Goal: Task Accomplishment & Management: Manage account settings

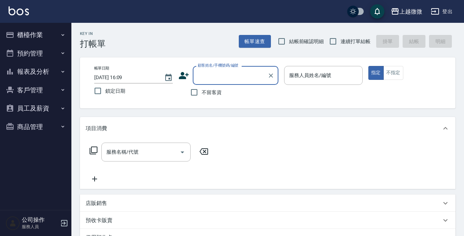
drag, startPoint x: 39, startPoint y: 91, endPoint x: 35, endPoint y: 94, distance: 4.6
click at [38, 92] on button "客戶管理" at bounding box center [36, 90] width 66 height 19
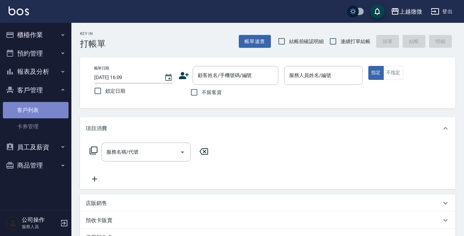
click at [27, 115] on link "客戶列表" at bounding box center [36, 110] width 66 height 16
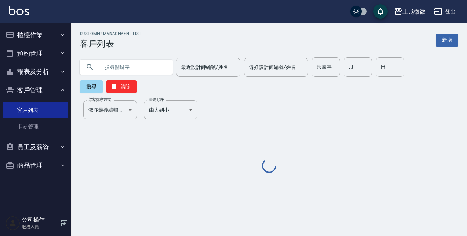
click at [131, 67] on input "text" at bounding box center [133, 66] width 67 height 19
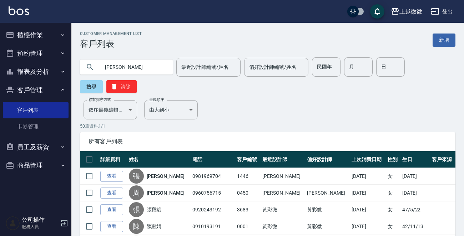
type input "姵君"
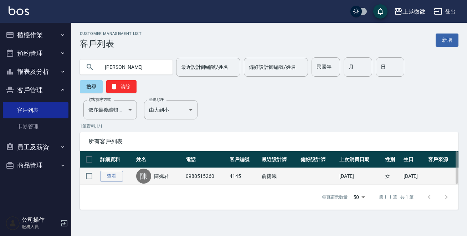
click at [160, 173] on link "陳姵君" at bounding box center [161, 176] width 15 height 7
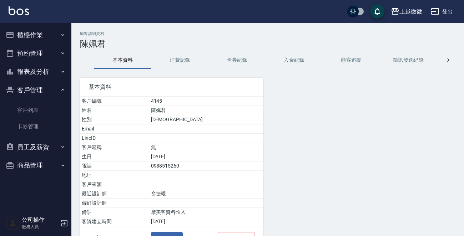
click at [174, 60] on button "消費記錄" at bounding box center [179, 60] width 57 height 17
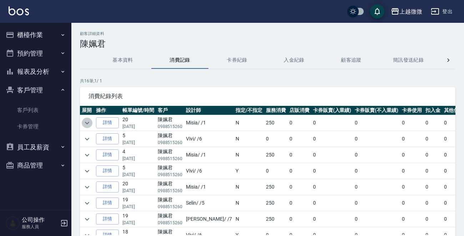
click at [87, 121] on icon "expand row" at bounding box center [87, 123] width 9 height 9
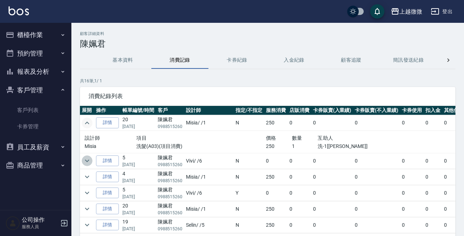
click at [85, 160] on icon "expand row" at bounding box center [87, 161] width 9 height 9
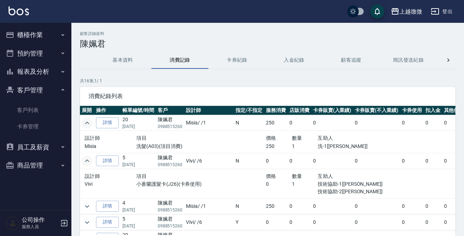
click at [39, 164] on button "商品管理" at bounding box center [36, 165] width 66 height 19
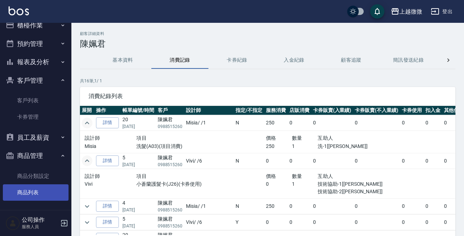
scroll to position [10, 0]
click at [37, 192] on link "商品列表" at bounding box center [36, 192] width 66 height 16
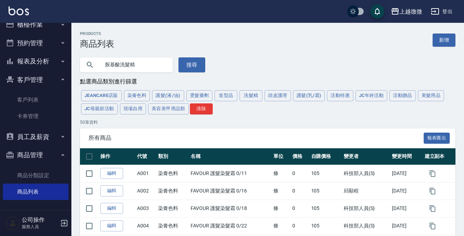
type input "胺基酸洗髮精"
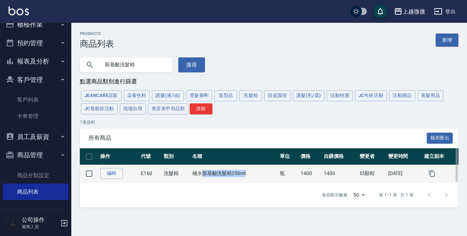
drag, startPoint x: 202, startPoint y: 174, endPoint x: 246, endPoint y: 174, distance: 43.9
click at [246, 174] on td "補水胺基酸洗髮精250ml" at bounding box center [234, 173] width 88 height 17
copy td "胺基酸洗髮精250ml"
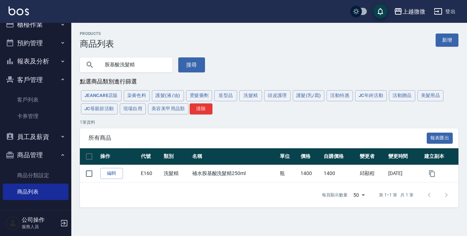
drag, startPoint x: 143, startPoint y: 69, endPoint x: 82, endPoint y: 71, distance: 61.0
click at [74, 69] on div "胺基酸洗髮精 搜尋" at bounding box center [138, 61] width 134 height 24
click at [185, 63] on button "搜尋" at bounding box center [191, 64] width 27 height 15
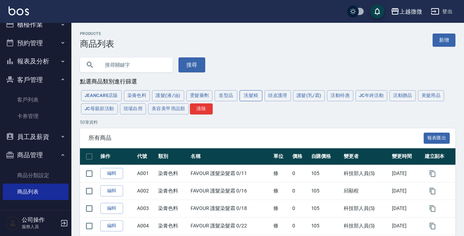
click at [249, 96] on button "洗髮精" at bounding box center [250, 95] width 23 height 11
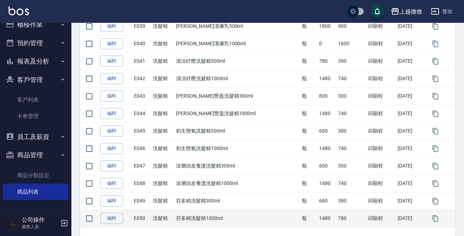
scroll to position [834, 0]
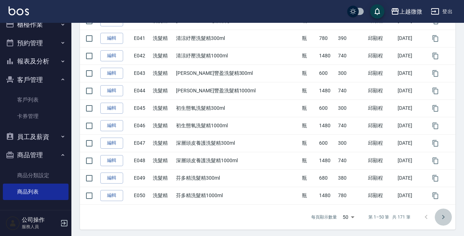
click at [444, 214] on icon "Go to next page" at bounding box center [443, 217] width 9 height 9
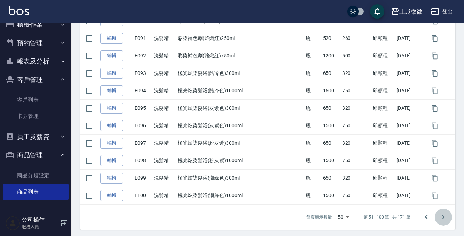
click at [444, 216] on icon "Go to next page" at bounding box center [443, 217] width 9 height 9
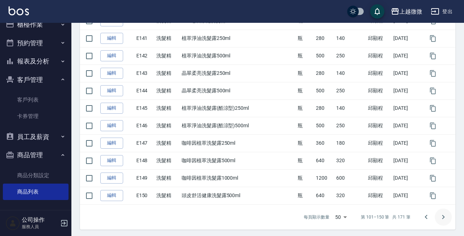
click at [444, 216] on icon "Go to next page" at bounding box center [443, 217] width 9 height 9
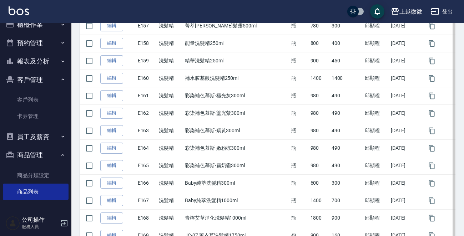
scroll to position [328, 0]
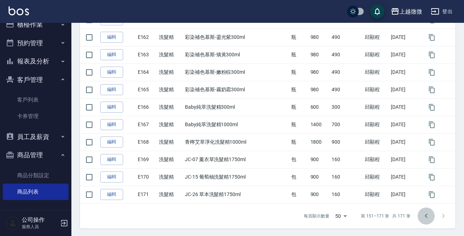
click at [424, 214] on icon "Go to previous page" at bounding box center [425, 216] width 9 height 9
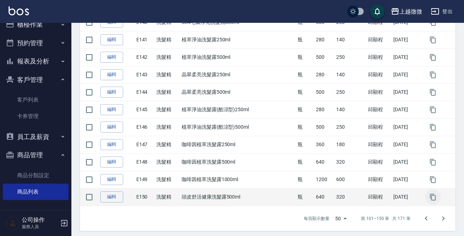
scroll to position [834, 0]
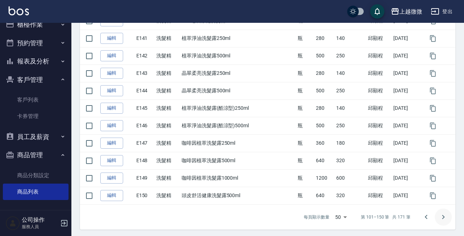
click at [446, 216] on icon "Go to next page" at bounding box center [443, 217] width 9 height 9
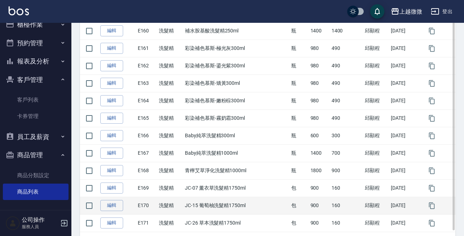
scroll to position [328, 0]
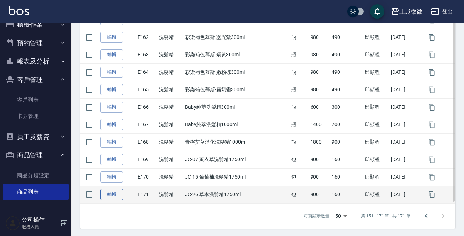
click at [109, 196] on link "編輯" at bounding box center [111, 194] width 23 height 11
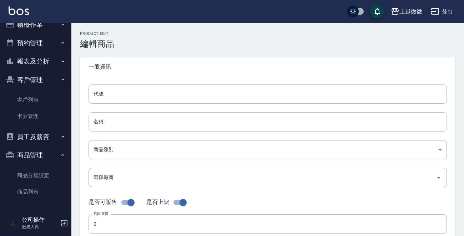
type input "E171"
type input "JC-26 草本洗髮精1750ml"
type input "573c1966-624a-46bb-a923-36e61c8a8213"
type input "900"
type input "160"
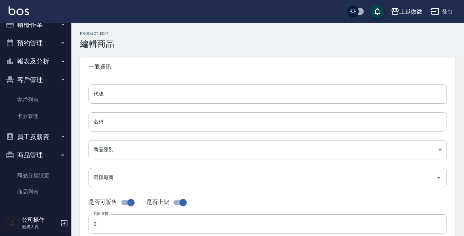
type input "160"
type input "包"
type input "UNSET"
click at [135, 92] on input "E171" at bounding box center [267, 94] width 358 height 19
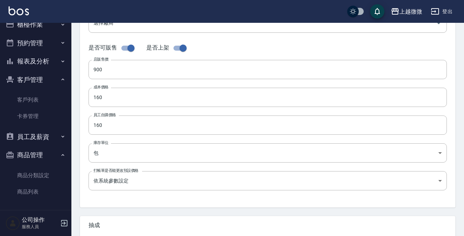
scroll to position [256, 0]
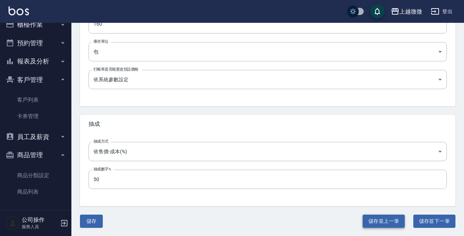
click at [391, 220] on button "儲存並上一筆" at bounding box center [383, 221] width 42 height 13
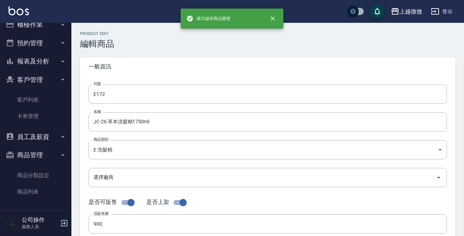
type input "E170"
type input "JC-15 葡萄柚洗髮精1750ml"
click at [152, 96] on input "E170" at bounding box center [267, 94] width 358 height 19
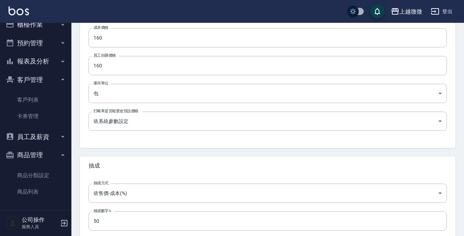
scroll to position [256, 0]
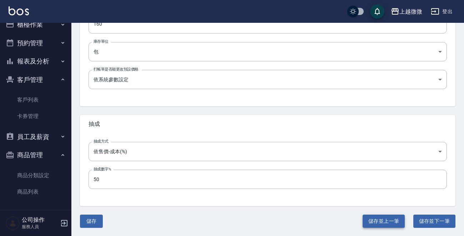
click at [386, 221] on button "儲存並上一筆" at bounding box center [383, 221] width 42 height 13
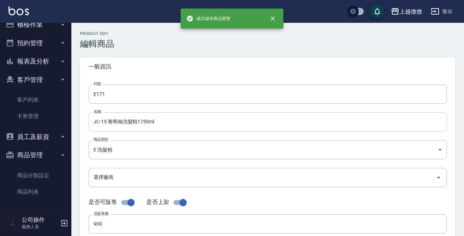
type input "E169"
type input "JC-07 薰衣草洗髮精1750ml"
type input "FALSE"
click at [188, 88] on input "E169" at bounding box center [267, 94] width 358 height 19
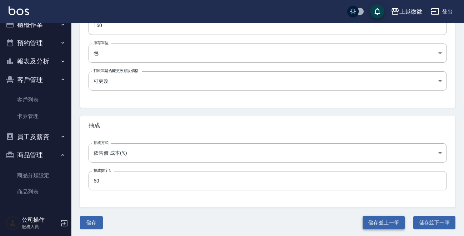
scroll to position [256, 0]
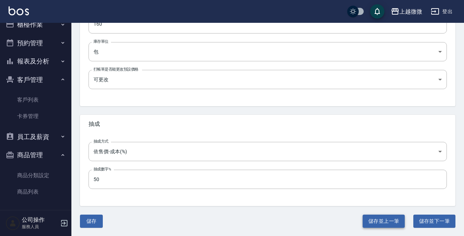
click at [368, 218] on button "儲存並上一筆" at bounding box center [383, 221] width 42 height 13
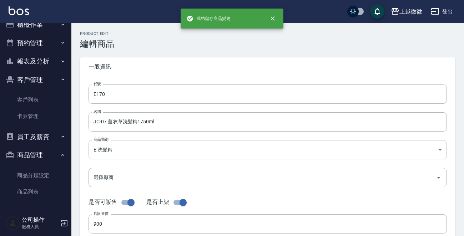
type input "E168"
type input "青檸艾草淨化洗髮精1000ml"
type input "1800"
type input "900"
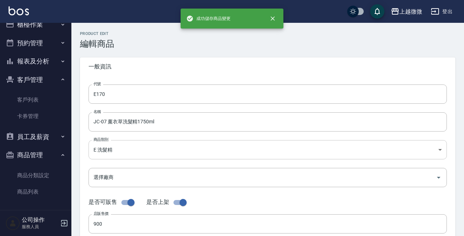
type input "瓶"
click at [178, 93] on input "E168" at bounding box center [267, 94] width 358 height 19
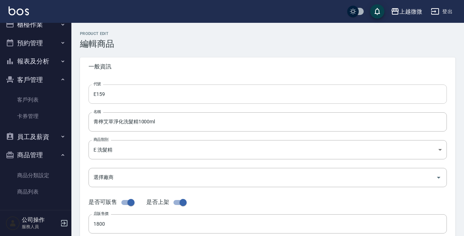
click at [203, 94] on input "E159" at bounding box center [267, 94] width 358 height 19
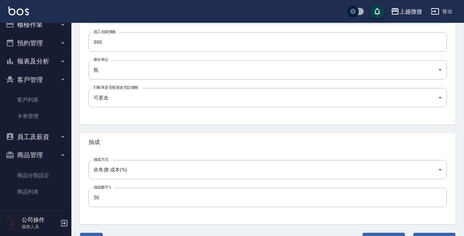
scroll to position [256, 0]
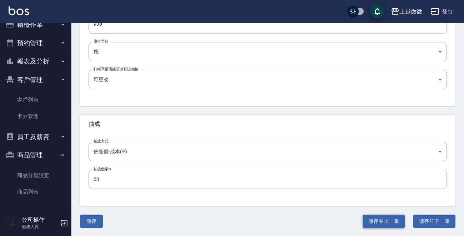
click at [374, 224] on button "儲存並上一筆" at bounding box center [383, 221] width 42 height 13
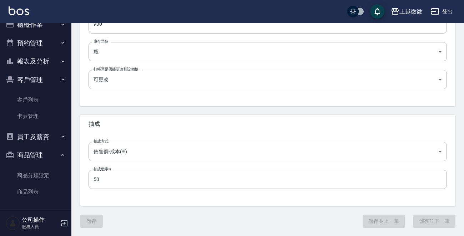
type input "E167"
type input "Baby純萃洗髮精1000ml"
type input "1400"
type input "700"
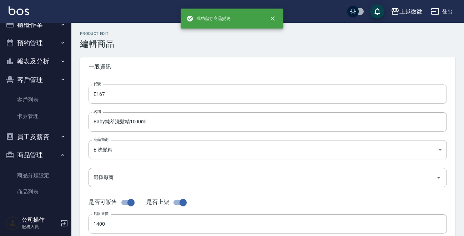
click at [174, 90] on input "E167" at bounding box center [267, 94] width 358 height 19
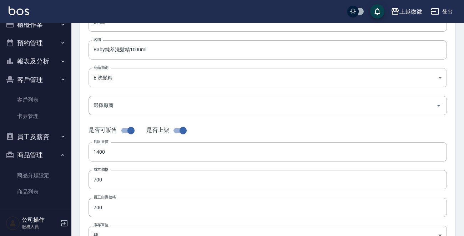
scroll to position [6, 0]
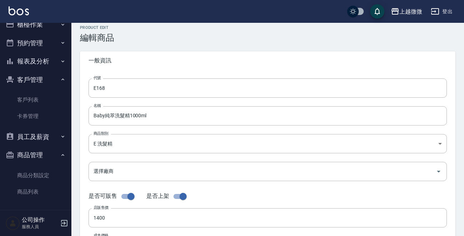
scroll to position [156, 0]
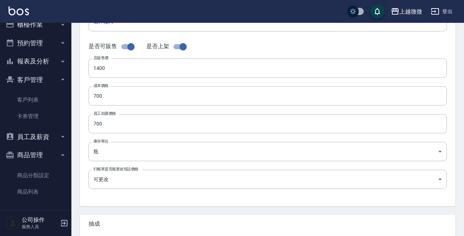
type input "E169"
type input "青檸艾草淨化洗髮精1000ml"
type input "1800"
type input "900"
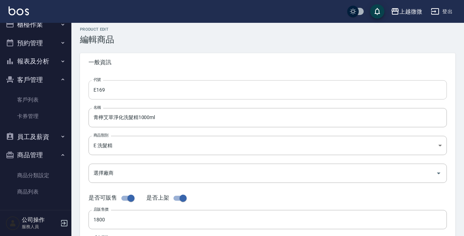
scroll to position [0, 0]
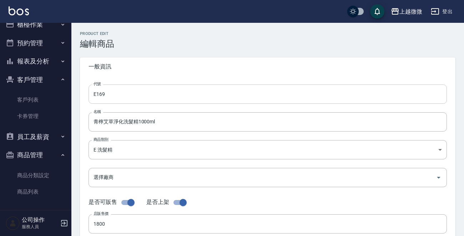
click at [144, 96] on input "E169" at bounding box center [267, 94] width 358 height 19
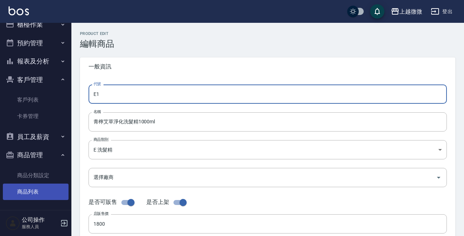
type input "E1"
click at [27, 194] on link "商品列表" at bounding box center [36, 192] width 66 height 16
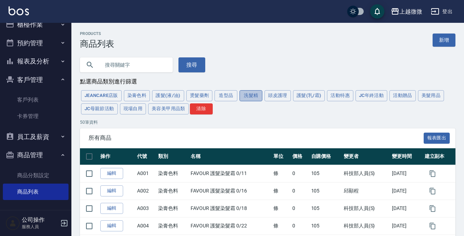
click at [248, 95] on button "洗髮精" at bounding box center [250, 95] width 23 height 11
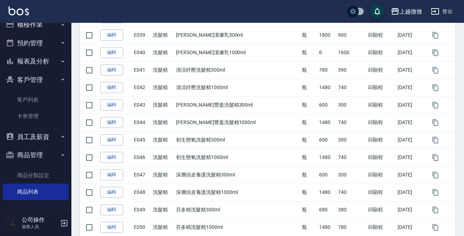
scroll to position [834, 0]
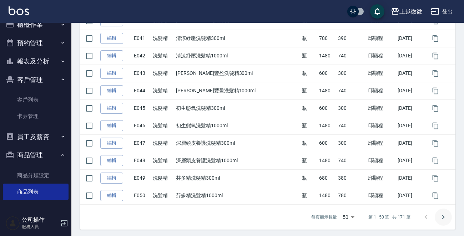
click at [445, 214] on icon "Go to next page" at bounding box center [443, 217] width 9 height 9
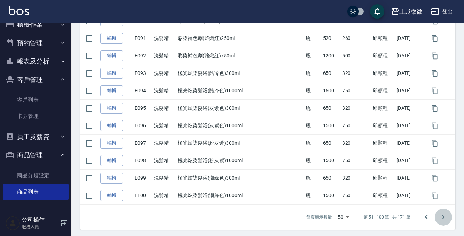
click at [445, 215] on icon "Go to next page" at bounding box center [443, 217] width 9 height 9
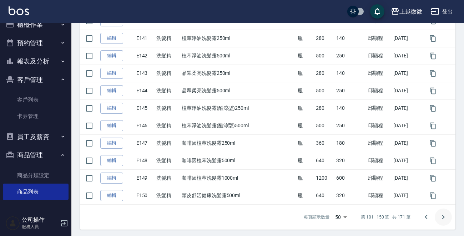
click at [445, 215] on icon "Go to next page" at bounding box center [443, 217] width 9 height 9
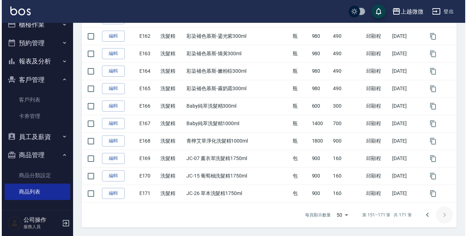
scroll to position [328, 0]
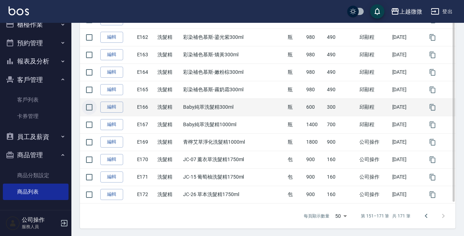
click at [91, 103] on input "checkbox" at bounding box center [89, 107] width 15 height 15
checkbox input "true"
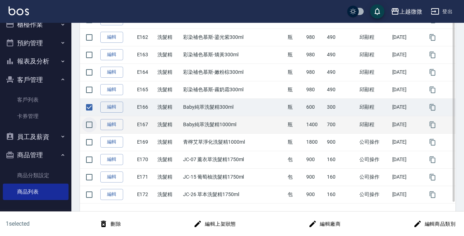
click at [90, 122] on input "checkbox" at bounding box center [89, 124] width 15 height 15
checkbox input "true"
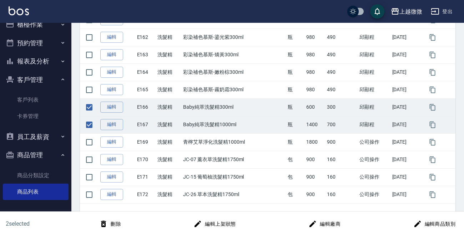
click at [114, 221] on button "刪除" at bounding box center [109, 224] width 27 height 13
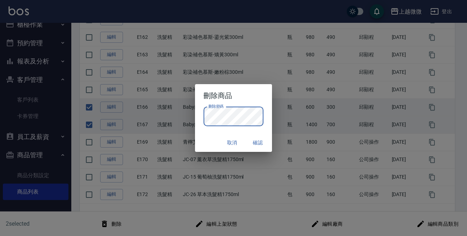
click at [208, 144] on div "取消 確認" at bounding box center [233, 142] width 77 height 19
click at [262, 140] on button "確認" at bounding box center [257, 142] width 23 height 13
checkbox input "false"
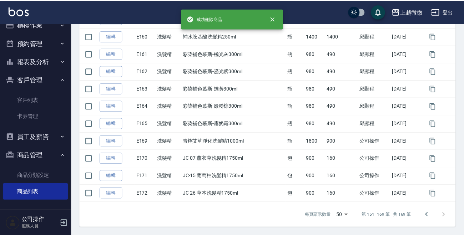
scroll to position [294, 0]
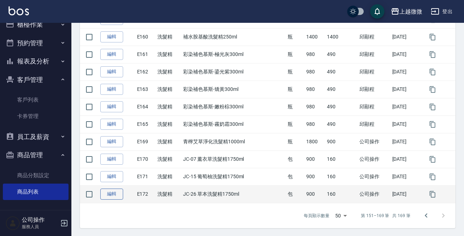
click at [115, 194] on link "編輯" at bounding box center [111, 194] width 23 height 11
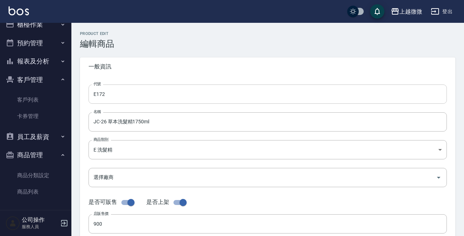
click at [138, 95] on input "E172" at bounding box center [267, 94] width 358 height 19
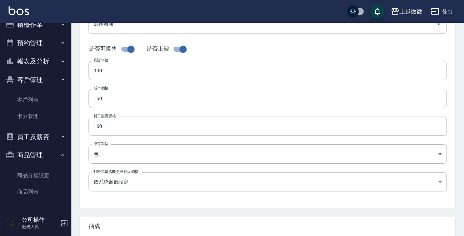
scroll to position [256, 0]
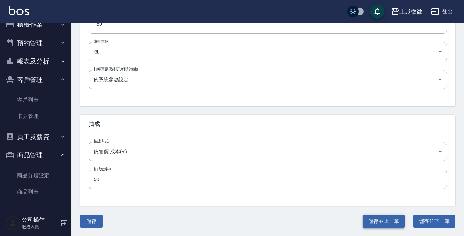
type input "E170"
click at [374, 217] on button "儲存並上一筆" at bounding box center [383, 221] width 42 height 13
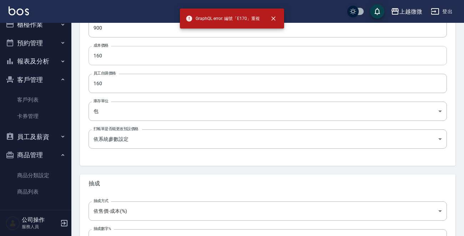
scroll to position [149, 0]
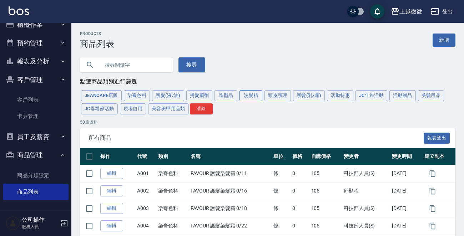
click at [253, 96] on button "洗髮精" at bounding box center [250, 95] width 23 height 11
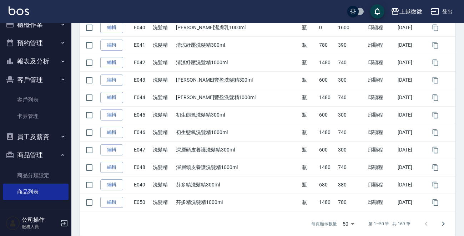
scroll to position [834, 0]
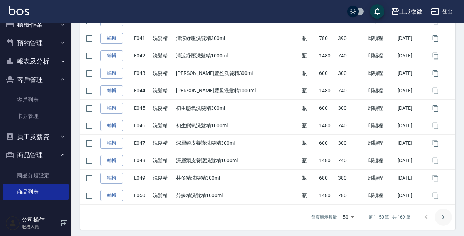
click at [442, 215] on icon "Go to next page" at bounding box center [443, 217] width 9 height 9
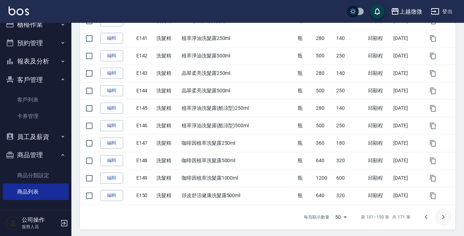
click at [442, 215] on icon "Go to next page" at bounding box center [443, 217] width 9 height 9
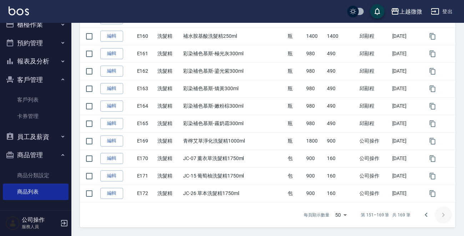
scroll to position [294, 0]
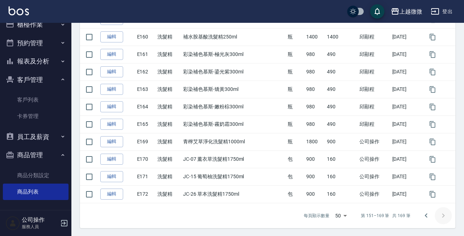
click at [442, 215] on div at bounding box center [434, 215] width 34 height 17
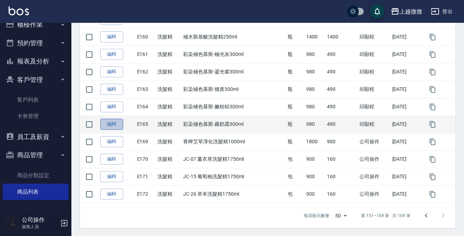
click at [110, 121] on link "編輯" at bounding box center [111, 124] width 23 height 11
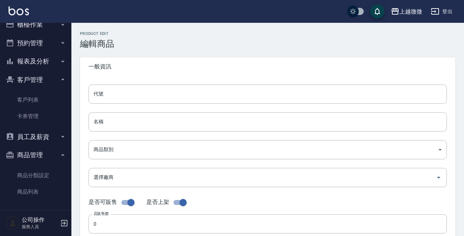
type input "E165"
type input "彩染補色慕斯-霧奶霜300ml"
type input "573c1966-624a-46bb-a923-36e61c8a8213"
type input "980"
type input "490"
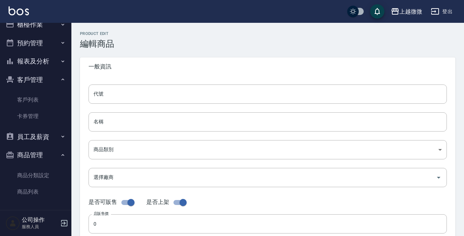
type input "490"
type input "瓶"
type input "FALSE"
click at [137, 95] on input "E165" at bounding box center [267, 94] width 358 height 19
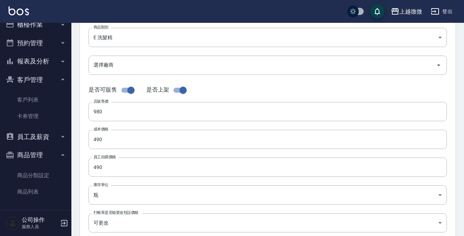
scroll to position [256, 0]
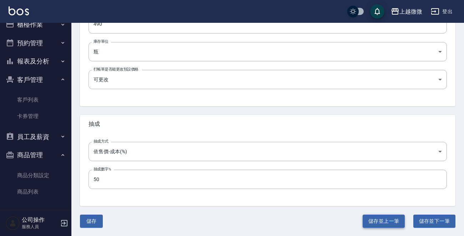
click at [380, 215] on button "儲存並上一筆" at bounding box center [383, 221] width 42 height 13
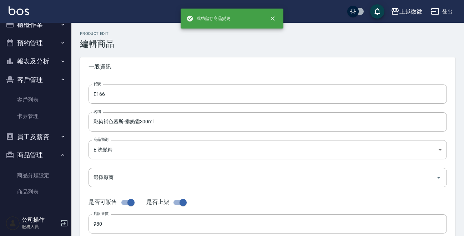
type input "E164"
type input "彩染補色慕斯-嫩粉棕300ml"
click at [178, 92] on input "E164" at bounding box center [267, 94] width 358 height 19
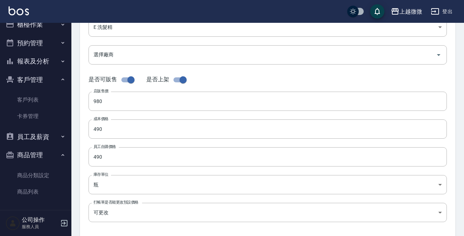
scroll to position [250, 0]
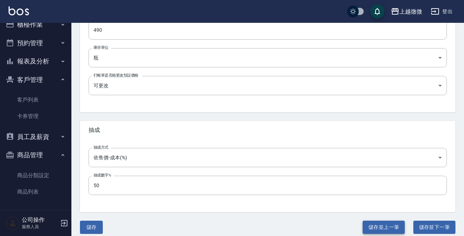
click at [394, 228] on button "儲存並上一筆" at bounding box center [383, 227] width 42 height 13
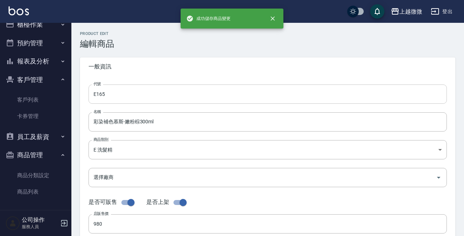
type input "E163"
type input "彩染補色慕斯-矯黃300ml"
type input "UNSET"
click at [157, 98] on input "E163" at bounding box center [267, 94] width 358 height 19
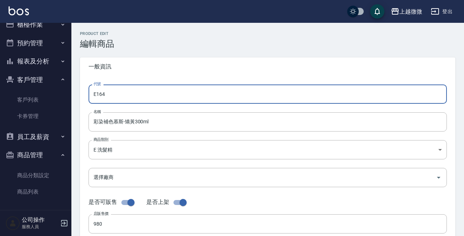
scroll to position [256, 0]
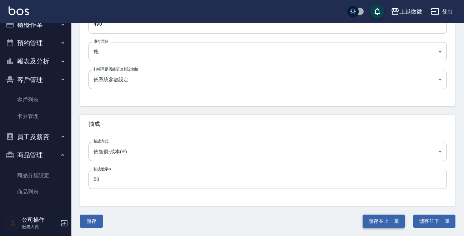
click at [374, 217] on button "儲存並上一筆" at bounding box center [383, 221] width 42 height 13
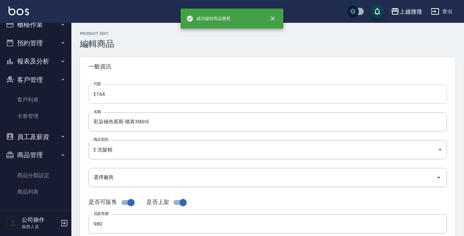
type input "E162"
type input "彩染補色慕斯-鎏光紫300ml"
type input "FALSE"
click at [162, 93] on input "E162" at bounding box center [267, 94] width 358 height 19
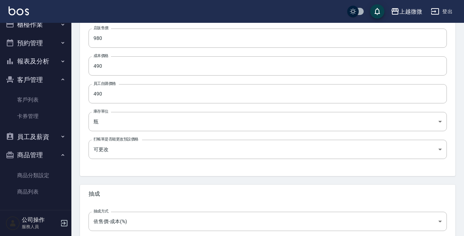
scroll to position [250, 0]
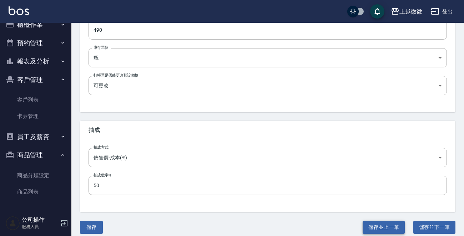
click at [381, 226] on button "儲存並上一筆" at bounding box center [383, 227] width 42 height 13
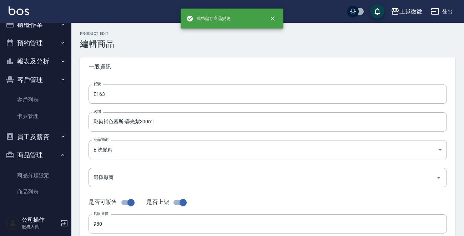
type input "E161"
type input "彩染補色慕斯-極光灰300ml"
click at [160, 89] on input "E161" at bounding box center [267, 94] width 358 height 19
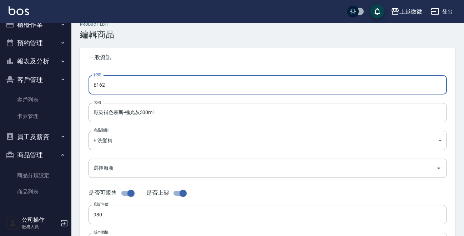
scroll to position [250, 0]
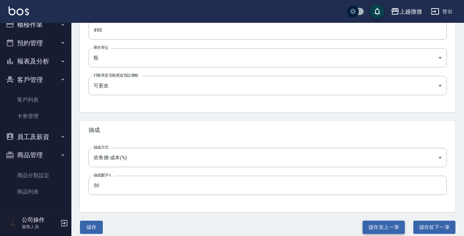
click at [370, 221] on button "儲存並上一筆" at bounding box center [383, 227] width 42 height 13
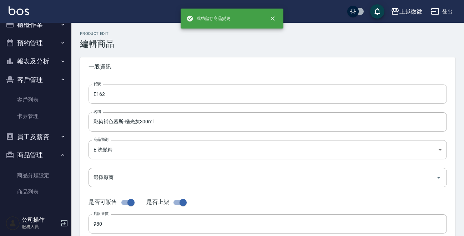
type input "E160"
type input "補水胺基酸洗髮精250ml"
type input "1400"
type input "700"
type input "1400"
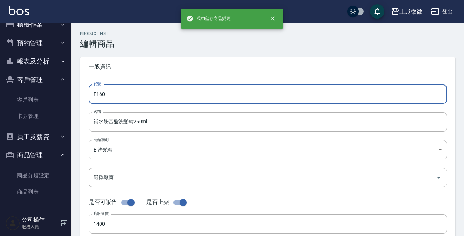
click at [163, 89] on input "E160" at bounding box center [267, 94] width 358 height 19
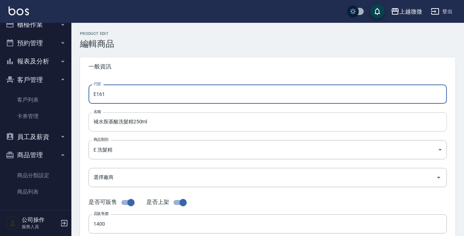
type input "E161"
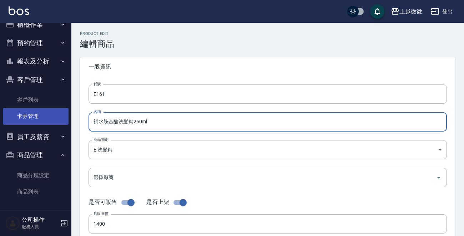
drag, startPoint x: 157, startPoint y: 123, endPoint x: 14, endPoint y: 118, distance: 142.3
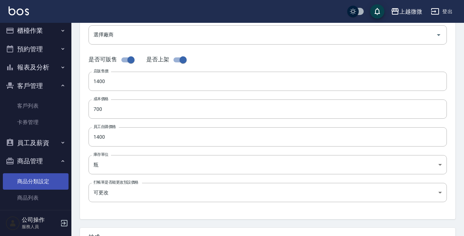
scroll to position [11, 0]
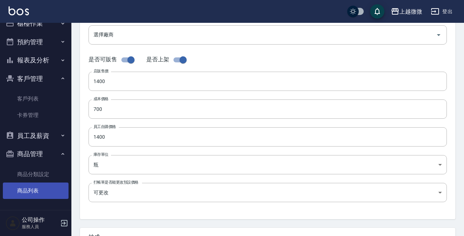
click at [32, 188] on link "商品列表" at bounding box center [36, 191] width 66 height 16
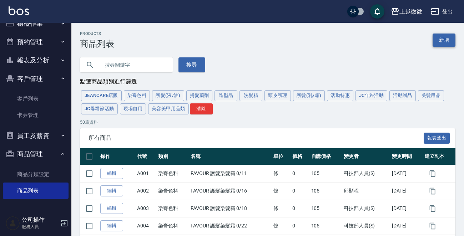
click at [444, 39] on link "新增" at bounding box center [443, 40] width 23 height 13
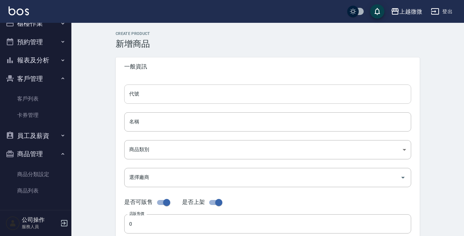
click at [165, 93] on input "代號" at bounding box center [267, 94] width 287 height 19
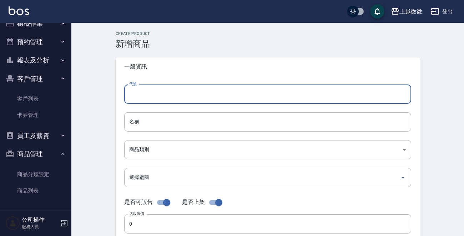
type input "e"
type input "E161"
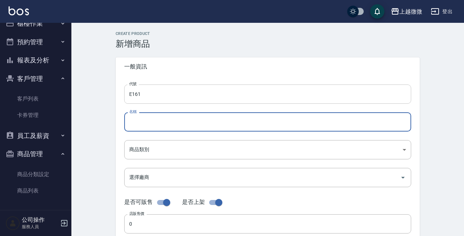
paste input "補水胺基酸洗髮精250ml"
type input "補水胺基酸洗髮精250ml"
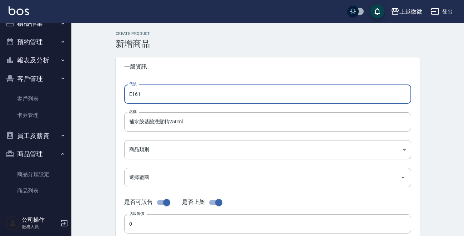
click at [165, 93] on input "E161" at bounding box center [267, 94] width 287 height 19
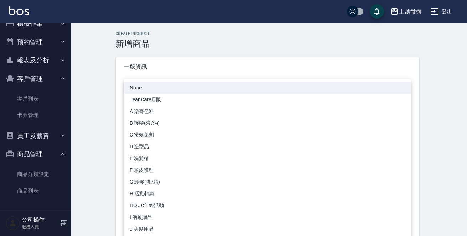
click at [148, 158] on li "E 洗髮精" at bounding box center [267, 159] width 287 height 12
type input "573c1966-624a-46bb-a923-36e61c8a8213"
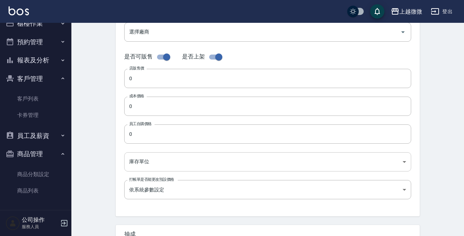
scroll to position [107, 0]
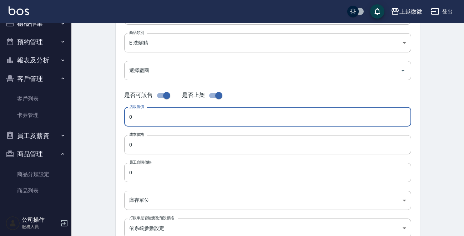
click at [156, 117] on input "0" at bounding box center [267, 116] width 287 height 19
type input "1400"
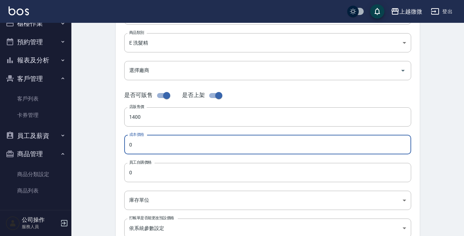
click at [163, 141] on input "0" at bounding box center [267, 144] width 287 height 19
type input "700"
click at [150, 171] on input "0" at bounding box center [267, 172] width 287 height 19
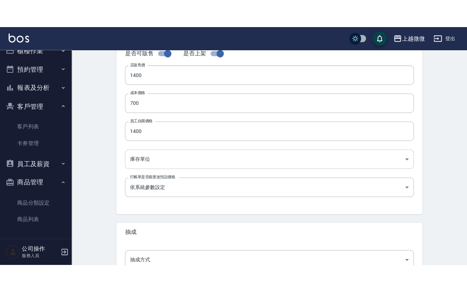
scroll to position [178, 0]
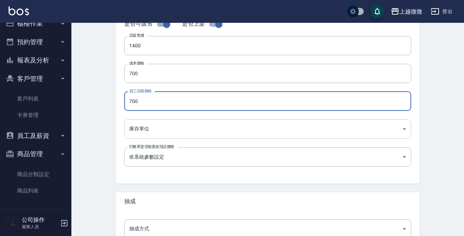
type input "700"
click at [159, 128] on body "上越微微 登出 櫃檯作業 打帳單 帳單列表 現金收支登錄 材料自購登錄 掃碼打卡 預約管理 預約管理 單日預約紀錄 單週預約紀錄 報表及分析 報表目錄 店家日…" at bounding box center [232, 68] width 464 height 492
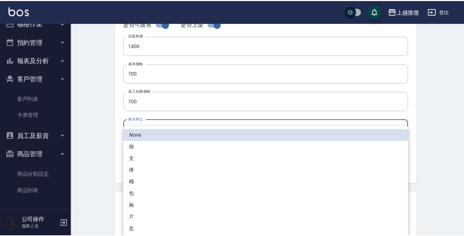
scroll to position [0, 0]
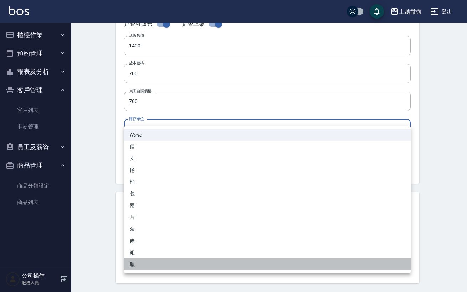
click at [137, 236] on li "瓶" at bounding box center [267, 265] width 287 height 12
type input "瓶"
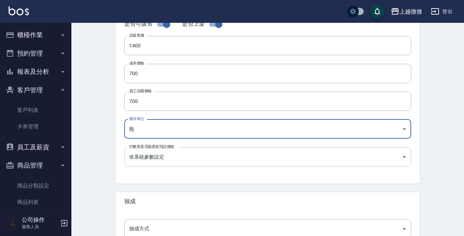
click at [178, 155] on body "上越微微 登出 櫃檯作業 打帳單 帳單列表 現金收支登錄 材料自購登錄 掃碼打卡 預約管理 預約管理 單日預約紀錄 單週預約紀錄 報表及分析 報表目錄 店家日…" at bounding box center [232, 68] width 464 height 492
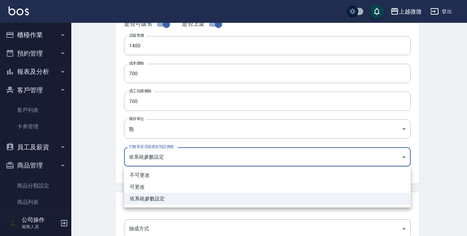
click at [155, 188] on li "可更改" at bounding box center [267, 187] width 287 height 12
type input "FALSE"
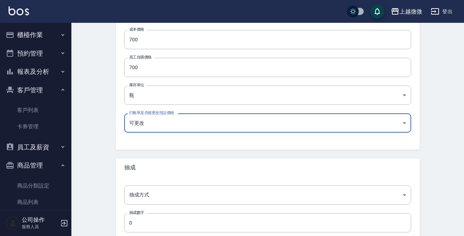
scroll to position [256, 0]
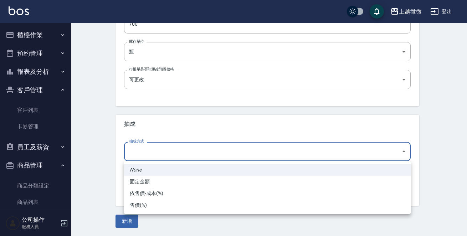
click at [162, 192] on li "依售價-成本(%)" at bounding box center [267, 194] width 287 height 12
type input "byCost"
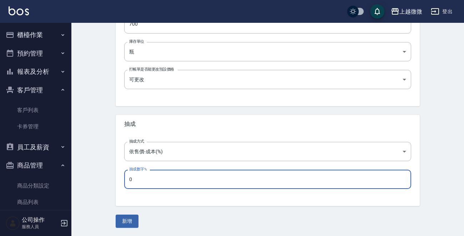
click at [166, 180] on input "0" at bounding box center [267, 179] width 287 height 19
type input "50"
click at [129, 222] on button "新增" at bounding box center [127, 221] width 23 height 13
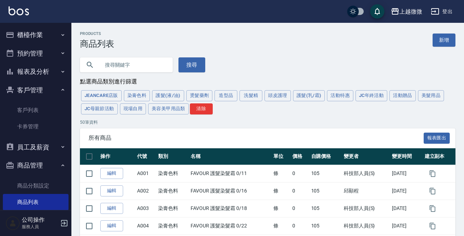
click at [245, 97] on button "洗髮精" at bounding box center [250, 95] width 23 height 11
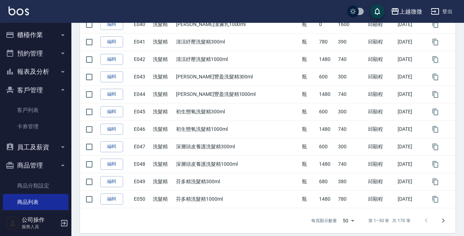
scroll to position [834, 0]
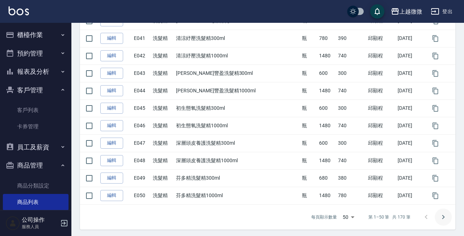
click at [444, 214] on icon "Go to next page" at bounding box center [443, 217] width 9 height 9
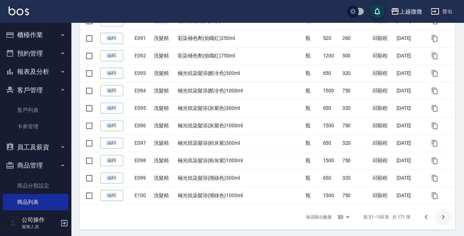
click at [444, 215] on icon "Go to next page" at bounding box center [443, 217] width 9 height 9
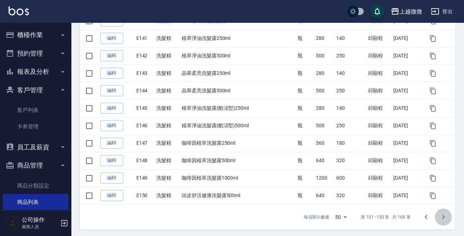
click at [444, 215] on icon "Go to next page" at bounding box center [443, 217] width 9 height 9
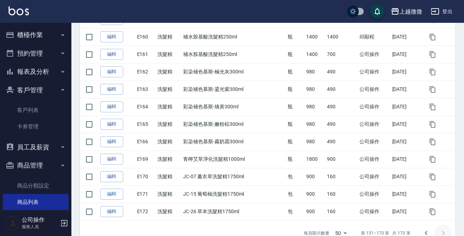
scroll to position [311, 0]
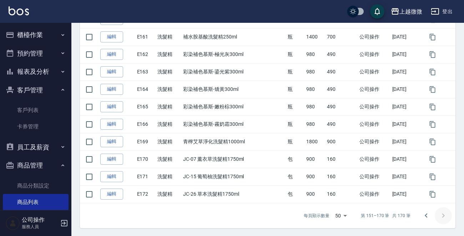
click at [444, 215] on div at bounding box center [434, 215] width 34 height 17
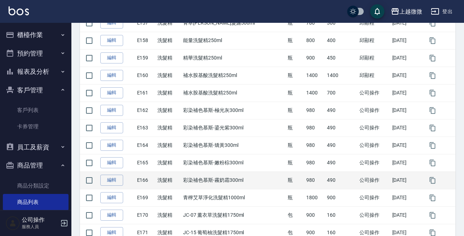
scroll to position [240, 0]
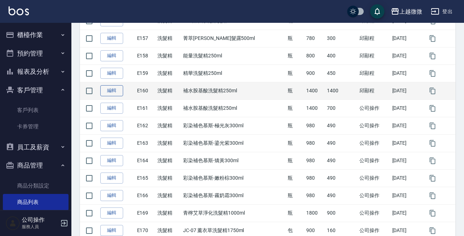
click at [112, 90] on link "編輯" at bounding box center [111, 90] width 23 height 11
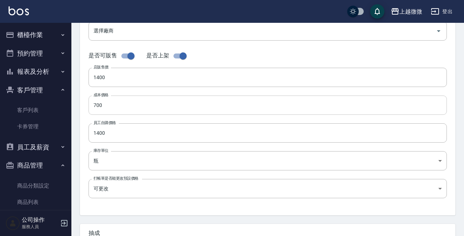
scroll to position [178, 0]
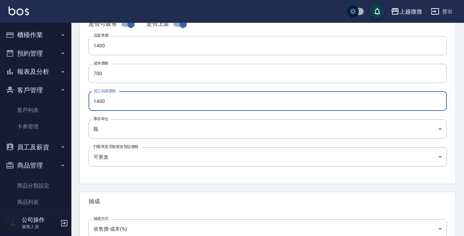
click at [122, 102] on input "1400" at bounding box center [267, 101] width 358 height 19
drag, startPoint x: 125, startPoint y: 103, endPoint x: 76, endPoint y: 103, distance: 49.6
click at [76, 103] on div "Product Edit 編輯商品 一般資訊 代號 E160 代號 名稱 補水胺基酸洗髮精250ml 名稱 商品類別 E 洗髮精 573c1966-624…" at bounding box center [267, 79] width 392 height 452
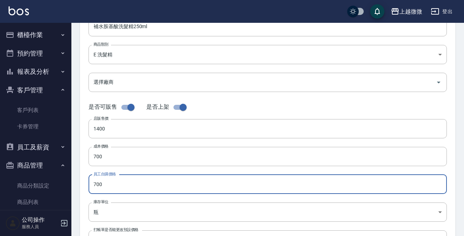
scroll to position [256, 0]
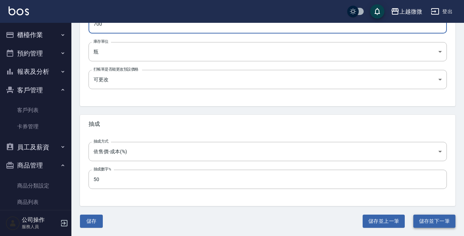
type input "700"
click at [435, 220] on button "儲存並下一筆" at bounding box center [434, 221] width 42 height 13
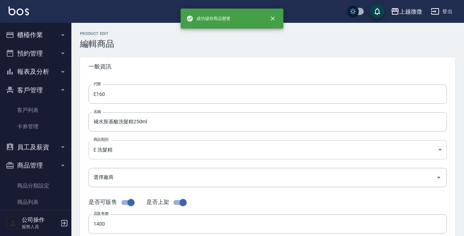
type input "E162"
type input "彩染補色慕斯-極光灰300ml"
type input "980"
type input "490"
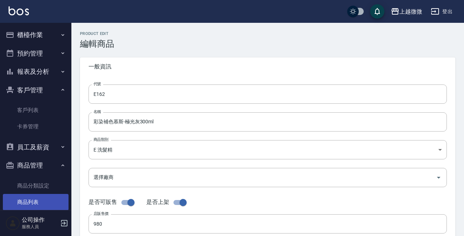
click at [36, 200] on link "商品列表" at bounding box center [36, 202] width 66 height 16
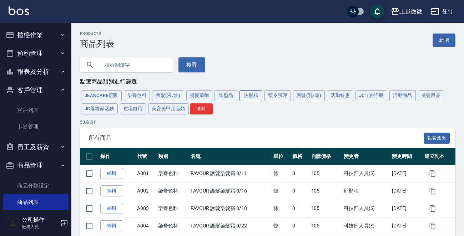
click at [245, 95] on button "洗髮精" at bounding box center [250, 95] width 23 height 11
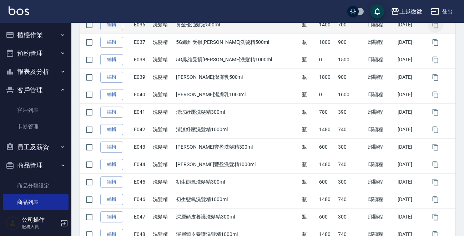
scroll to position [834, 0]
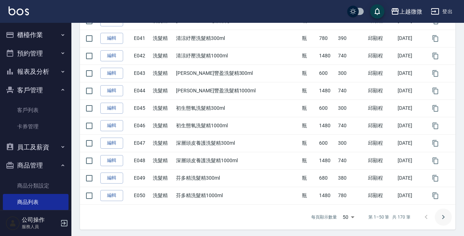
click at [442, 213] on icon "Go to next page" at bounding box center [443, 217] width 9 height 9
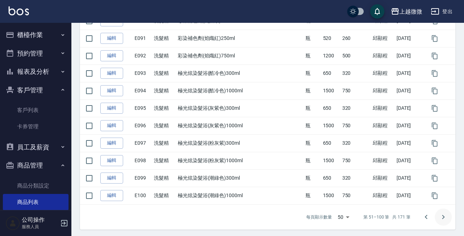
click at [443, 213] on icon "Go to next page" at bounding box center [443, 217] width 9 height 9
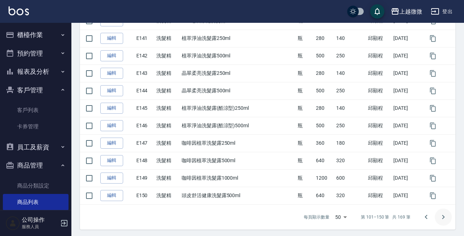
click at [443, 213] on icon "Go to next page" at bounding box center [443, 217] width 9 height 9
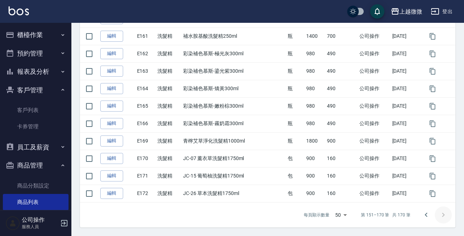
scroll to position [311, 0]
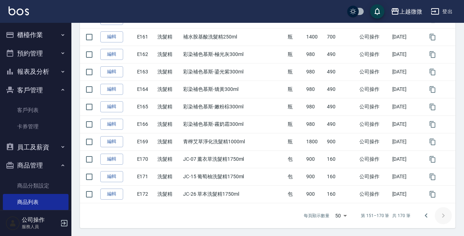
click at [443, 213] on div at bounding box center [434, 215] width 34 height 17
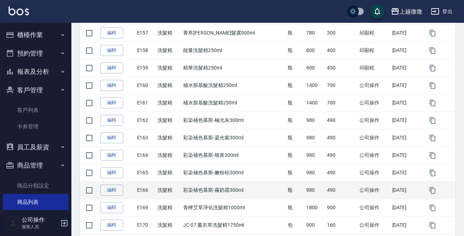
scroll to position [276, 0]
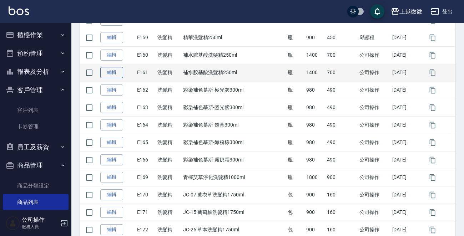
click at [111, 71] on link "編輯" at bounding box center [111, 72] width 23 height 11
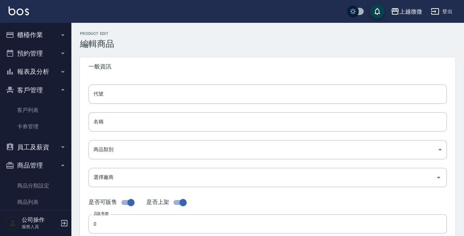
type input "E161"
type input "補水胺基酸洗髮精250ml"
type input "573c1966-624a-46bb-a923-36e61c8a8213"
type input "1400"
type input "700"
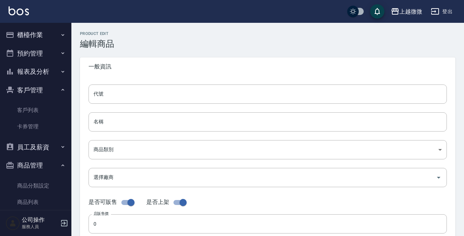
type input "700"
type input "瓶"
type input "FALSE"
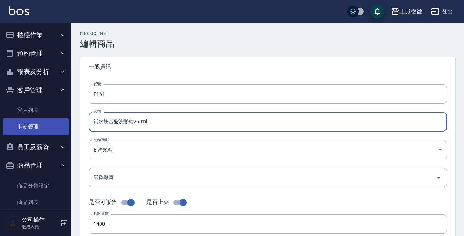
drag, startPoint x: 103, startPoint y: 122, endPoint x: 58, endPoint y: 121, distance: 45.6
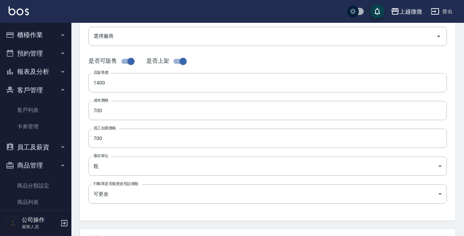
scroll to position [256, 0]
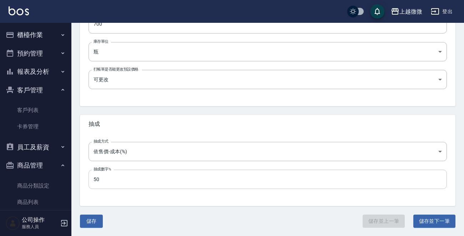
type input "修護胺基酸洗髮精250ml"
click at [96, 220] on button "儲存" at bounding box center [91, 221] width 23 height 13
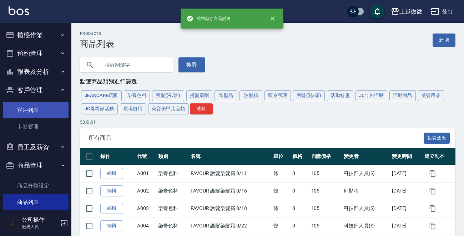
click at [37, 108] on link "客戶列表" at bounding box center [36, 110] width 66 height 16
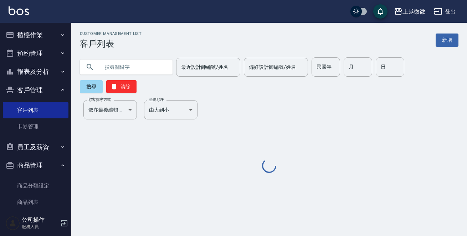
click at [118, 64] on input "text" at bounding box center [133, 66] width 67 height 19
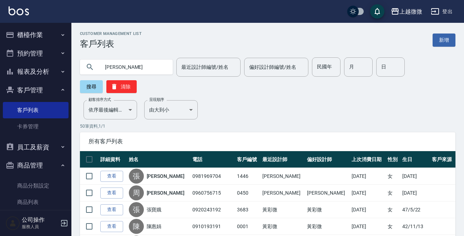
type input "周文"
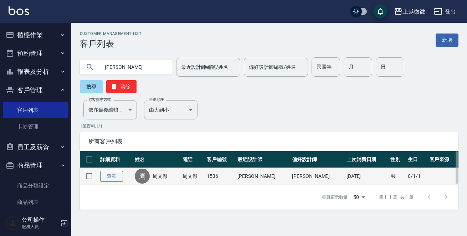
click at [117, 171] on link "查看" at bounding box center [111, 176] width 23 height 11
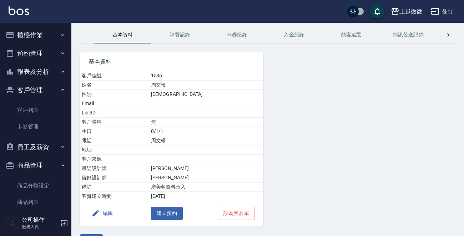
scroll to position [44, 0]
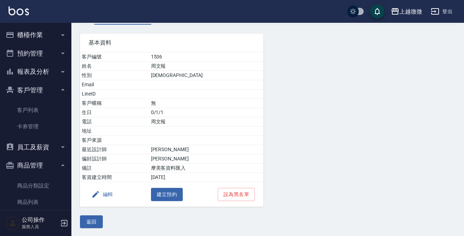
click at [108, 192] on button "編輯" at bounding box center [101, 194] width 27 height 13
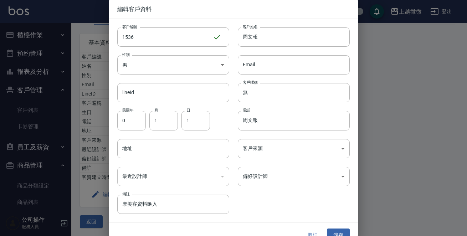
click at [307, 230] on button "取消" at bounding box center [312, 235] width 23 height 13
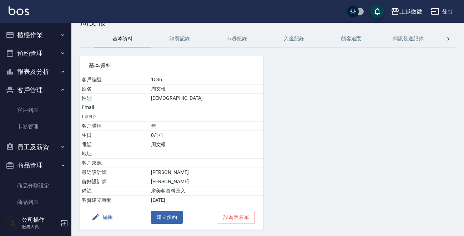
scroll to position [0, 0]
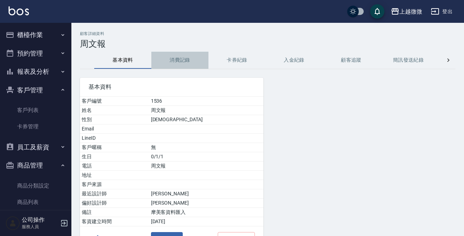
click at [173, 57] on button "消費記錄" at bounding box center [179, 60] width 57 height 17
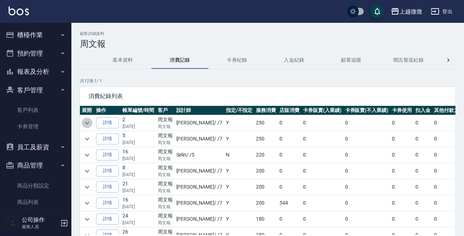
click at [86, 121] on icon "expand row" at bounding box center [87, 123] width 9 height 9
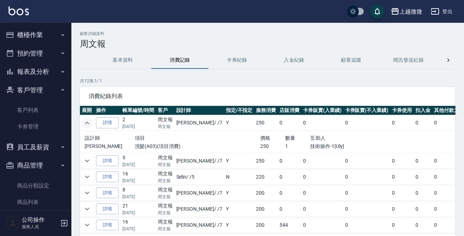
click at [86, 121] on icon "expand row" at bounding box center [87, 123] width 9 height 9
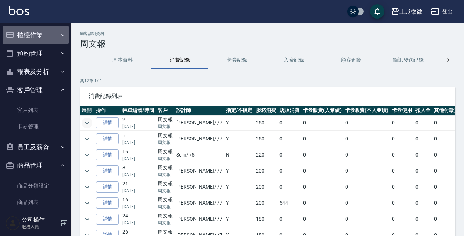
click at [37, 36] on button "櫃檯作業" at bounding box center [36, 35] width 66 height 19
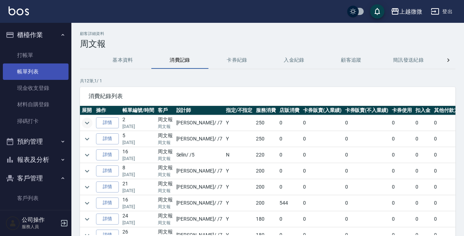
click at [29, 68] on link "帳單列表" at bounding box center [36, 71] width 66 height 16
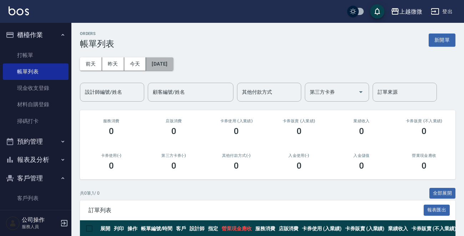
click at [164, 64] on button "2025/10/09" at bounding box center [159, 63] width 27 height 13
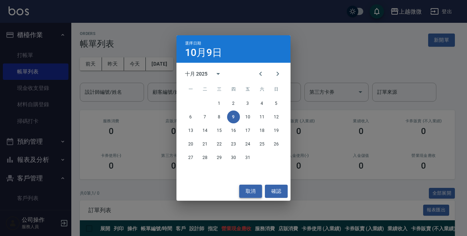
click at [252, 189] on button "取消" at bounding box center [250, 191] width 23 height 13
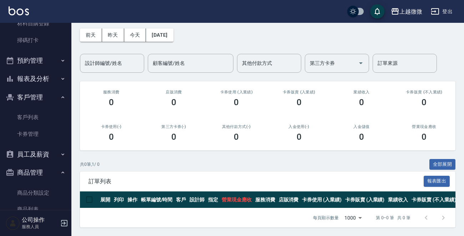
scroll to position [100, 0]
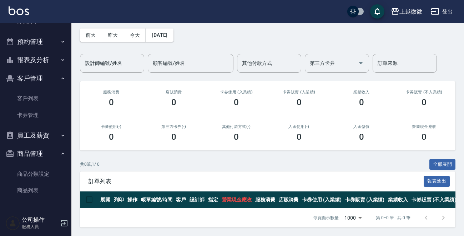
click at [66, 221] on icon "button" at bounding box center [64, 223] width 9 height 9
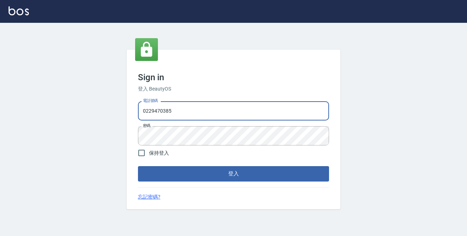
click at [0, 107] on div "Sign in 登入 BeautyOS 電話號碼 0229470385 電話號碼 密碼 密碼 保持登入 登入 忘記密碼?" at bounding box center [233, 129] width 467 height 213
type input "ㄏ"
type input "c"
type input "0972809892"
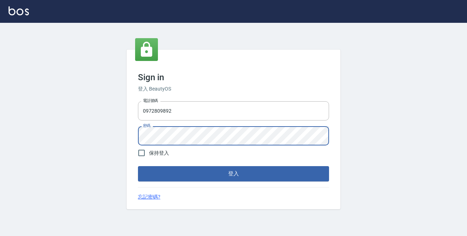
click at [138, 166] on button "登入" at bounding box center [233, 173] width 191 height 15
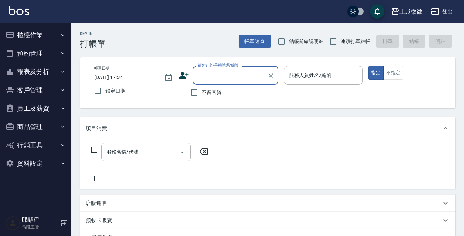
click at [44, 124] on button "商品管理" at bounding box center [36, 127] width 66 height 19
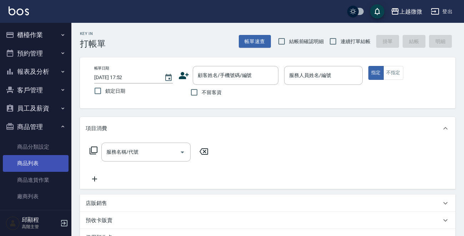
click at [37, 163] on link "商品列表" at bounding box center [36, 163] width 66 height 16
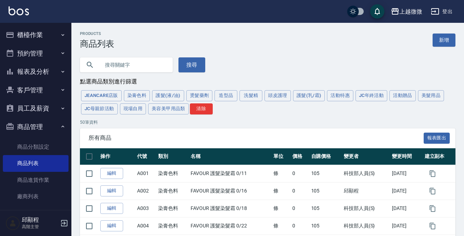
click at [132, 64] on input "text" at bounding box center [133, 64] width 67 height 19
click at [55, 29] on button "櫃檯作業" at bounding box center [36, 35] width 66 height 19
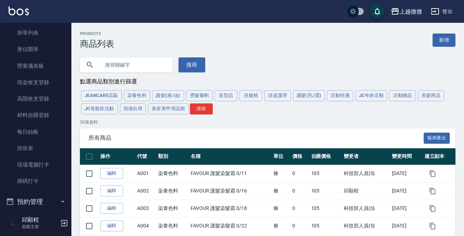
scroll to position [107, 0]
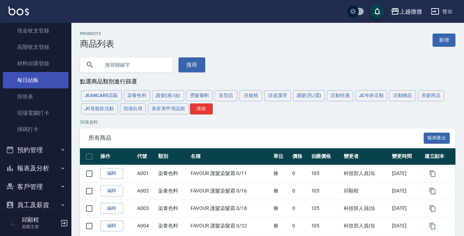
click at [38, 82] on link "每日結帳" at bounding box center [36, 80] width 66 height 16
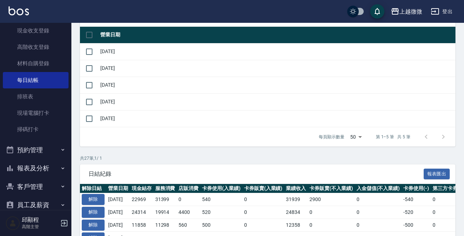
scroll to position [178, 0]
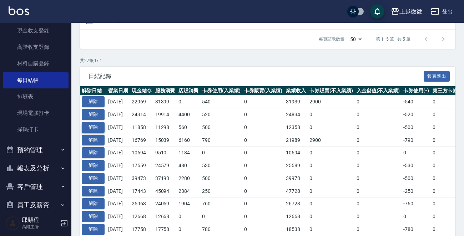
click at [94, 125] on button "解除" at bounding box center [93, 127] width 23 height 11
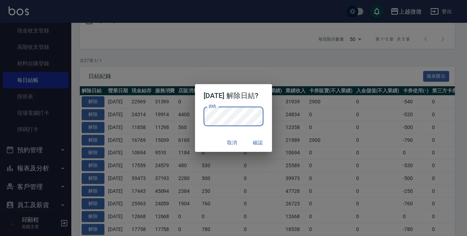
click at [202, 136] on div "取消 確認" at bounding box center [233, 142] width 77 height 19
click at [261, 138] on button "確認" at bounding box center [257, 142] width 23 height 13
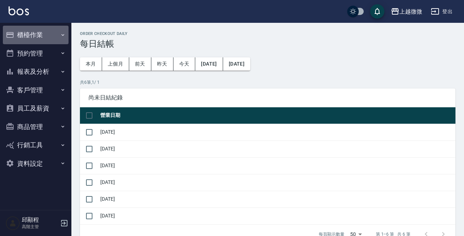
click at [53, 32] on button "櫃檯作業" at bounding box center [36, 35] width 66 height 19
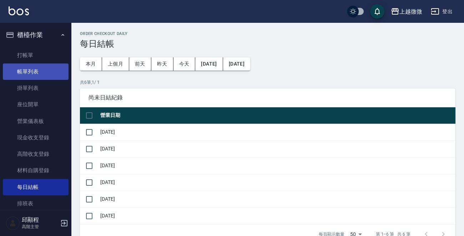
click at [33, 76] on link "帳單列表" at bounding box center [36, 71] width 66 height 16
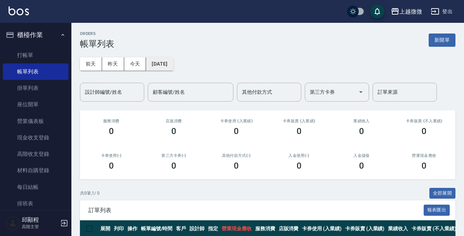
click at [173, 63] on button "[DATE]" at bounding box center [159, 63] width 27 height 13
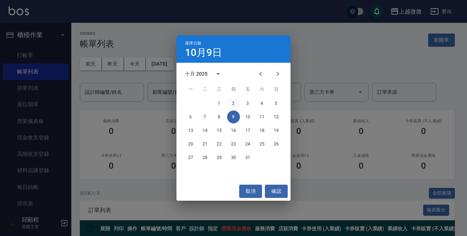
click at [234, 103] on button "2" at bounding box center [233, 103] width 13 height 13
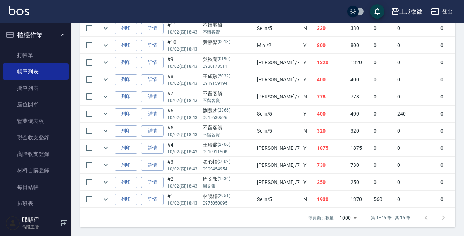
scroll to position [290, 0]
click at [150, 177] on link "詳情" at bounding box center [152, 182] width 23 height 11
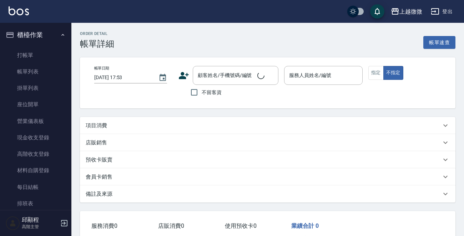
type input "2025/10/02 18:43"
type input "Annie-7"
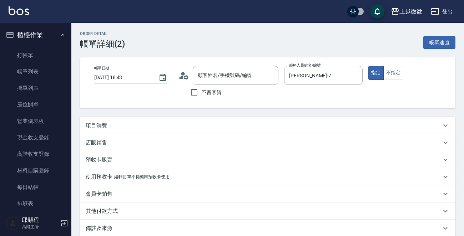
type input "周文報/周文報/1536"
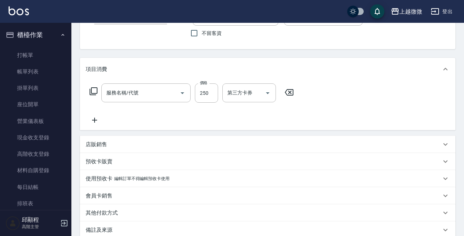
scroll to position [71, 0]
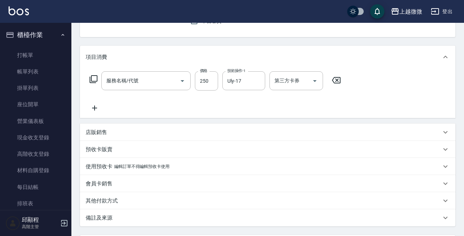
type input "洗髮(A03)"
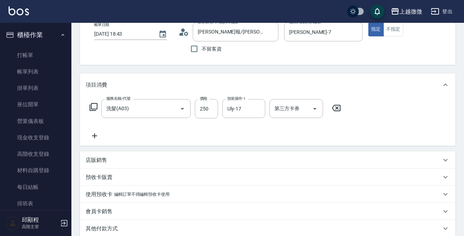
scroll to position [0, 0]
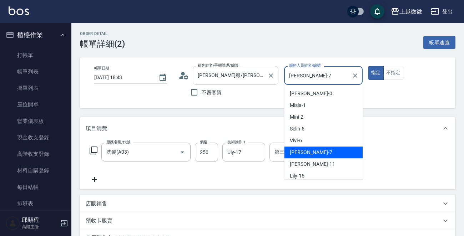
drag, startPoint x: 320, startPoint y: 74, endPoint x: 257, endPoint y: 74, distance: 62.8
click at [257, 74] on div "帳單日期 2025/10/02 18:43 顧客姓名/手機號碼/編號 周文報/周文報/1536 顧客姓名/手機號碼/編號 不留客資 服務人員姓名/編號 Ann…" at bounding box center [267, 83] width 358 height 34
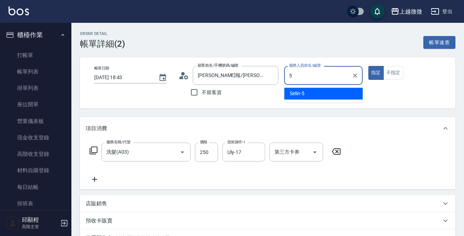
click at [311, 95] on div "Selin -5" at bounding box center [323, 94] width 78 height 12
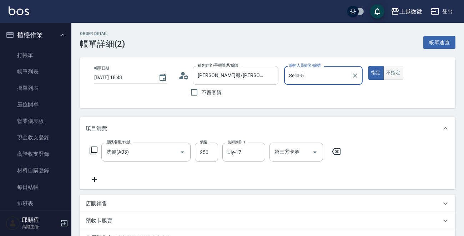
type input "Selin-5"
click at [390, 76] on button "不指定" at bounding box center [393, 73] width 20 height 14
click at [392, 75] on button "不指定" at bounding box center [393, 73] width 20 height 14
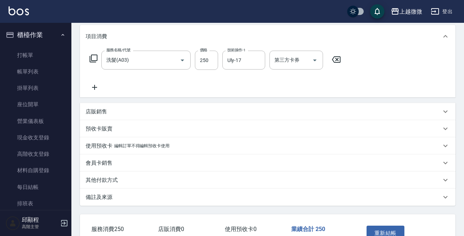
scroll to position [137, 0]
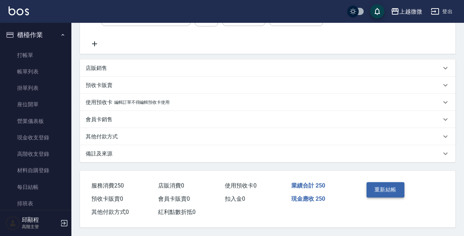
click at [385, 188] on button "重新結帳" at bounding box center [385, 189] width 38 height 15
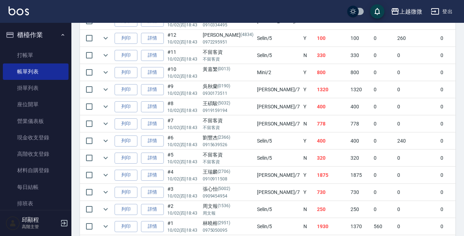
scroll to position [290, 0]
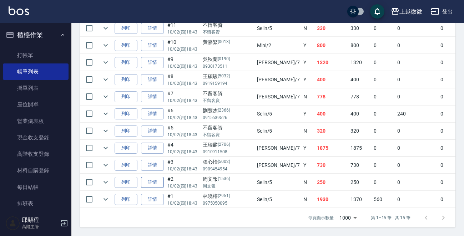
click at [150, 178] on link "詳情" at bounding box center [152, 182] width 23 height 11
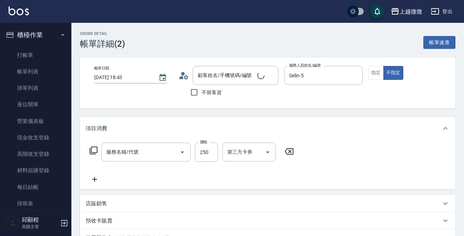
type input "2025/10/02 18:43"
type input "Selin-5"
type input "洗髮(A03)"
type input "[PERSON_NAME]報/[PERSON_NAME]報/1536"
click at [373, 69] on button "指定" at bounding box center [375, 73] width 15 height 14
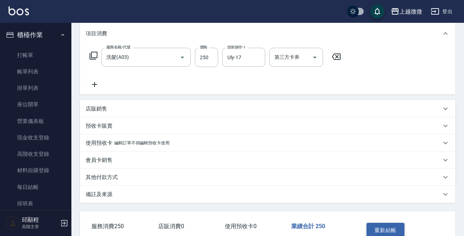
scroll to position [137, 0]
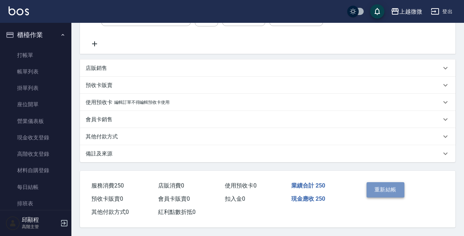
click at [389, 192] on button "重新結帳" at bounding box center [385, 189] width 38 height 15
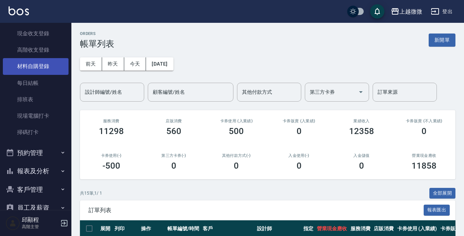
scroll to position [71, 0]
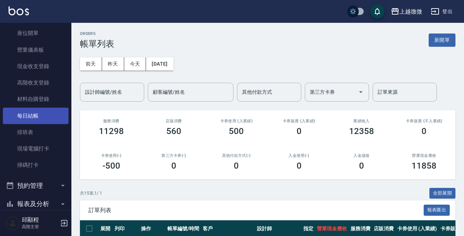
click at [32, 113] on link "每日結帳" at bounding box center [36, 116] width 66 height 16
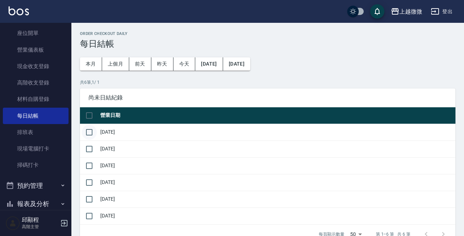
click at [87, 132] on input "checkbox" at bounding box center [89, 132] width 15 height 15
checkbox input "true"
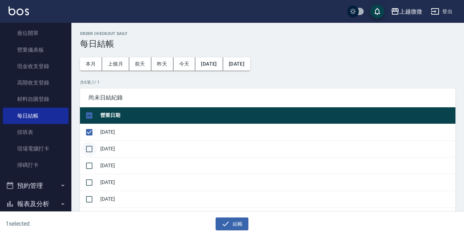
click at [87, 145] on input "checkbox" at bounding box center [89, 149] width 15 height 15
checkbox input "true"
click at [91, 162] on input "checkbox" at bounding box center [89, 165] width 15 height 15
checkbox input "true"
click at [91, 177] on input "checkbox" at bounding box center [89, 182] width 15 height 15
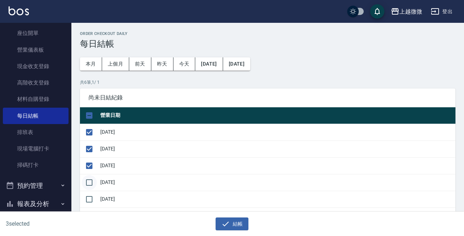
checkbox input "true"
click at [87, 199] on input "checkbox" at bounding box center [89, 199] width 15 height 15
checkbox input "true"
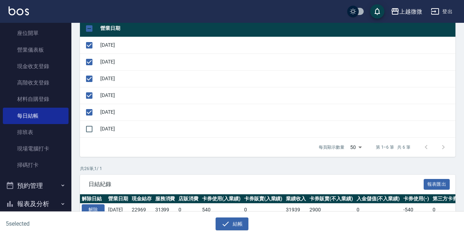
scroll to position [143, 0]
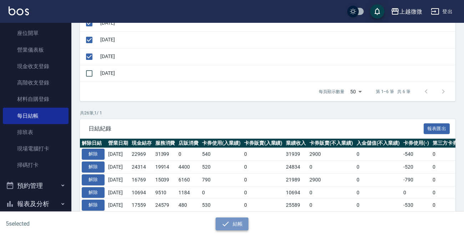
click at [226, 222] on icon "button" at bounding box center [225, 224] width 9 height 9
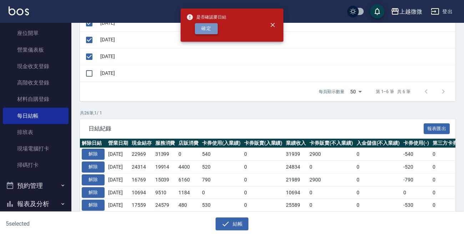
click at [199, 28] on button "確定" at bounding box center [206, 28] width 23 height 11
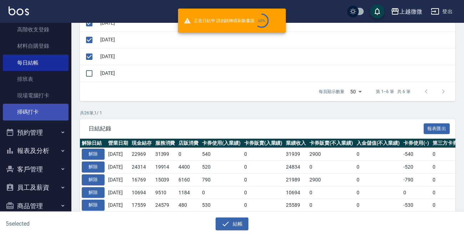
scroll to position [175, 0]
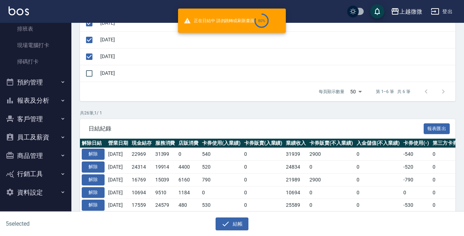
click at [36, 121] on button "客戶管理" at bounding box center [36, 119] width 66 height 19
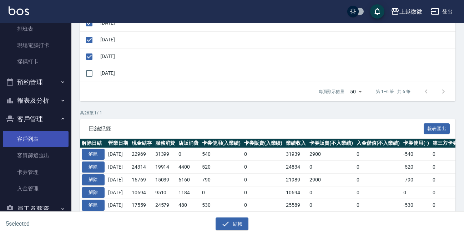
click at [29, 137] on link "客戶列表" at bounding box center [36, 139] width 66 height 16
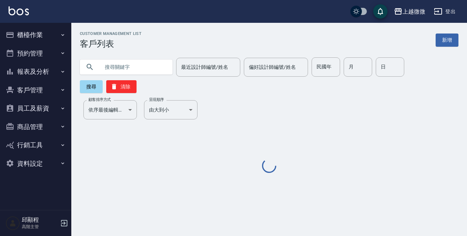
type input "5"
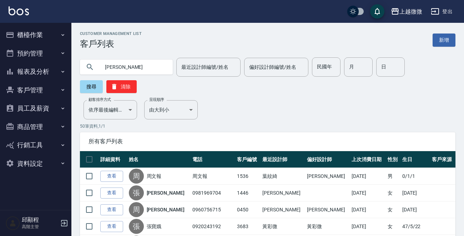
type input "周文"
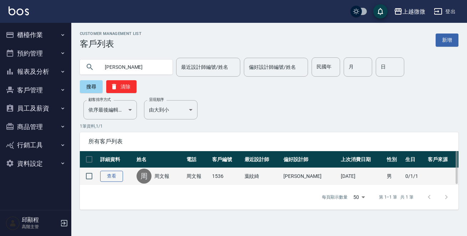
click at [111, 171] on link "查看" at bounding box center [111, 176] width 23 height 11
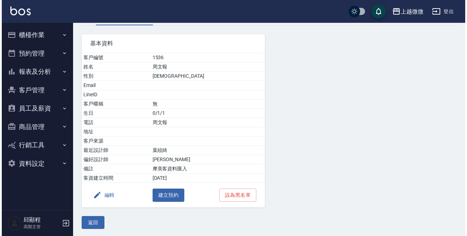
scroll to position [44, 0]
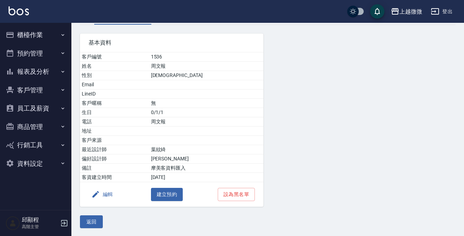
click at [110, 195] on button "編輯" at bounding box center [101, 194] width 27 height 13
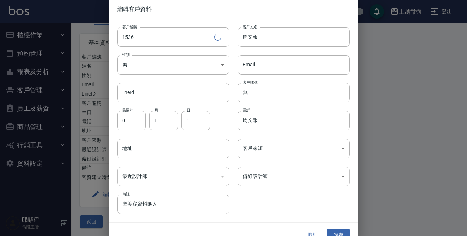
click at [280, 174] on body "上越微微 登出 櫃檯作業 打帳單 帳單列表 掛單列表 座位開單 營業儀表板 現金收支登錄 高階收支登錄 材料自購登錄 每日結帳 排班表 現場電腦打卡 掃碼打卡…" at bounding box center [233, 96] width 467 height 281
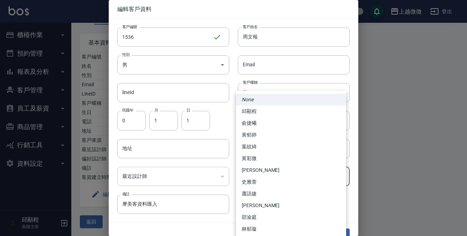
click at [260, 147] on li "葉紋綺" at bounding box center [291, 147] width 110 height 12
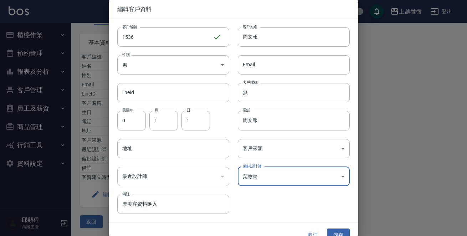
type input "fd680950-8e8a-4608-970f-cadb12283c1c"
click at [335, 232] on button "儲存" at bounding box center [338, 235] width 23 height 13
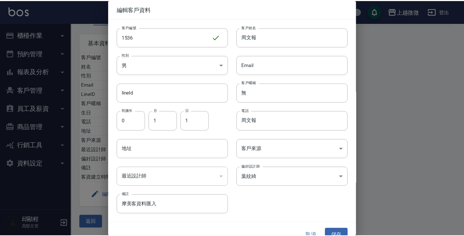
scroll to position [0, 0]
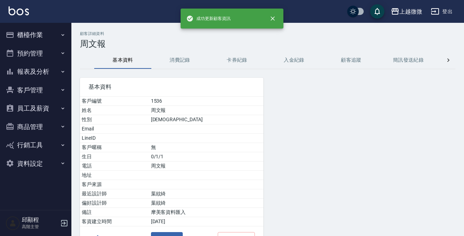
click at [47, 33] on button "櫃檯作業" at bounding box center [36, 35] width 66 height 19
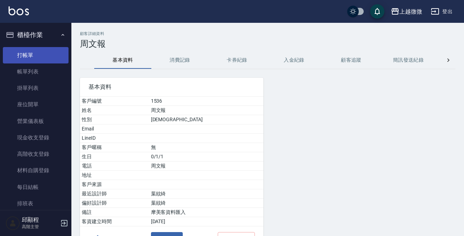
click at [29, 55] on link "打帳單" at bounding box center [36, 55] width 66 height 16
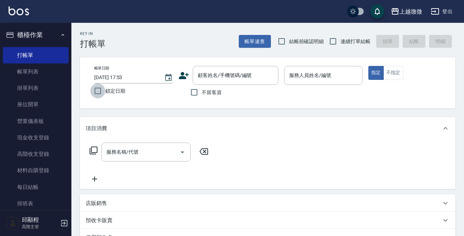
drag, startPoint x: 98, startPoint y: 90, endPoint x: 260, endPoint y: 71, distance: 162.3
click at [98, 91] on input "鎖定日期" at bounding box center [97, 90] width 15 height 15
checkbox input "true"
click at [334, 42] on input "連續打單結帳" at bounding box center [332, 41] width 15 height 15
checkbox input "true"
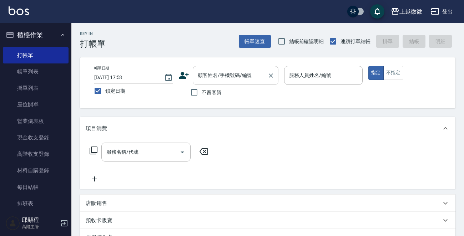
click at [219, 78] on div "顧客姓名/手機號碼/編號 顧客姓名/手機號碼/編號" at bounding box center [236, 75] width 86 height 19
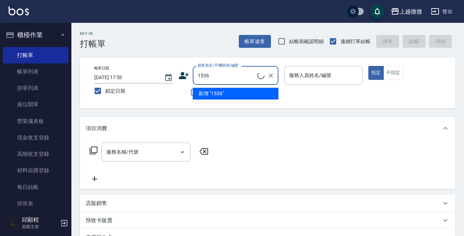
type input "周文報/周文報/1536"
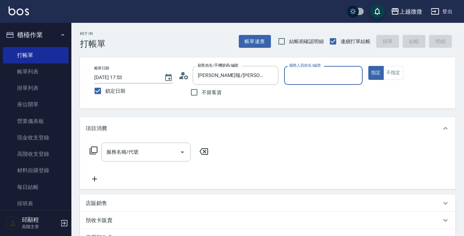
type input "Selin-5"
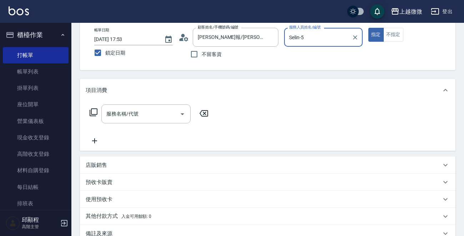
scroll to position [71, 0]
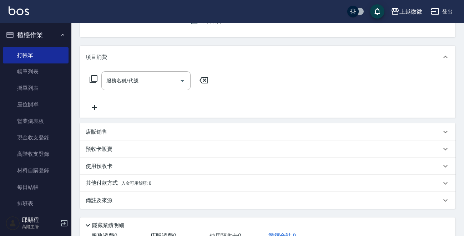
click at [104, 129] on p "店販銷售" at bounding box center [96, 131] width 21 height 7
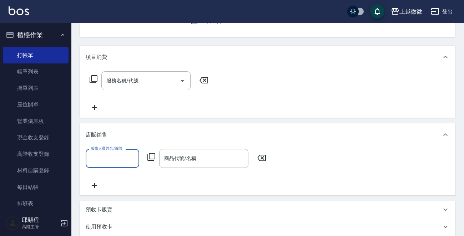
scroll to position [0, 0]
click at [114, 160] on input "服務人員姓名/編號" at bounding box center [112, 158] width 47 height 12
type input "Selin-5"
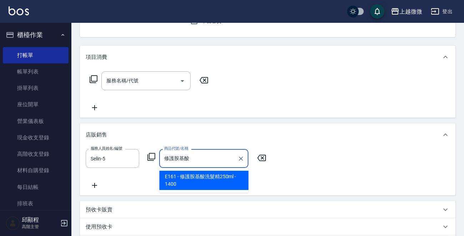
click at [206, 179] on span "E161 - 修護胺基酸洗髮精250ml - 1400" at bounding box center [203, 180] width 89 height 19
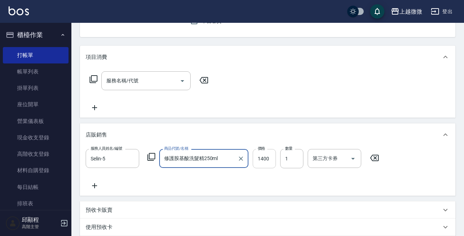
type input "修護胺基酸洗髮精250ml"
click at [267, 155] on input "1400" at bounding box center [263, 158] width 23 height 19
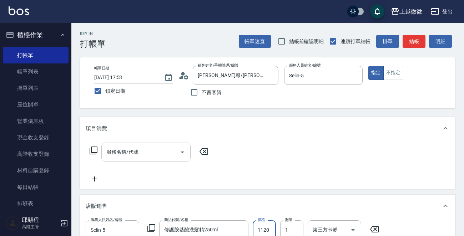
type input "1120"
click at [142, 157] on input "服務名稱/代號" at bounding box center [140, 152] width 72 height 12
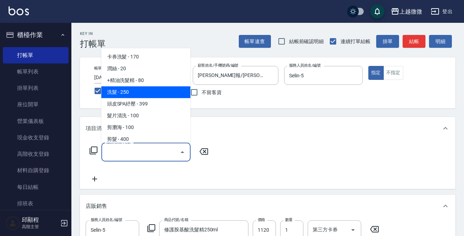
click at [138, 93] on span "洗髮 - 250" at bounding box center [145, 92] width 89 height 12
type input "洗髮(A03)"
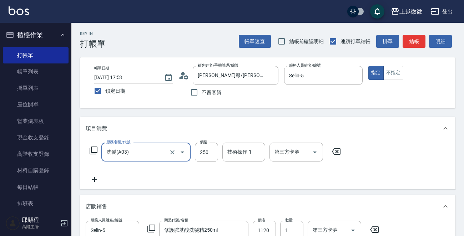
click at [242, 151] on div "技術操作-1 技術操作-1" at bounding box center [243, 152] width 43 height 19
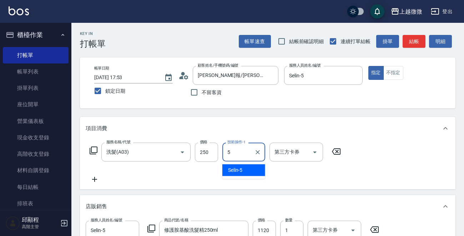
click at [253, 167] on div "Selin -5" at bounding box center [243, 170] width 43 height 12
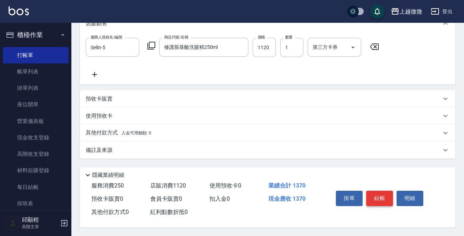
type input "Selin-5"
click at [379, 196] on button "結帳" at bounding box center [379, 198] width 27 height 15
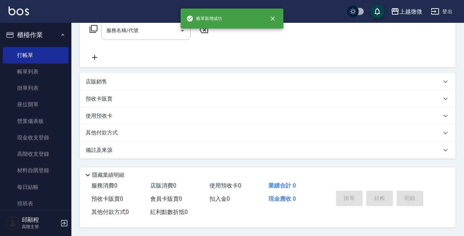
scroll to position [0, 0]
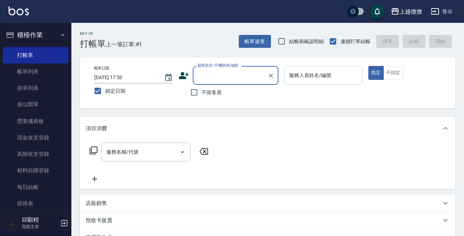
click at [318, 77] on div "服務人員姓名/編號 服務人員姓名/編號" at bounding box center [323, 75] width 78 height 19
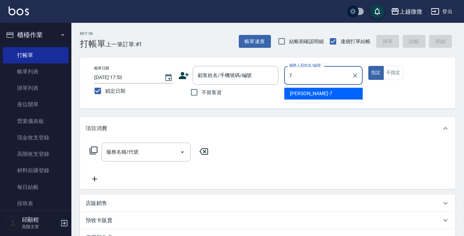
click at [319, 92] on div "Annie -7" at bounding box center [323, 94] width 78 height 12
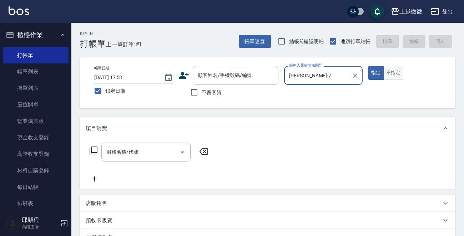
type input "Annie-7"
click at [392, 75] on button "不指定" at bounding box center [393, 73] width 20 height 14
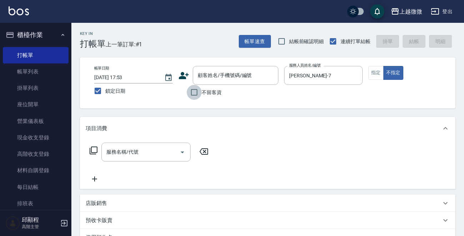
click at [190, 89] on input "不留客資" at bounding box center [194, 92] width 15 height 15
checkbox input "true"
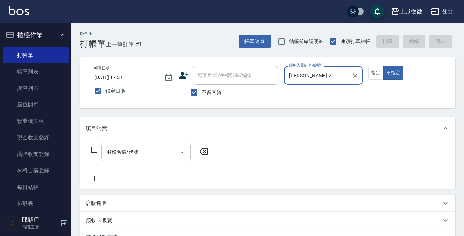
click at [150, 153] on input "服務名稱/代號" at bounding box center [140, 152] width 72 height 12
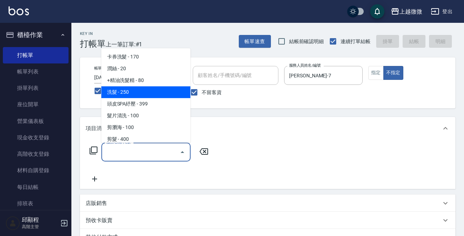
click at [145, 94] on span "洗髮 - 250" at bounding box center [145, 92] width 89 height 12
type input "洗髮(A03)"
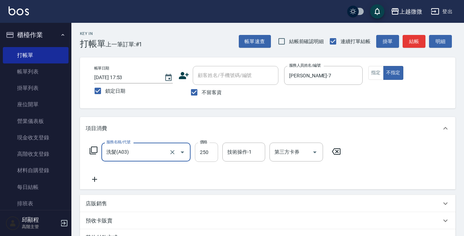
click at [214, 156] on input "250" at bounding box center [206, 152] width 23 height 19
type input "300"
click at [242, 154] on input "技術操作-1" at bounding box center [243, 152] width 36 height 12
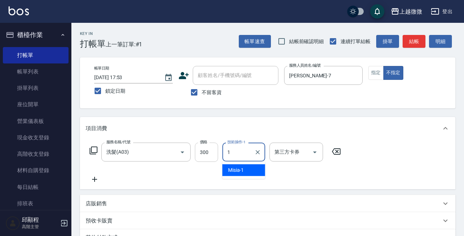
drag, startPoint x: 233, startPoint y: 154, endPoint x: 210, endPoint y: 155, distance: 23.2
click at [210, 155] on div "服務名稱/代號 洗髮(A03) 服務名稱/代號 價格 300 價格 技術操作-1 1 技術操作-1 第三方卡券 第三方卡券" at bounding box center [215, 152] width 259 height 19
click at [233, 165] on div "Annie -7" at bounding box center [243, 170] width 43 height 12
type input "Annie-7"
click at [94, 180] on icon at bounding box center [95, 179] width 18 height 9
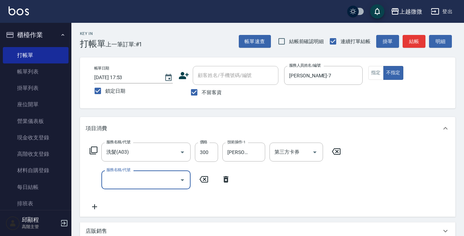
click at [136, 189] on div "服務名稱/代號" at bounding box center [145, 179] width 89 height 19
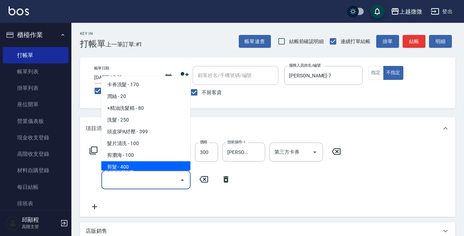
click at [141, 162] on span "剪髮 - 400" at bounding box center [145, 168] width 89 height 12
type input "剪髮(B02)"
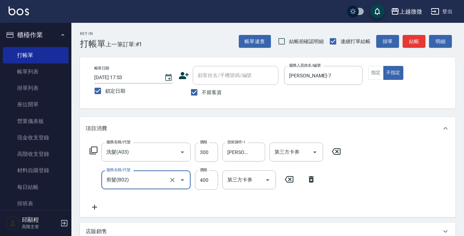
click at [92, 205] on icon at bounding box center [95, 207] width 18 height 9
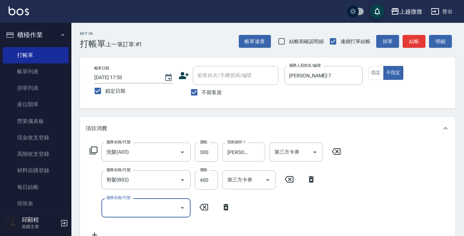
click at [131, 208] on input "服務名稱/代號" at bounding box center [140, 207] width 72 height 12
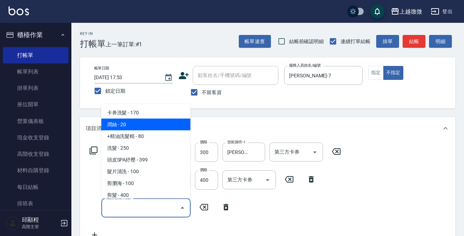
click at [137, 128] on span "潤絲 - 20" at bounding box center [145, 125] width 89 height 12
type input "潤絲(A01)"
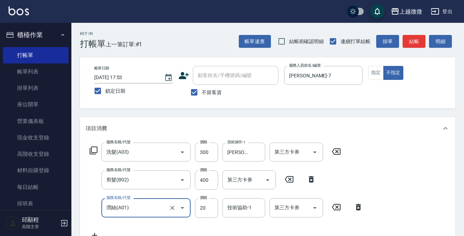
click at [240, 206] on div "技術協助-1 技術協助-1" at bounding box center [243, 207] width 43 height 19
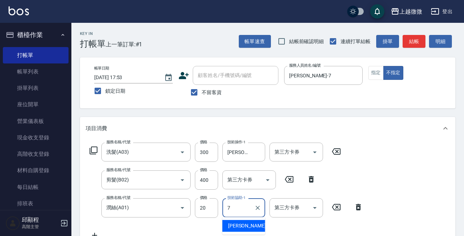
click at [243, 220] on div "Annie -7" at bounding box center [243, 226] width 43 height 12
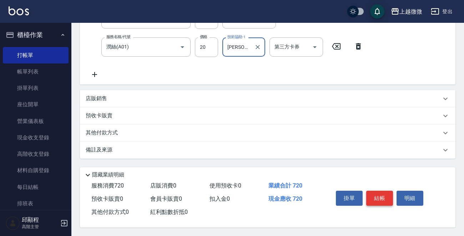
type input "Annie-7"
click at [378, 196] on button "結帳" at bounding box center [379, 198] width 27 height 15
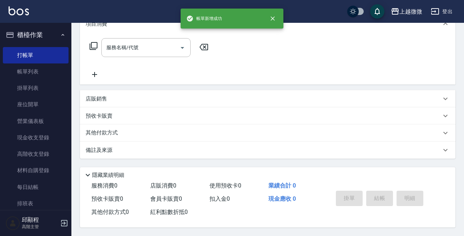
scroll to position [0, 0]
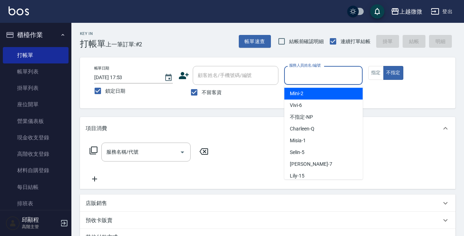
click at [338, 76] on input "服務人員姓名/編號" at bounding box center [323, 75] width 72 height 12
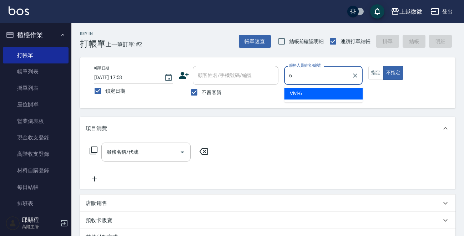
click at [332, 94] on div "Vivi -6" at bounding box center [323, 94] width 78 height 12
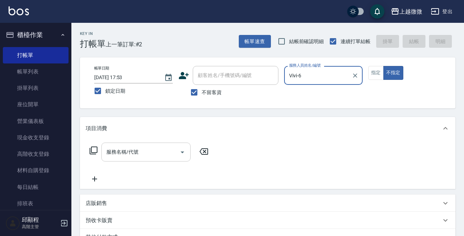
type input "Vivi-6"
click at [130, 150] on div "服務名稱/代號 服務名稱/代號" at bounding box center [145, 152] width 89 height 19
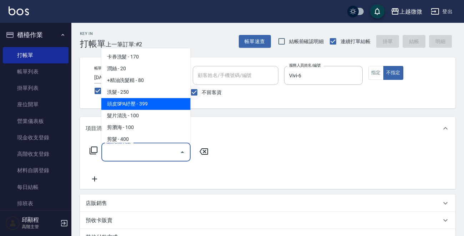
click at [191, 89] on input "不留客資" at bounding box center [194, 92] width 15 height 15
checkbox input "false"
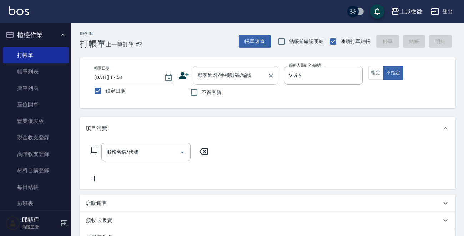
click at [216, 74] on div "顧客姓名/手機號碼/編號 顧客姓名/手機號碼/編號" at bounding box center [236, 75] width 86 height 19
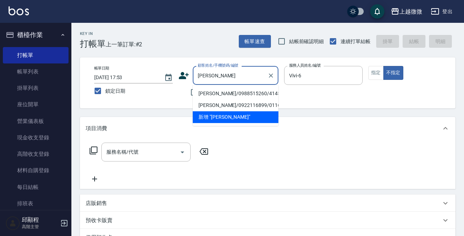
click at [225, 96] on li "陳姵君/0988515260/4145" at bounding box center [236, 94] width 86 height 12
type input "陳姵君/0988515260/4145"
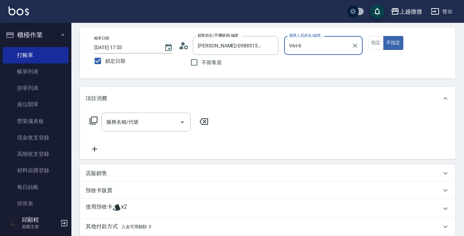
scroll to position [107, 0]
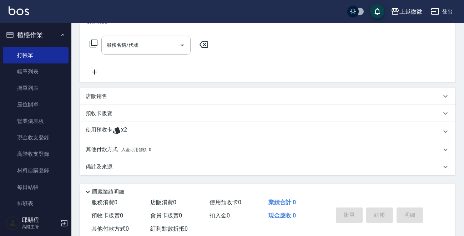
click at [94, 127] on p "使用預收卡" at bounding box center [99, 131] width 27 height 11
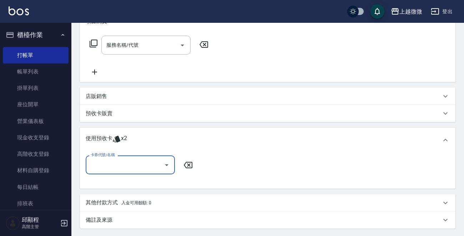
scroll to position [0, 0]
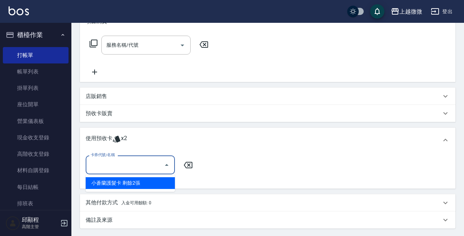
click at [111, 164] on input "卡券代號/名稱" at bounding box center [125, 165] width 72 height 12
click at [135, 183] on div "小蒼蘭護髮卡 剩餘2張" at bounding box center [130, 183] width 89 height 12
type input "小蒼蘭護髮卡"
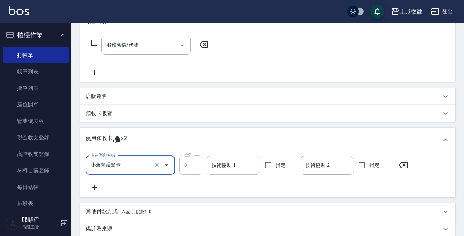
click at [233, 160] on input "技術協助-1" at bounding box center [233, 165] width 47 height 12
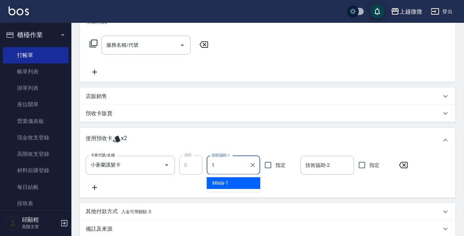
click at [241, 183] on div "Misia -1" at bounding box center [232, 183] width 53 height 12
type input "Misia-1"
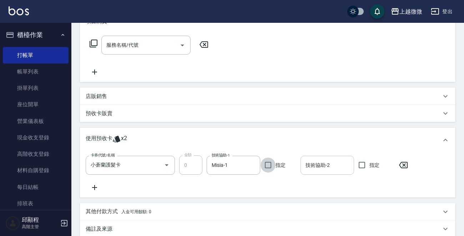
click at [337, 164] on input "技術協助-2" at bounding box center [326, 165] width 47 height 12
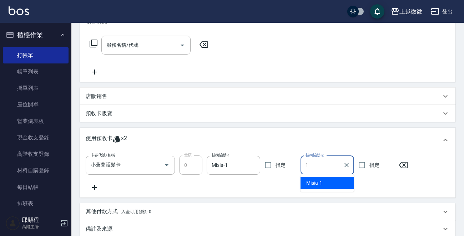
click at [325, 183] on div "Misia -1" at bounding box center [326, 183] width 53 height 12
type input "Misia-1"
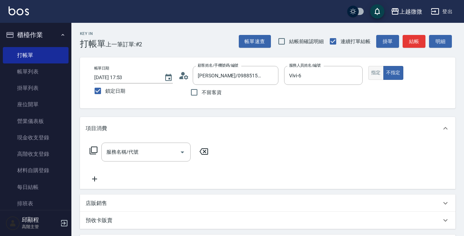
click at [376, 79] on button "指定" at bounding box center [375, 73] width 15 height 14
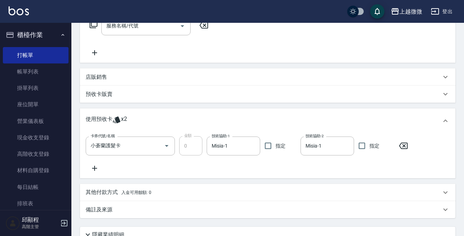
scroll to position [188, 0]
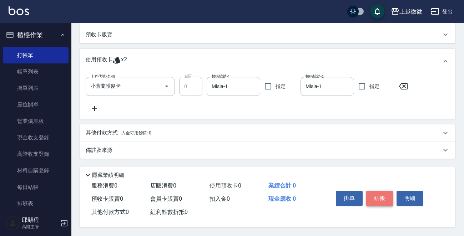
click at [378, 191] on button "結帳" at bounding box center [379, 198] width 27 height 15
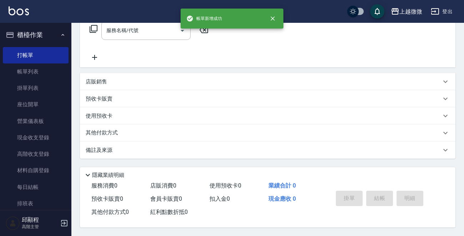
scroll to position [0, 0]
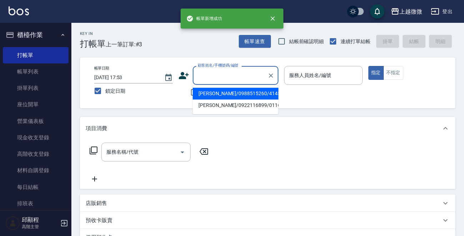
click at [234, 73] on input "顧客姓名/手機號碼/編號" at bounding box center [230, 75] width 68 height 12
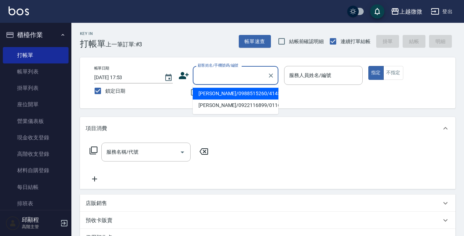
click at [229, 89] on li "陳姵君/0988515260/4145" at bounding box center [236, 94] width 86 height 12
type input "陳姵君/0988515260/4145"
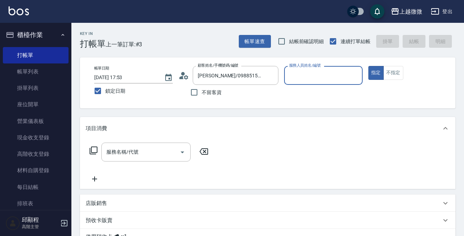
click at [316, 71] on input "服務人員姓名/編號" at bounding box center [323, 75] width 72 height 12
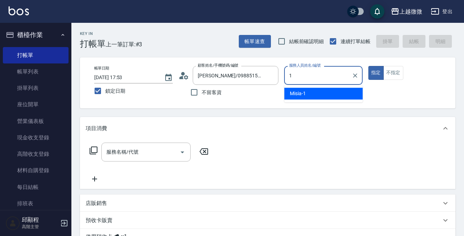
click at [315, 95] on div "Misia -1" at bounding box center [323, 94] width 78 height 12
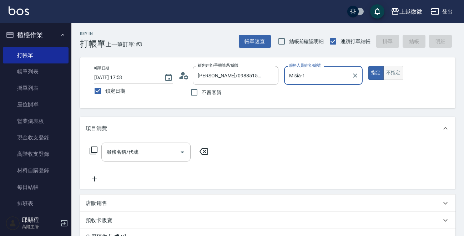
type input "Misia-1"
click at [388, 73] on button "不指定" at bounding box center [393, 73] width 20 height 14
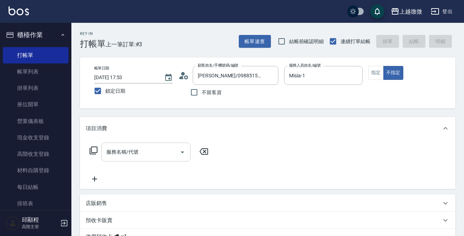
click at [138, 151] on input "服務名稱/代號" at bounding box center [140, 152] width 72 height 12
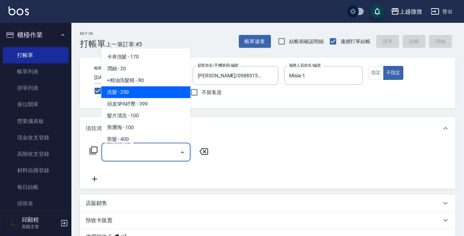
click at [143, 93] on span "洗髮 - 250" at bounding box center [145, 92] width 89 height 12
type input "洗髮(A03)"
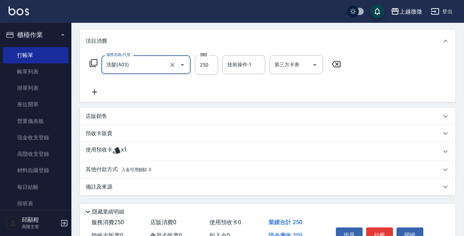
scroll to position [54, 0]
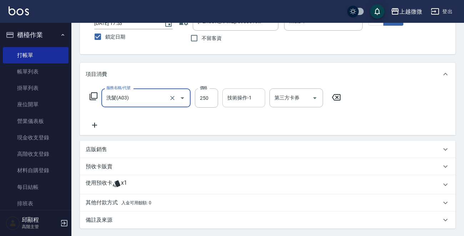
click at [242, 102] on input "技術操作-1" at bounding box center [243, 98] width 36 height 12
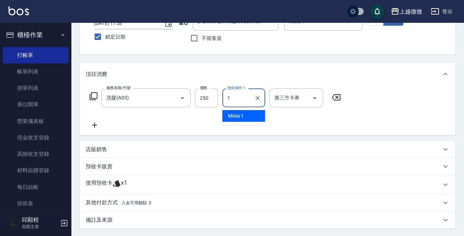
click at [244, 116] on div "Misia -1" at bounding box center [243, 116] width 43 height 12
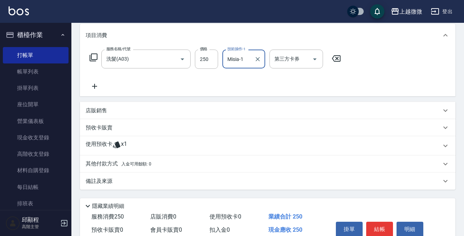
scroll to position [126, 0]
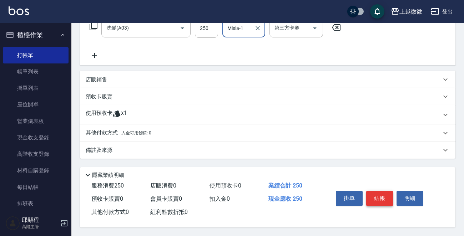
type input "Misia-1"
click at [383, 198] on button "結帳" at bounding box center [379, 198] width 27 height 15
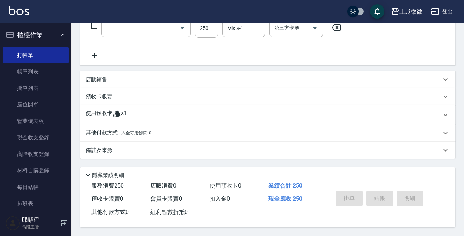
scroll to position [0, 0]
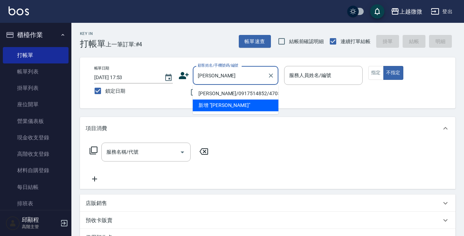
click at [226, 91] on li "江月君/0917514852/4705" at bounding box center [236, 94] width 86 height 12
type input "江月君/0917514852/4705"
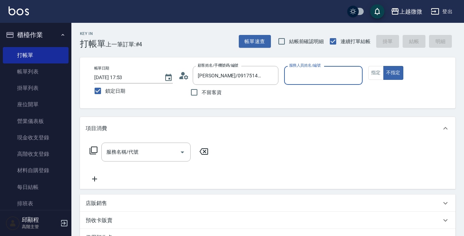
type input "Misia-1"
click at [373, 74] on button "指定" at bounding box center [375, 73] width 15 height 14
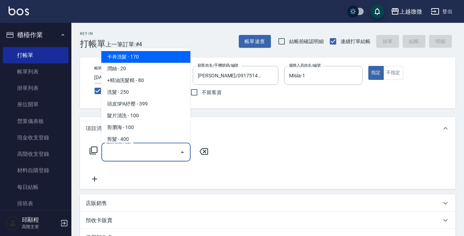
click at [137, 150] on input "服務名稱/代號" at bounding box center [140, 152] width 72 height 12
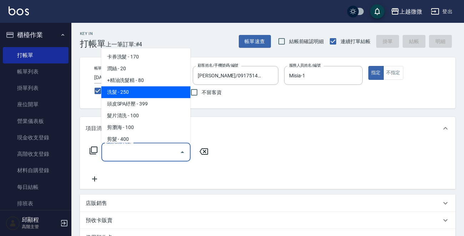
click at [144, 92] on span "洗髮 - 250" at bounding box center [145, 92] width 89 height 12
type input "洗髮(A03)"
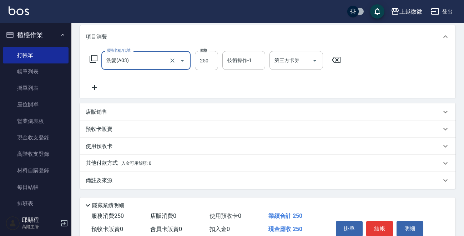
scroll to position [52, 0]
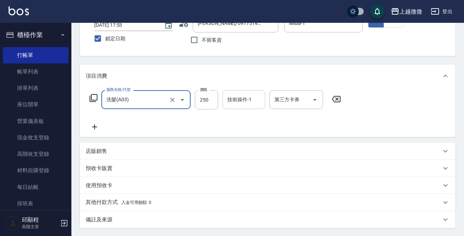
click at [245, 99] on div "技術操作-1 技術操作-1" at bounding box center [243, 99] width 43 height 19
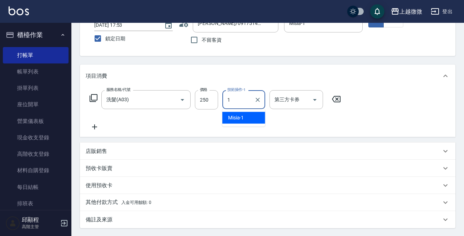
click at [246, 117] on div "Misia -1" at bounding box center [243, 118] width 43 height 12
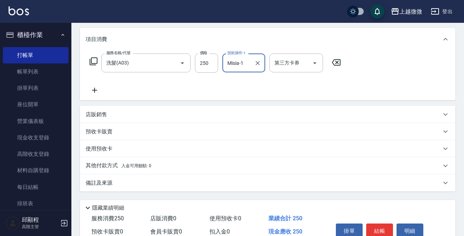
scroll to position [124, 0]
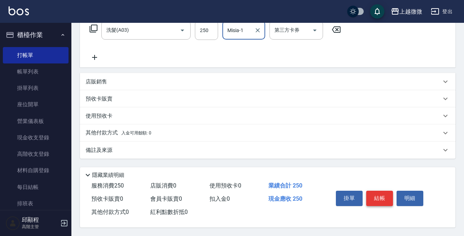
type input "Misia-1"
click at [382, 192] on button "結帳" at bounding box center [379, 198] width 27 height 15
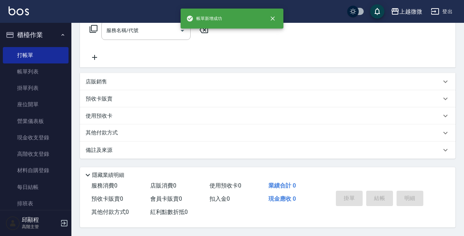
scroll to position [0, 0]
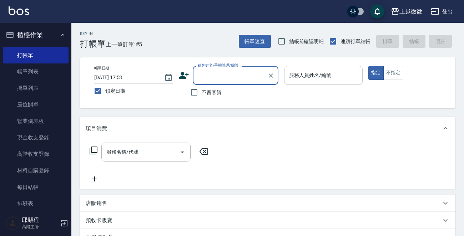
click at [296, 75] on div "服務人員姓名/編號 服務人員姓名/編號" at bounding box center [323, 75] width 78 height 19
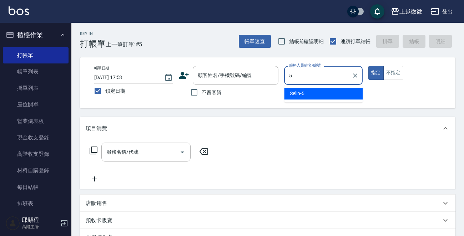
click at [313, 90] on div "Selin -5" at bounding box center [323, 94] width 78 height 12
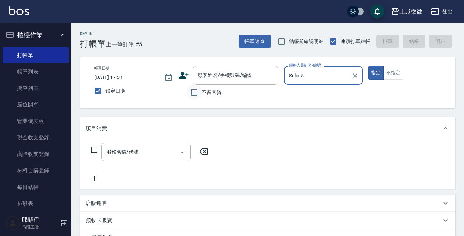
type input "Selin-5"
click at [193, 92] on input "不留客資" at bounding box center [194, 92] width 15 height 15
checkbox input "true"
click at [152, 142] on div "服務名稱/代號 服務名稱/代號" at bounding box center [267, 164] width 375 height 49
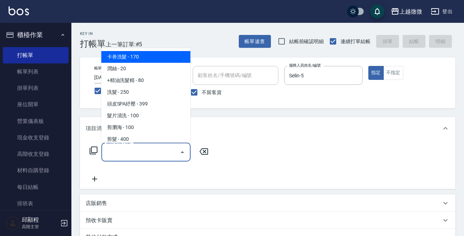
click at [152, 151] on input "服務名稱/代號" at bounding box center [140, 152] width 72 height 12
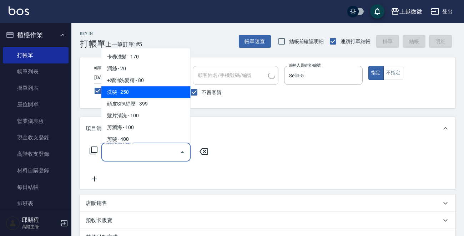
click at [149, 92] on span "洗髮 - 250" at bounding box center [145, 92] width 89 height 12
type input "洗髮(A03)"
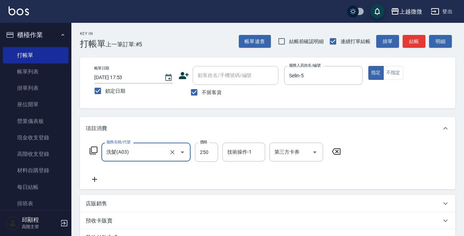
click at [97, 183] on icon at bounding box center [95, 179] width 18 height 9
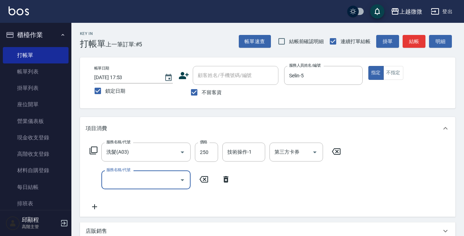
click at [123, 182] on input "服務名稱/代號" at bounding box center [140, 180] width 72 height 12
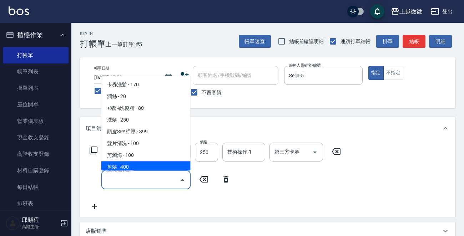
click at [131, 167] on span "剪髮 - 400" at bounding box center [145, 168] width 89 height 12
type input "剪髮(B02)"
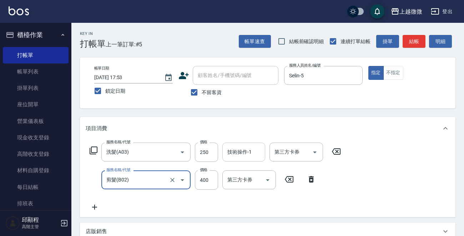
click at [248, 149] on div "技術操作-1 技術操作-1" at bounding box center [243, 152] width 43 height 19
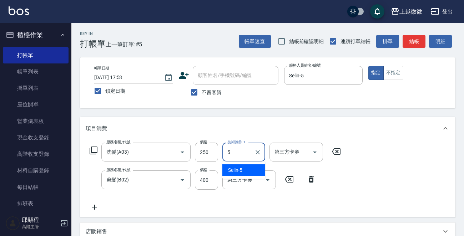
click at [241, 169] on span "Selin -5" at bounding box center [235, 170] width 15 height 7
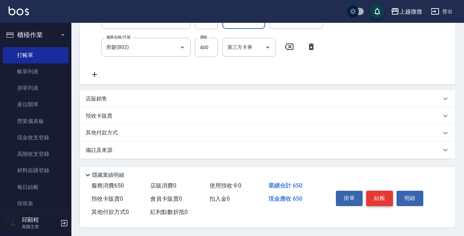
type input "Selin-5"
click at [377, 201] on button "結帳" at bounding box center [379, 198] width 27 height 15
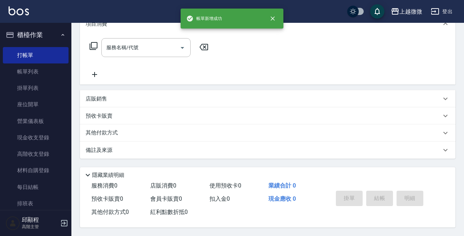
scroll to position [0, 0]
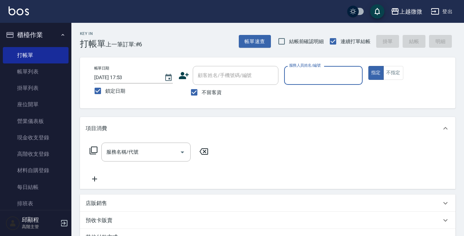
click at [331, 68] on div "服務人員姓名/編號" at bounding box center [323, 75] width 78 height 19
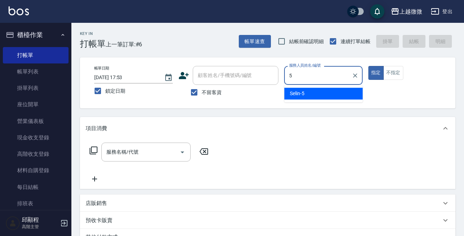
click at [318, 92] on div "Selin -5" at bounding box center [323, 94] width 78 height 12
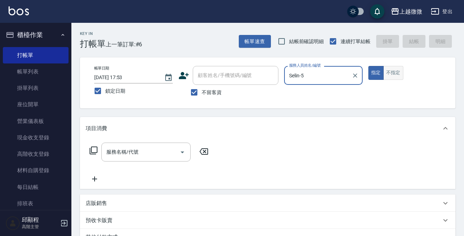
type input "Selin-5"
click at [398, 75] on button "不指定" at bounding box center [393, 73] width 20 height 14
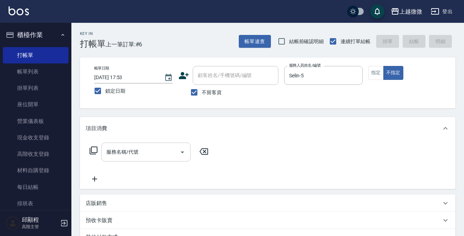
click at [140, 152] on input "服務名稱/代號" at bounding box center [140, 152] width 72 height 12
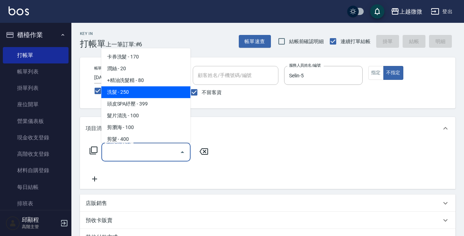
click at [144, 89] on span "洗髮 - 250" at bounding box center [145, 92] width 89 height 12
type input "洗髮(A03)"
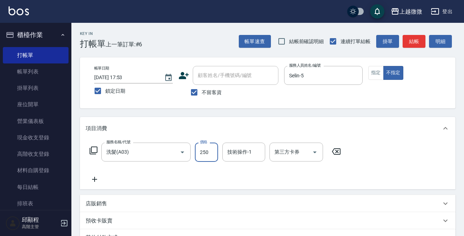
drag, startPoint x: 208, startPoint y: 148, endPoint x: 225, endPoint y: 158, distance: 20.1
click at [208, 148] on input "250" at bounding box center [206, 152] width 23 height 19
click at [254, 159] on div "技術操作-1" at bounding box center [243, 152] width 43 height 19
type input "300"
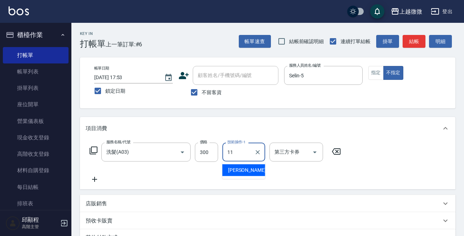
drag, startPoint x: 255, startPoint y: 165, endPoint x: 246, endPoint y: 170, distance: 9.9
click at [254, 168] on div "Kristin -11" at bounding box center [243, 170] width 43 height 12
type input "Kristin-11"
click at [94, 176] on icon at bounding box center [95, 179] width 18 height 9
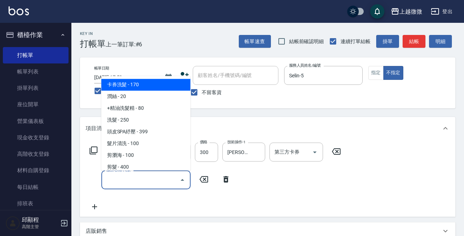
click at [125, 183] on input "服務名稱/代號" at bounding box center [140, 180] width 72 height 12
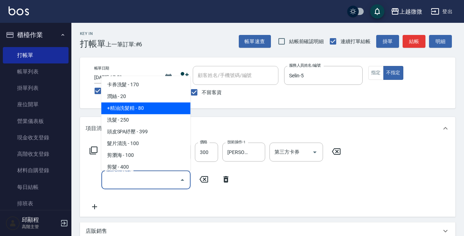
click at [150, 105] on span "+精油洗髮精 - 80" at bounding box center [145, 109] width 89 height 12
type input "+精油洗髮精(A02)"
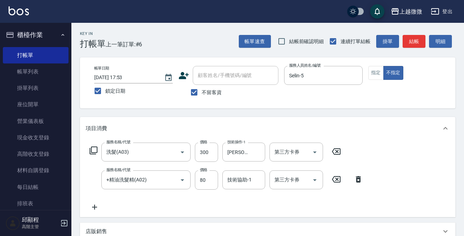
click at [93, 208] on icon at bounding box center [95, 207] width 18 height 9
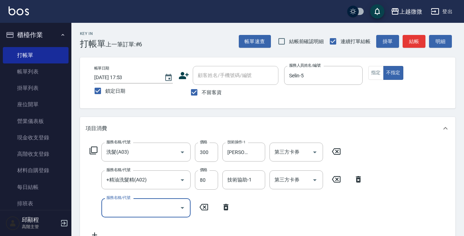
click at [134, 215] on div "服務名稱/代號" at bounding box center [145, 207] width 89 height 19
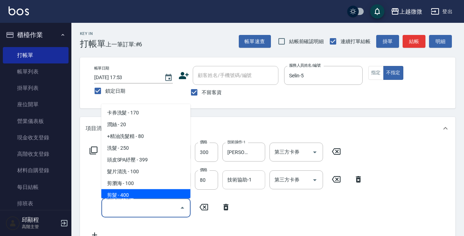
click at [236, 178] on div "技術協助-1 技術協助-1" at bounding box center [243, 179] width 43 height 19
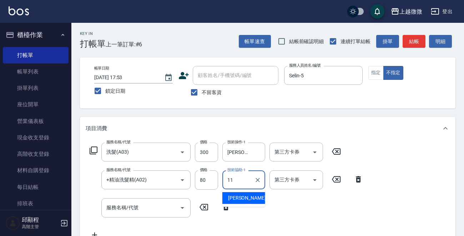
click at [243, 199] on span "Kristin -11" at bounding box center [250, 197] width 45 height 7
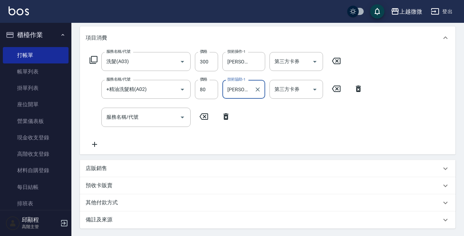
scroll to position [162, 0]
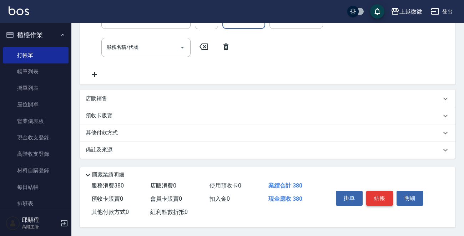
type input "Kristin-11"
click at [387, 196] on button "結帳" at bounding box center [379, 198] width 27 height 15
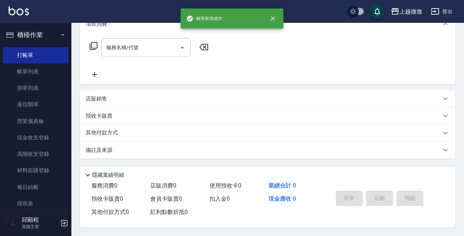
scroll to position [0, 0]
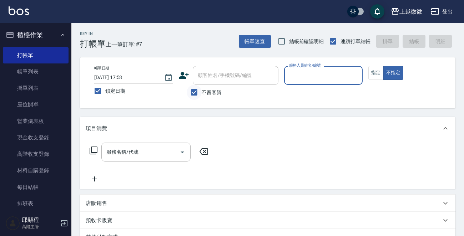
click at [196, 90] on input "不留客資" at bounding box center [194, 92] width 15 height 15
checkbox input "false"
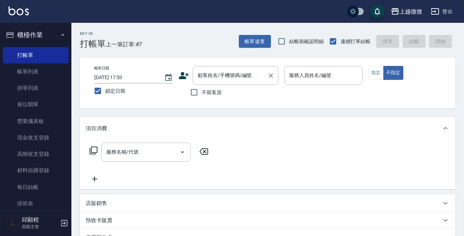
click at [218, 74] on div "顧客姓名/手機號碼/編號 顧客姓名/手機號碼/編號" at bounding box center [236, 75] width 86 height 19
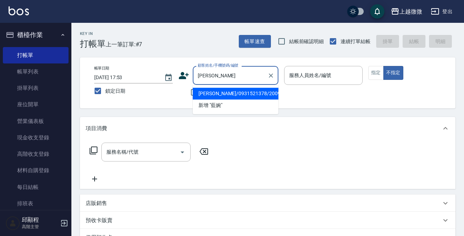
click at [238, 96] on li "藍婉榕/0931521378/2009" at bounding box center [236, 94] width 86 height 12
type input "藍婉榕/0931521378/2009"
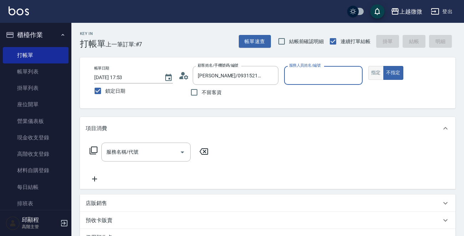
click at [375, 75] on button "指定" at bounding box center [375, 73] width 15 height 14
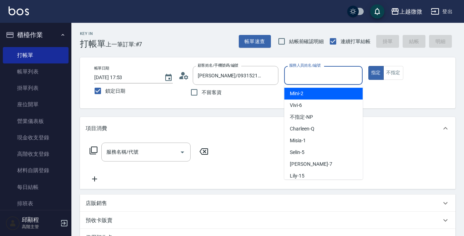
click at [322, 78] on div "服務人員姓名/編號 服務人員姓名/編號" at bounding box center [323, 75] width 78 height 19
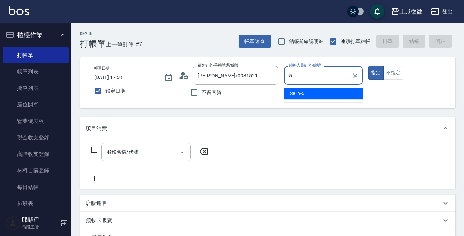
click at [318, 93] on div "Selin -5" at bounding box center [323, 94] width 78 height 12
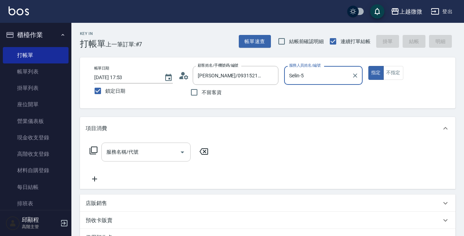
type input "Selin-5"
click at [136, 154] on div "服務名稱/代號 服務名稱/代號" at bounding box center [145, 152] width 89 height 19
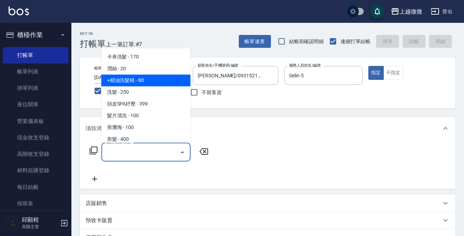
click at [153, 80] on span "+精油洗髮精 - 80" at bounding box center [145, 81] width 89 height 12
type input "+精油洗髮精(A02)"
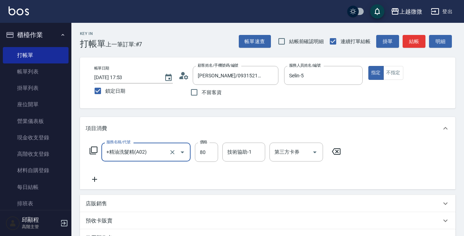
click at [93, 180] on icon at bounding box center [95, 179] width 18 height 9
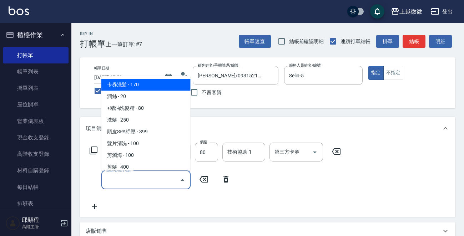
click at [147, 183] on input "服務名稱/代號" at bounding box center [140, 180] width 72 height 12
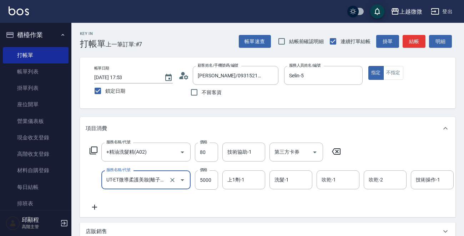
type input "UT-ET微導柔護美妝(離子燙)(C15)"
type input "4125"
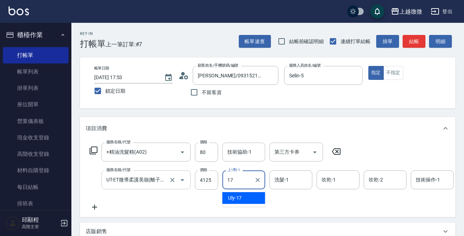
type input "Uly-17"
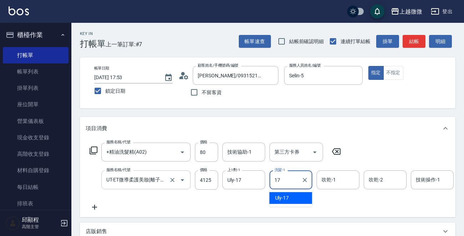
type input "Uly-17"
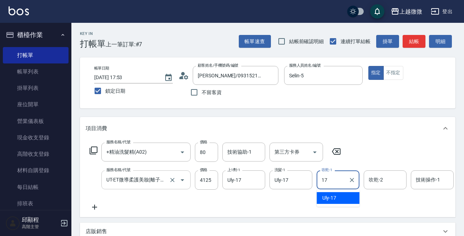
type input "Uly-17"
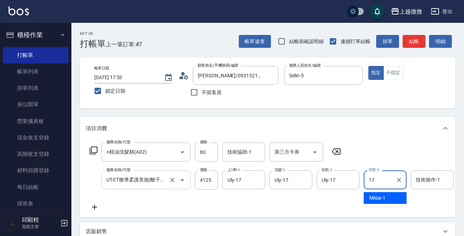
type input "Uly-17"
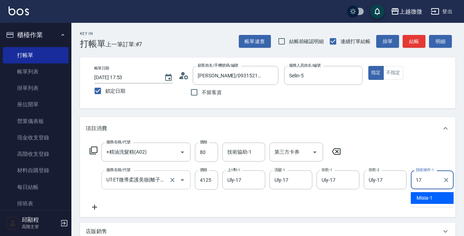
type input "Uly-17"
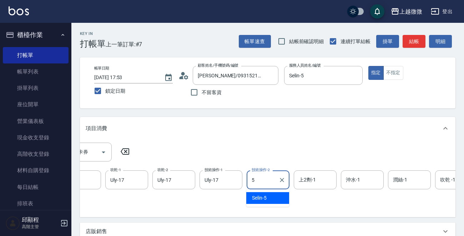
type input "Selin-5"
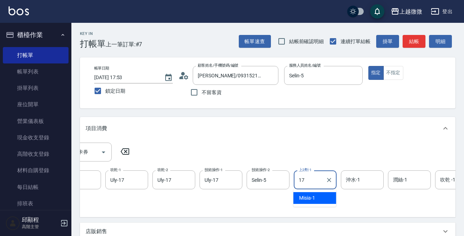
type input "Uly-17"
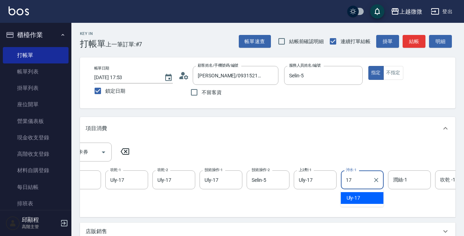
type input "Uly-17"
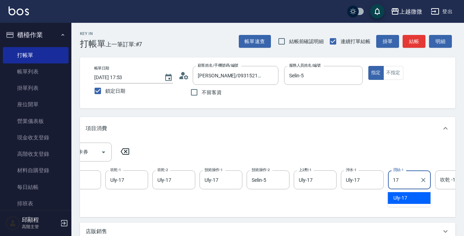
type input "Uly-17"
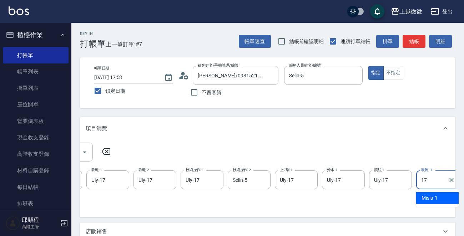
type input "Uly-17"
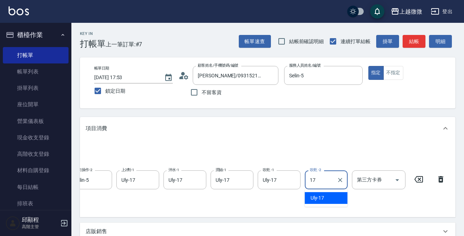
type input "Uly-17"
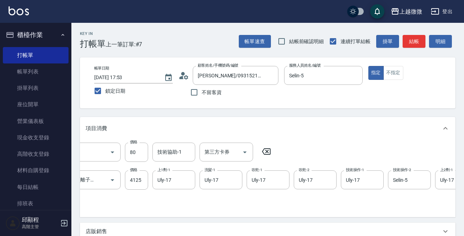
scroll to position [0, 0]
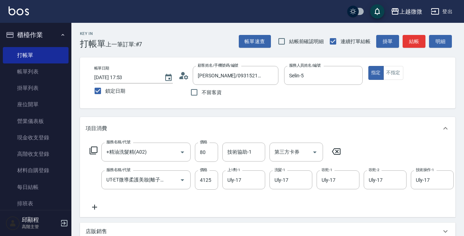
click at [94, 207] on icon at bounding box center [94, 207] width 5 height 5
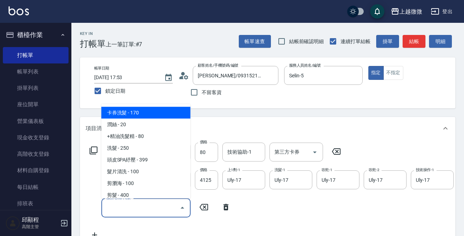
click at [120, 205] on input "服務名稱/代號" at bounding box center [140, 207] width 72 height 12
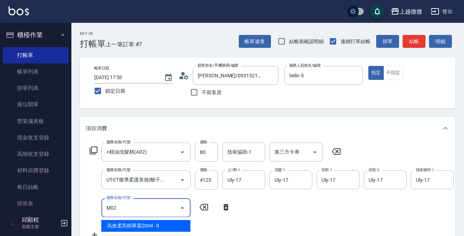
click at [175, 223] on span "高效柔亮精華霜20ml - 0" at bounding box center [145, 226] width 89 height 12
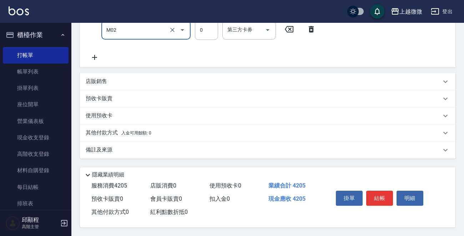
scroll to position [185, 0]
type input "高效柔亮精華霜20ml(M02)"
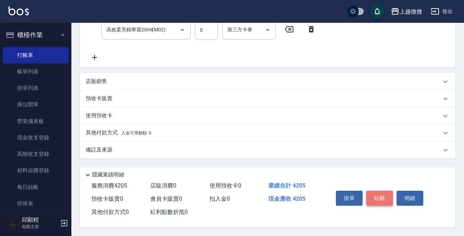
click at [375, 198] on button "結帳" at bounding box center [379, 198] width 27 height 15
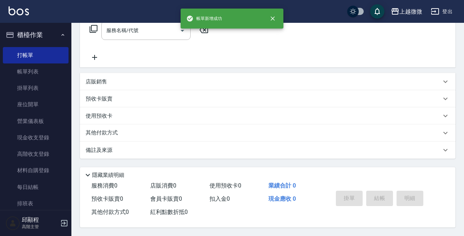
scroll to position [0, 0]
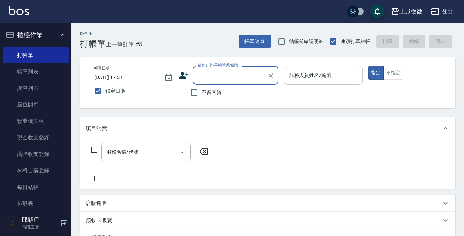
click at [328, 81] on input "服務人員姓名/編號" at bounding box center [323, 75] width 72 height 12
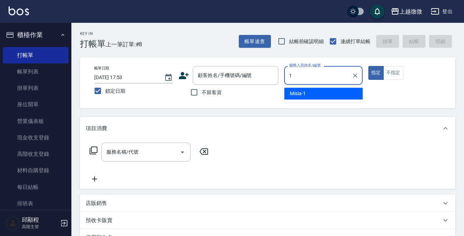
click at [322, 92] on div "Misia -1" at bounding box center [323, 94] width 78 height 12
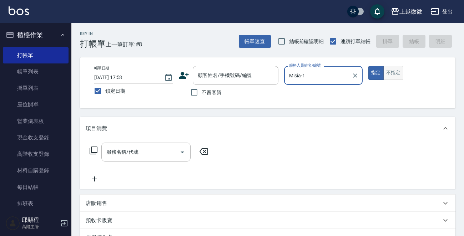
type input "Misia-1"
click at [389, 74] on button "不指定" at bounding box center [393, 73] width 20 height 14
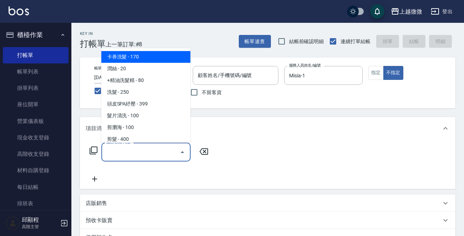
click at [134, 157] on input "服務名稱/代號" at bounding box center [140, 152] width 72 height 12
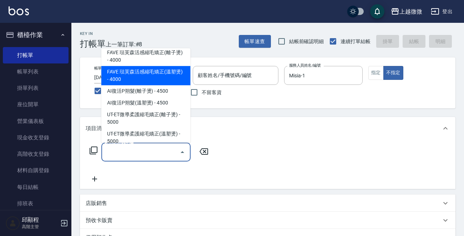
scroll to position [214, 0]
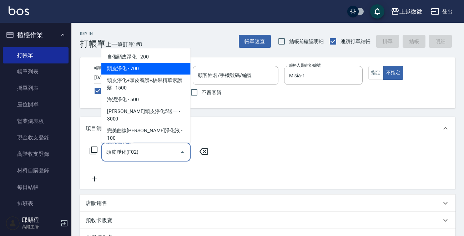
type input "頭皮淨化(F02)"
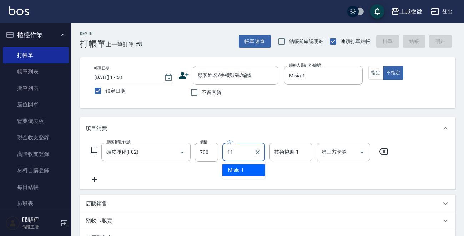
type input "Kristin-11"
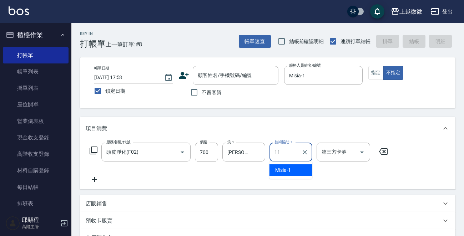
type input "Kristin-11"
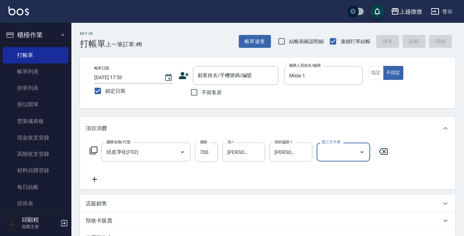
scroll to position [0, 0]
click at [192, 96] on input "不留客資" at bounding box center [194, 92] width 15 height 15
checkbox input "true"
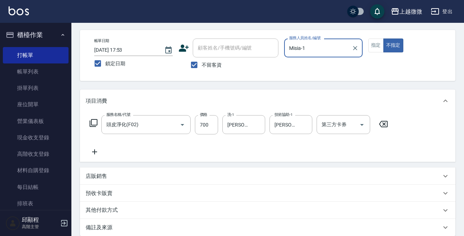
scroll to position [107, 0]
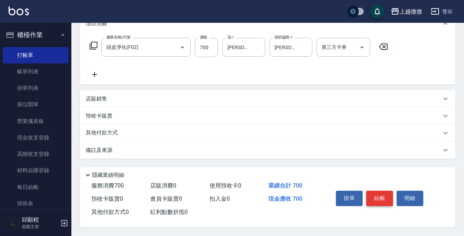
click at [382, 201] on button "結帳" at bounding box center [379, 198] width 27 height 15
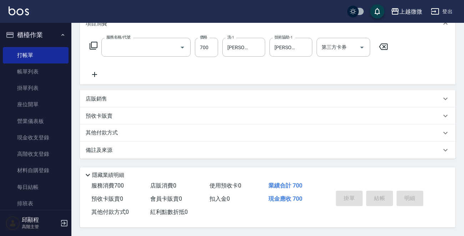
scroll to position [0, 0]
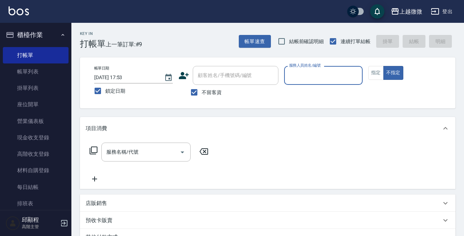
click at [334, 78] on input "服務人員姓名/編號" at bounding box center [323, 75] width 72 height 12
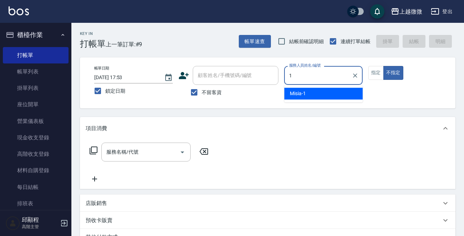
click at [331, 96] on div "Misia -1" at bounding box center [323, 94] width 78 height 12
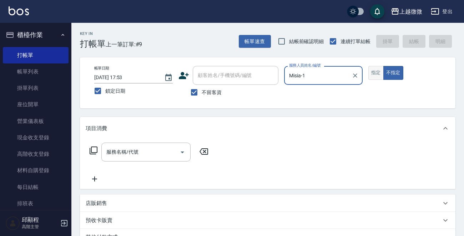
type input "Misia-1"
click at [375, 77] on button "指定" at bounding box center [375, 73] width 15 height 14
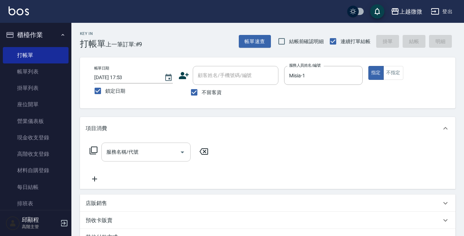
click at [153, 150] on input "服務名稱/代號" at bounding box center [140, 152] width 72 height 12
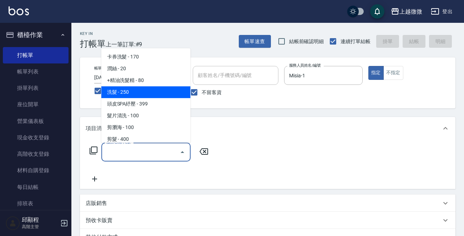
click at [135, 93] on span "洗髮 - 250" at bounding box center [145, 92] width 89 height 12
type input "洗髮(A03)"
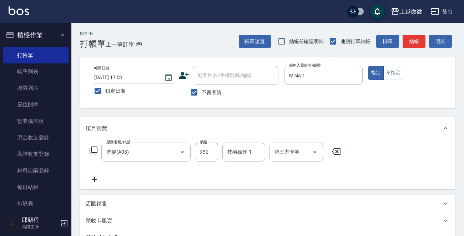
click at [95, 177] on icon at bounding box center [95, 179] width 18 height 9
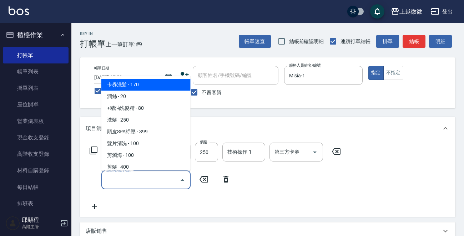
click at [114, 181] on input "服務名稱/代號" at bounding box center [140, 180] width 72 height 12
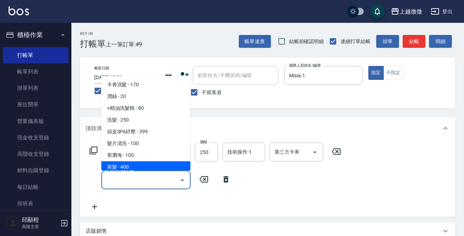
click at [126, 164] on span "剪髮 - 400" at bounding box center [145, 168] width 89 height 12
type input "剪髮(B02)"
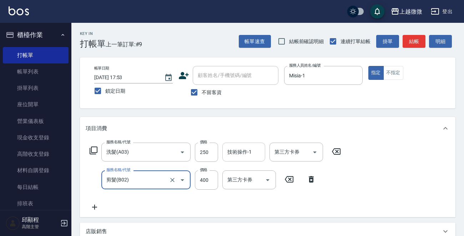
click at [235, 150] on input "技術操作-1" at bounding box center [243, 152] width 36 height 12
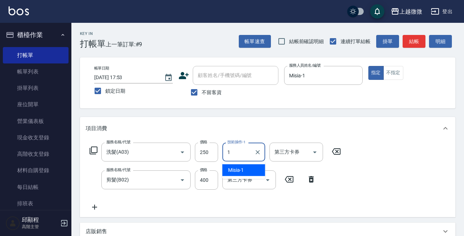
click at [250, 167] on div "Misia -1" at bounding box center [243, 170] width 43 height 12
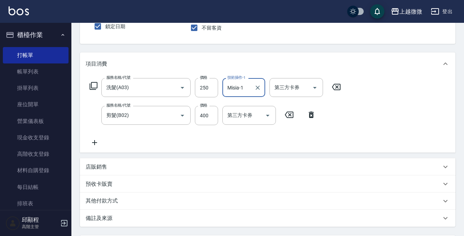
scroll to position [134, 0]
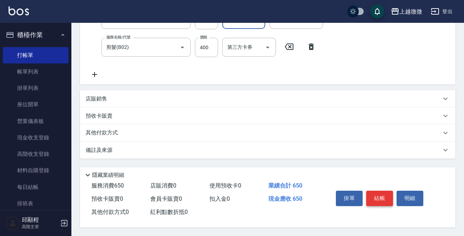
type input "Misia-1"
click at [374, 199] on button "結帳" at bounding box center [379, 198] width 27 height 15
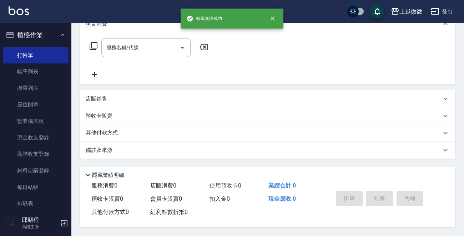
scroll to position [0, 0]
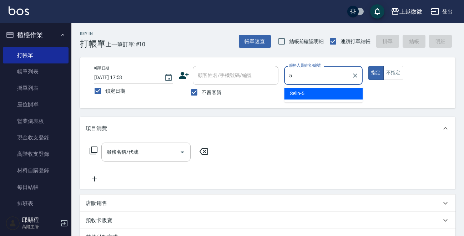
click at [328, 93] on div "Selin -5" at bounding box center [323, 94] width 78 height 12
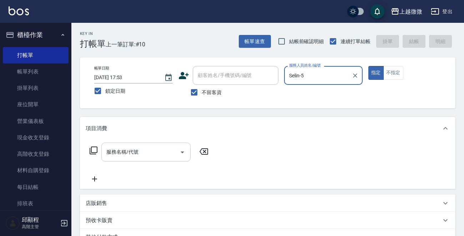
type input "Selin-5"
click at [139, 153] on input "服務名稱/代號" at bounding box center [140, 152] width 72 height 12
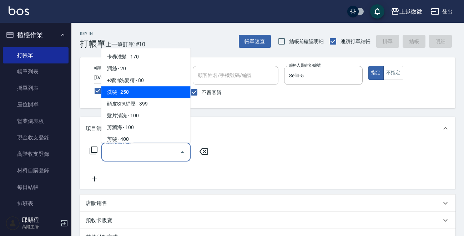
click at [138, 93] on span "洗髮 - 250" at bounding box center [145, 92] width 89 height 12
type input "洗髮(A03)"
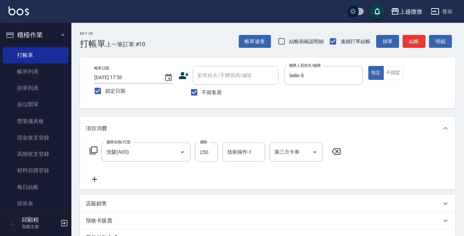
click at [93, 182] on icon at bounding box center [95, 179] width 18 height 9
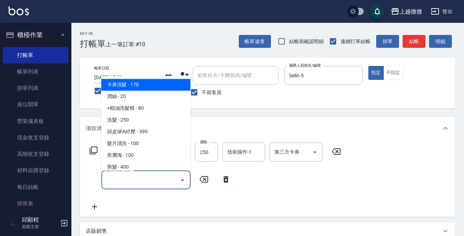
click at [131, 182] on input "服務名稱/代號" at bounding box center [140, 180] width 72 height 12
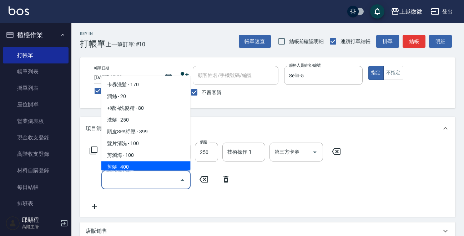
click at [136, 162] on span "剪髮 - 400" at bounding box center [145, 168] width 89 height 12
type input "剪髮(B02)"
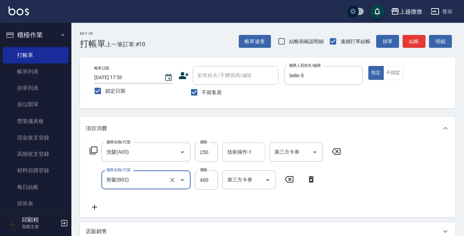
click at [245, 152] on div "技術操作-1 技術操作-1" at bounding box center [243, 152] width 43 height 19
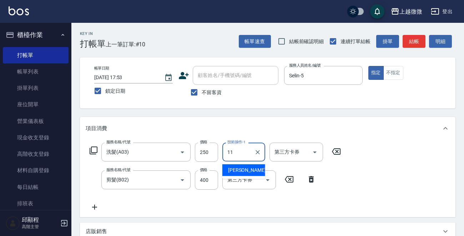
click at [246, 163] on ul "Kristin -11" at bounding box center [243, 170] width 43 height 17
click at [255, 171] on div "Kristin -11" at bounding box center [243, 170] width 43 height 12
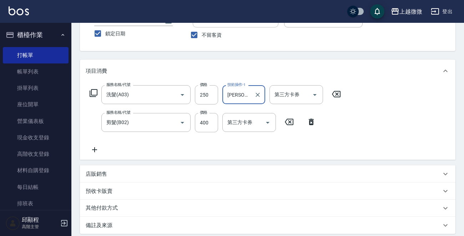
scroll to position [134, 0]
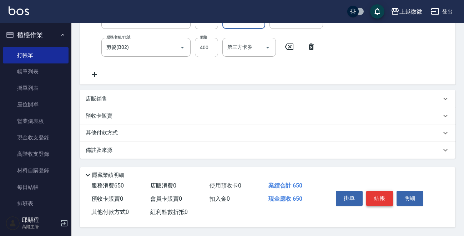
type input "Kristin-11"
click at [383, 197] on button "結帳" at bounding box center [379, 198] width 27 height 15
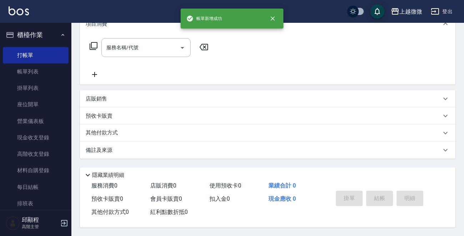
scroll to position [0, 0]
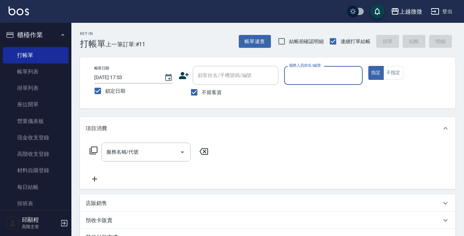
click at [334, 80] on input "服務人員姓名/編號" at bounding box center [323, 75] width 72 height 12
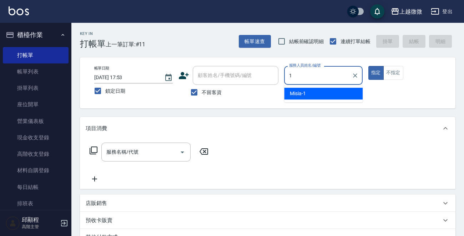
click at [326, 93] on div "Misia -1" at bounding box center [323, 94] width 78 height 12
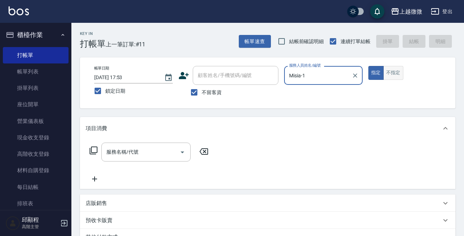
type input "Misia-1"
click at [395, 71] on button "不指定" at bounding box center [393, 73] width 20 height 14
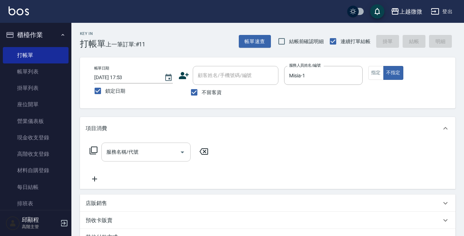
click at [136, 152] on input "服務名稱/代號" at bounding box center [140, 152] width 72 height 12
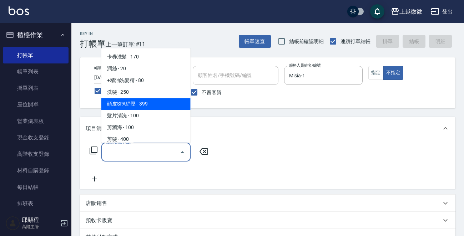
click at [164, 101] on span "頭皮SPA紓壓 - 399" at bounding box center [145, 104] width 89 height 12
type input "頭皮SPA紓壓(A04)"
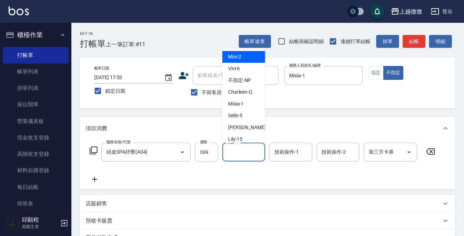
click at [242, 156] on input "洗髮-1" at bounding box center [243, 152] width 36 height 12
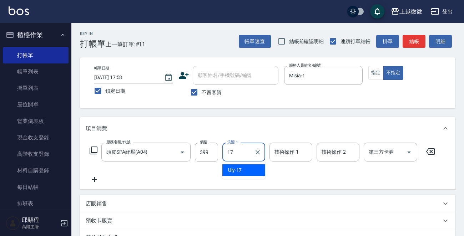
click at [244, 168] on div "Uly -17" at bounding box center [243, 170] width 43 height 12
type input "Uly-17"
click at [292, 154] on input "技術操作-1" at bounding box center [290, 152] width 36 height 12
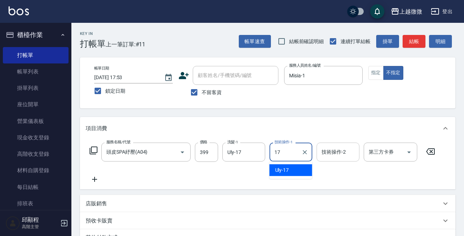
drag, startPoint x: 293, startPoint y: 167, endPoint x: 339, endPoint y: 155, distance: 48.0
click at [294, 168] on div "Uly -17" at bounding box center [290, 170] width 43 height 12
type input "Uly-17"
click at [342, 154] on input "1" at bounding box center [338, 152] width 36 height 12
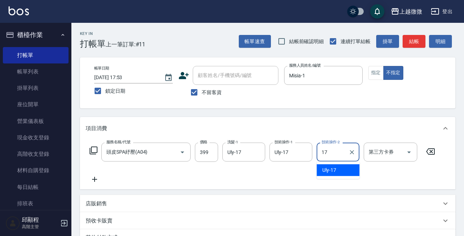
click at [336, 172] on div "Uly -17" at bounding box center [337, 170] width 43 height 12
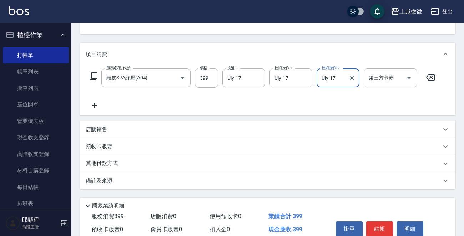
scroll to position [107, 0]
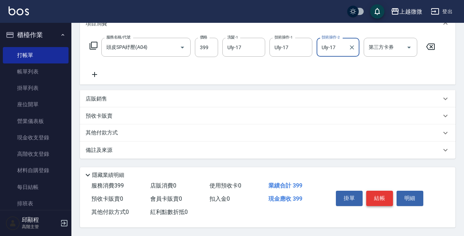
type input "Uly-17"
click at [384, 197] on button "結帳" at bounding box center [379, 198] width 27 height 15
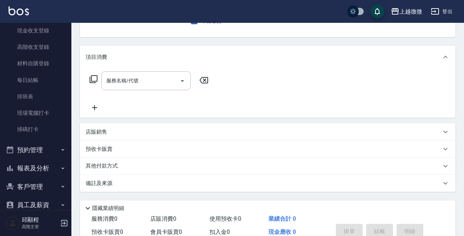
scroll to position [175, 0]
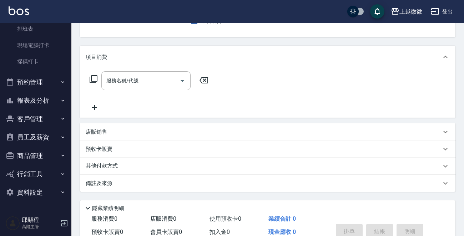
click at [61, 100] on icon "button" at bounding box center [62, 100] width 3 height 2
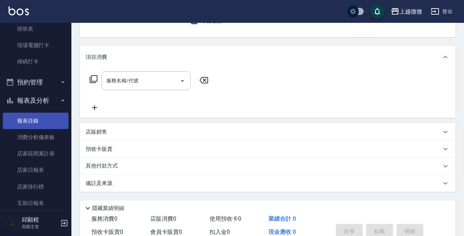
click at [44, 116] on link "報表目錄" at bounding box center [36, 121] width 66 height 16
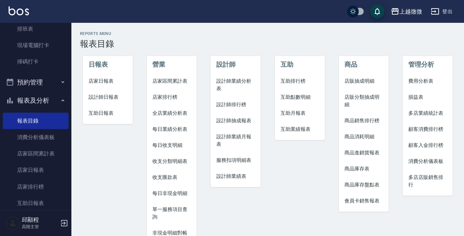
click at [105, 80] on span "店家日報表" at bounding box center [107, 80] width 39 height 7
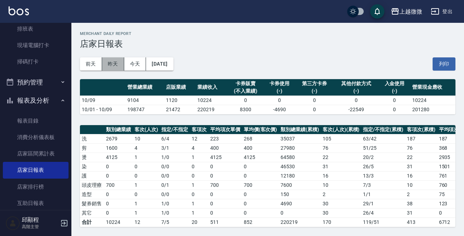
click at [108, 64] on button "昨天" at bounding box center [113, 63] width 22 height 13
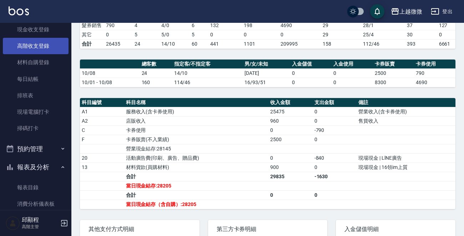
scroll to position [68, 0]
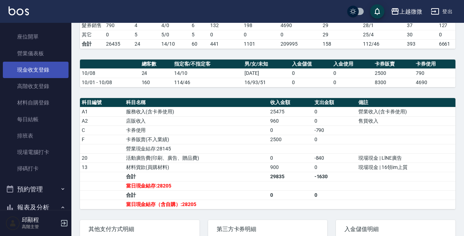
click at [46, 66] on link "現金收支登錄" at bounding box center [36, 70] width 66 height 16
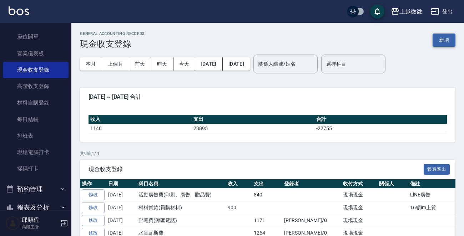
click at [441, 41] on button "新增" at bounding box center [443, 40] width 23 height 13
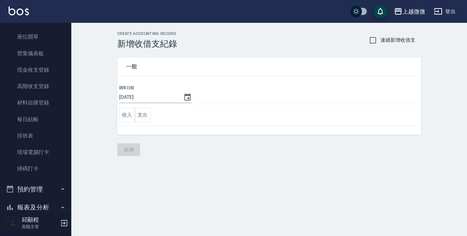
click at [189, 95] on td "開單日期 2025/10/09" at bounding box center [269, 94] width 304 height 19
click at [183, 97] on icon "Choose date, selected date is 2025-10-09" at bounding box center [187, 97] width 9 height 9
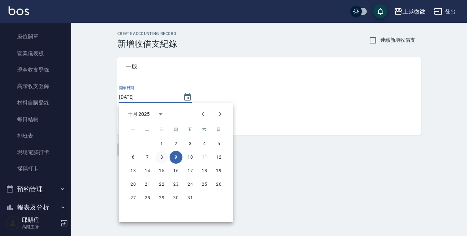
click at [164, 155] on button "8" at bounding box center [161, 157] width 13 height 13
type input "2025/10/08"
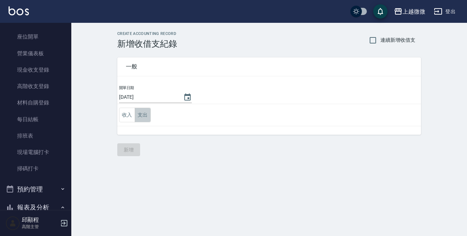
click at [143, 116] on button "支出" at bounding box center [143, 115] width 16 height 15
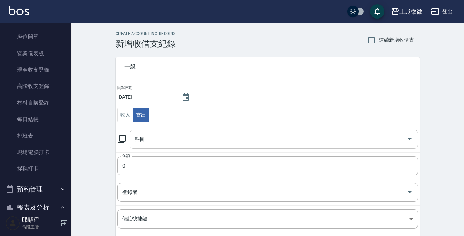
click at [155, 138] on input "科目" at bounding box center [268, 139] width 271 height 12
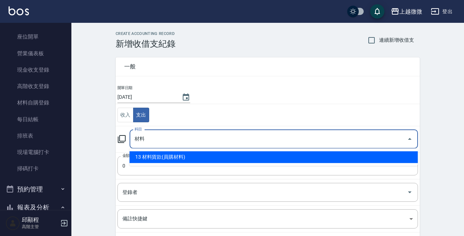
click at [193, 160] on li "13 材料貨款(員購材料)" at bounding box center [273, 157] width 288 height 12
type input "13 材料貨款(員購材料)"
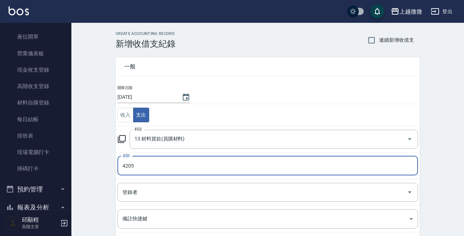
type input "4205"
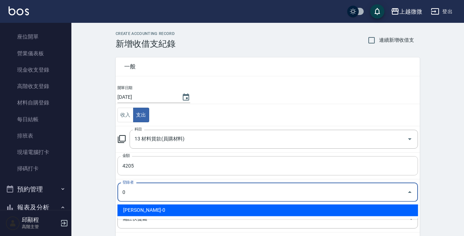
type input "邱顯程-0"
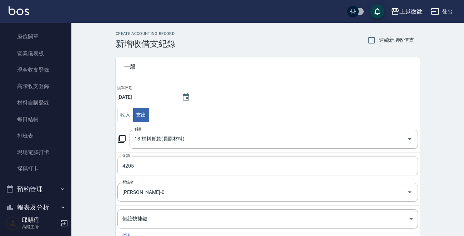
scroll to position [78, 0]
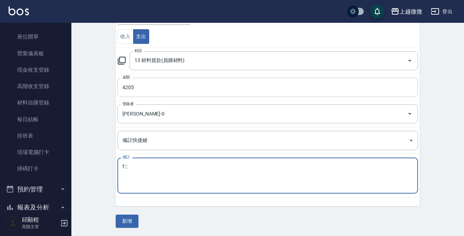
type textarea "f"
type textarea "髮寶科技"
click at [123, 219] on button "新增" at bounding box center [127, 221] width 23 height 13
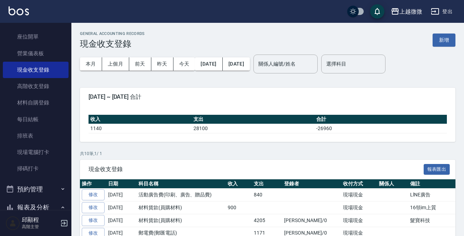
click at [300, 91] on div "2025-10-01 ~ 2025-10-09 合計" at bounding box center [267, 97] width 375 height 19
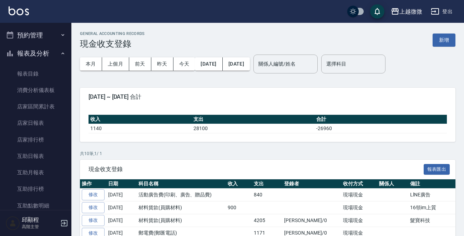
scroll to position [210, 0]
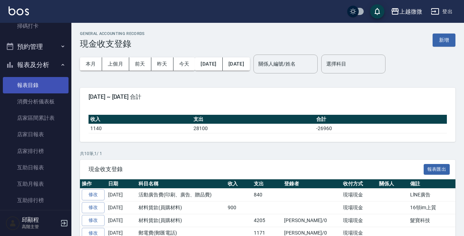
click at [33, 87] on link "報表目錄" at bounding box center [36, 85] width 66 height 16
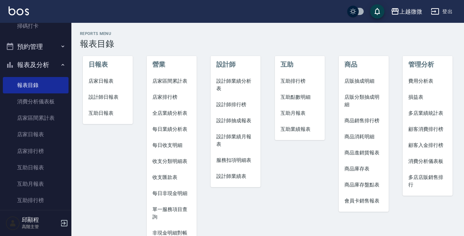
click at [93, 76] on li "店家日報表" at bounding box center [108, 81] width 50 height 16
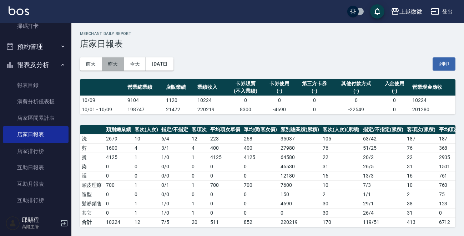
click at [113, 63] on button "昨天" at bounding box center [113, 63] width 22 height 13
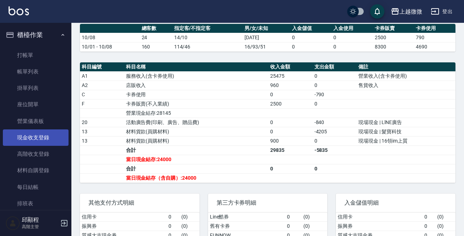
click at [43, 139] on link "現金收支登錄" at bounding box center [36, 137] width 66 height 16
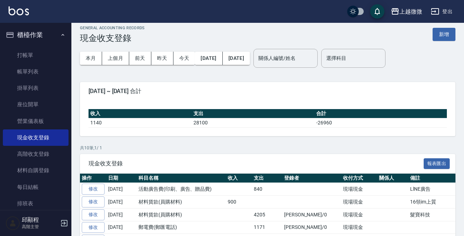
scroll to position [107, 0]
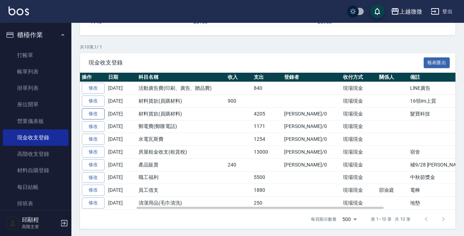
click at [96, 112] on link "修改" at bounding box center [93, 113] width 23 height 11
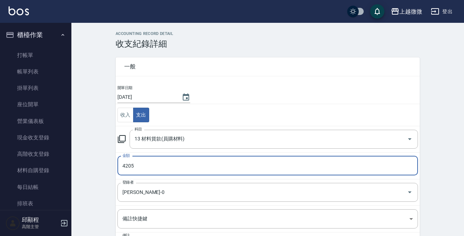
click at [153, 160] on input "4205" at bounding box center [267, 165] width 300 height 19
type input "4250"
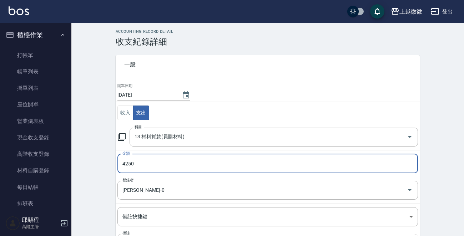
scroll to position [70, 0]
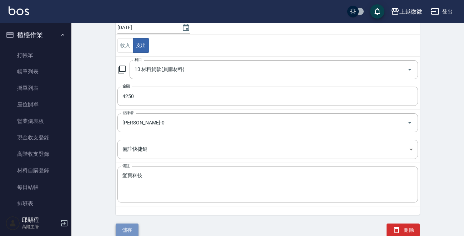
click at [125, 227] on button "儲存" at bounding box center [127, 230] width 23 height 13
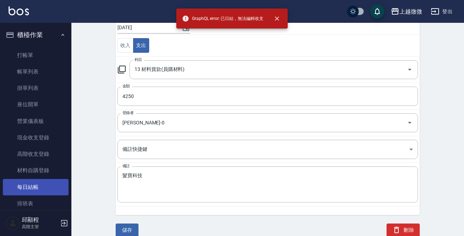
click at [35, 185] on link "每日結帳" at bounding box center [36, 187] width 66 height 16
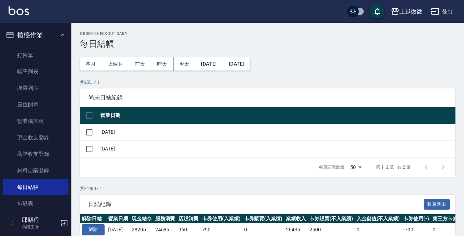
scroll to position [178, 0]
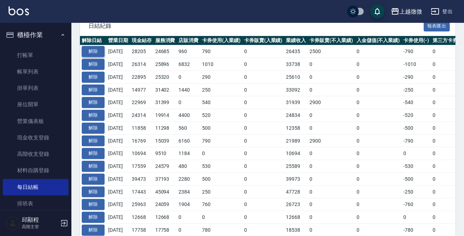
click at [93, 50] on button "解除" at bounding box center [93, 51] width 23 height 11
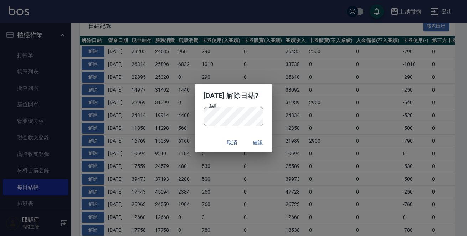
click at [200, 138] on div "取消 確認" at bounding box center [233, 142] width 77 height 19
click at [263, 140] on button "確認" at bounding box center [257, 142] width 23 height 13
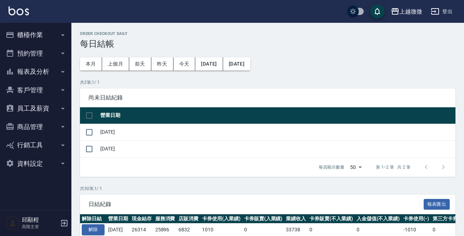
scroll to position [178, 0]
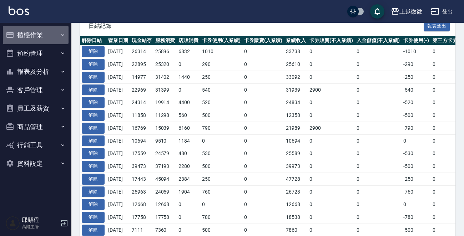
click at [49, 33] on button "櫃檯作業" at bounding box center [36, 35] width 66 height 19
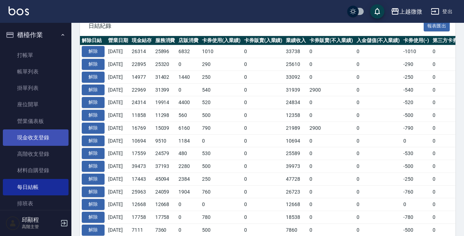
click at [35, 141] on link "現金收支登錄" at bounding box center [36, 137] width 66 height 16
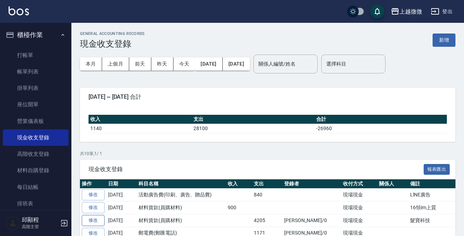
click at [97, 221] on link "修改" at bounding box center [93, 220] width 23 height 11
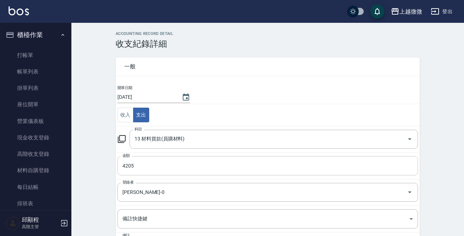
click at [147, 165] on input "4205" at bounding box center [267, 165] width 300 height 19
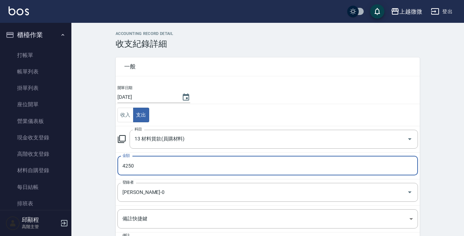
type input "4250"
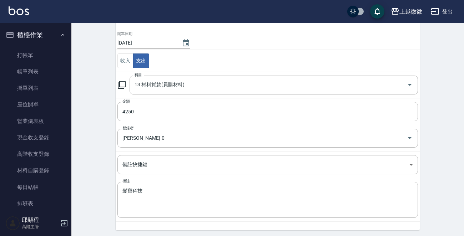
scroll to position [70, 0]
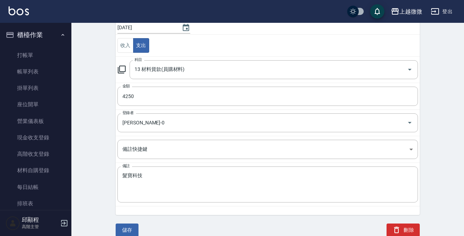
click at [131, 221] on div "儲存" at bounding box center [122, 221] width 31 height 30
click at [131, 226] on button "儲存" at bounding box center [127, 230] width 23 height 13
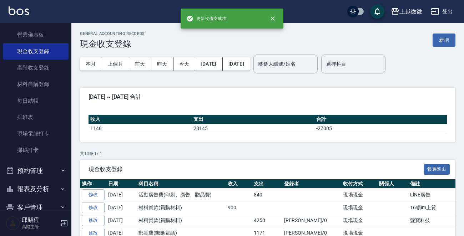
scroll to position [175, 0]
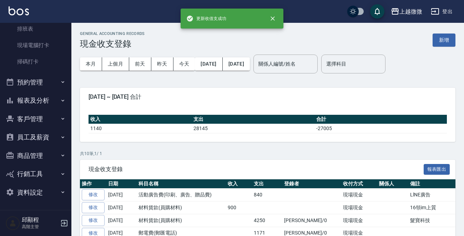
click at [48, 99] on button "報表及分析" at bounding box center [36, 100] width 66 height 19
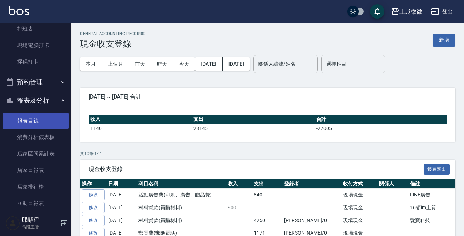
click at [40, 119] on link "報表目錄" at bounding box center [36, 121] width 66 height 16
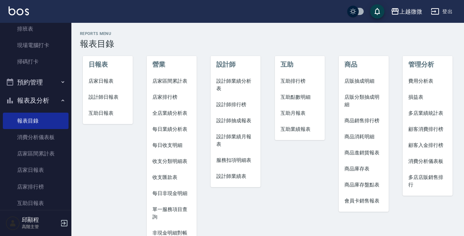
click at [101, 81] on span "店家日報表" at bounding box center [107, 80] width 39 height 7
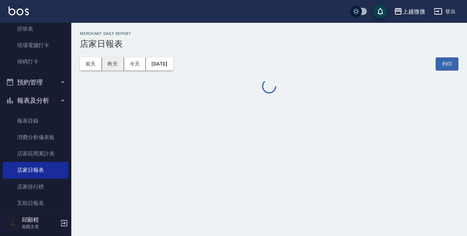
click at [110, 61] on button "昨天" at bounding box center [113, 63] width 22 height 13
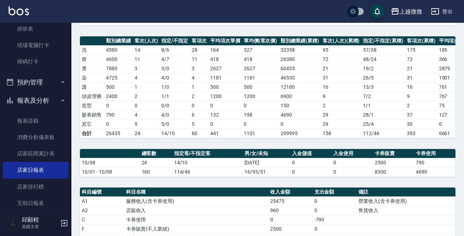
scroll to position [257, 0]
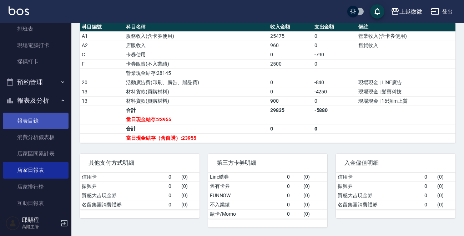
click at [43, 117] on link "報表目錄" at bounding box center [36, 121] width 66 height 16
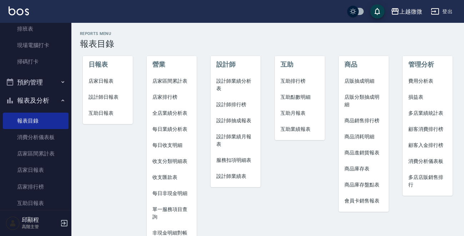
click at [103, 82] on span "店家日報表" at bounding box center [107, 80] width 39 height 7
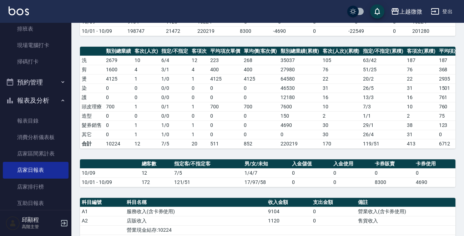
scroll to position [211, 0]
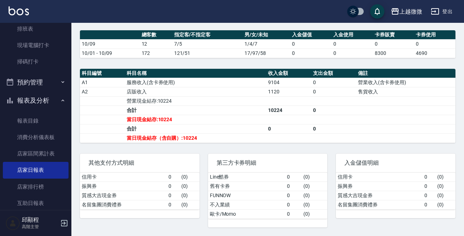
click at [253, 107] on td "合計" at bounding box center [195, 110] width 141 height 9
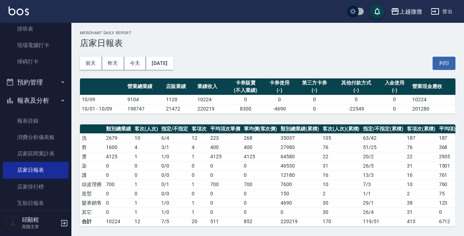
scroll to position [0, 0]
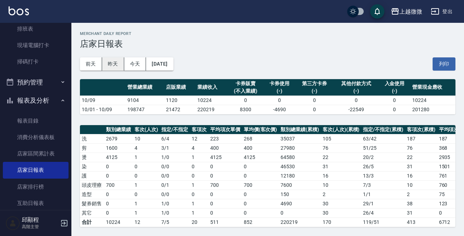
click at [113, 63] on button "昨天" at bounding box center [113, 63] width 22 height 13
click at [116, 64] on button "昨天" at bounding box center [113, 63] width 22 height 13
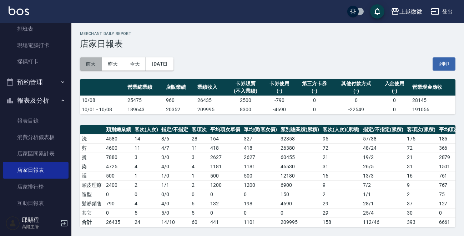
click at [93, 64] on button "前天" at bounding box center [91, 63] width 22 height 13
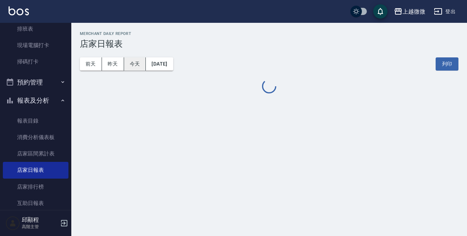
click at [131, 63] on button "今天" at bounding box center [135, 63] width 22 height 13
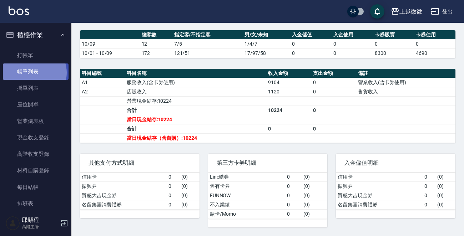
click at [33, 73] on link "帳單列表" at bounding box center [36, 71] width 66 height 16
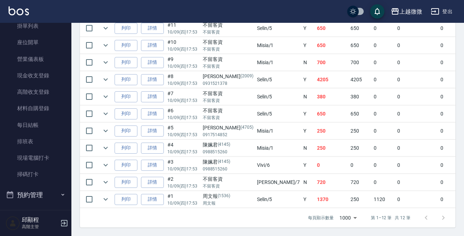
scroll to position [107, 0]
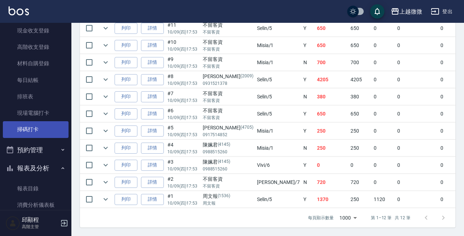
click at [45, 129] on link "掃碼打卡" at bounding box center [36, 129] width 66 height 16
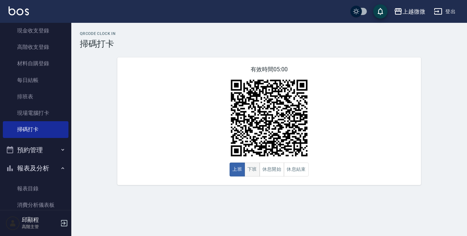
click at [251, 172] on button "下班" at bounding box center [252, 170] width 15 height 14
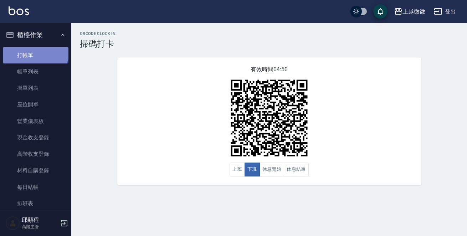
click at [35, 49] on link "打帳單" at bounding box center [36, 55] width 66 height 16
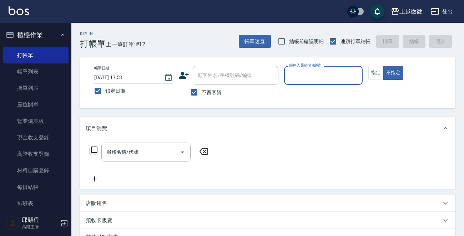
click at [306, 73] on input "服務人員姓名/編號" at bounding box center [323, 75] width 72 height 12
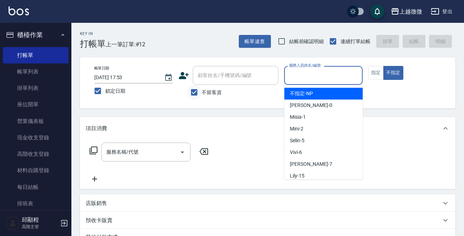
click at [189, 90] on input "不留客資" at bounding box center [194, 92] width 15 height 15
checkbox input "false"
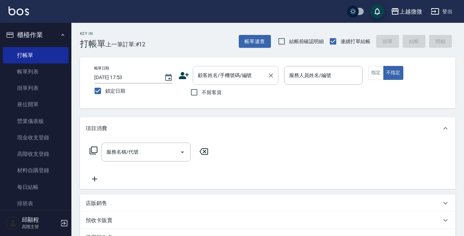
click at [215, 79] on input "顧客姓名/手機號碼/編號" at bounding box center [230, 75] width 68 height 12
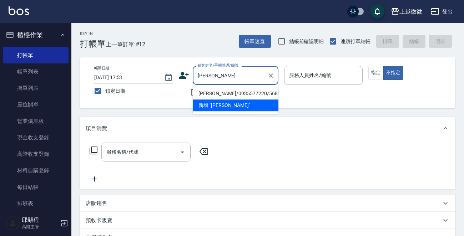
click at [228, 91] on li "吳皇憲/0935577220/5682" at bounding box center [236, 94] width 86 height 12
type input "吳皇憲/0935577220/5682"
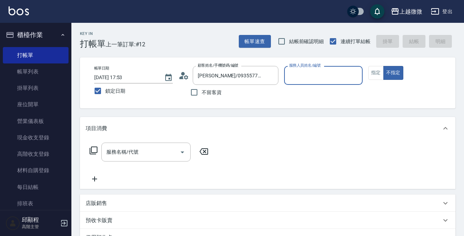
type input "Annie-7"
click at [377, 72] on button "指定" at bounding box center [375, 73] width 15 height 14
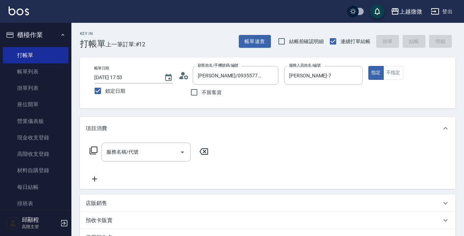
click at [129, 154] on div "服務名稱/代號 服務名稱/代號" at bounding box center [145, 152] width 89 height 19
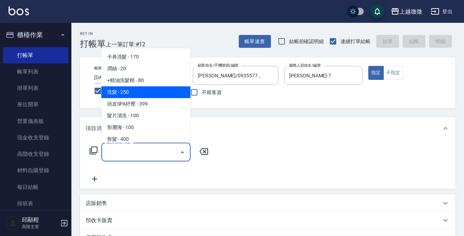
click at [133, 91] on span "洗髮 - 250" at bounding box center [145, 92] width 89 height 12
type input "洗髮(A03)"
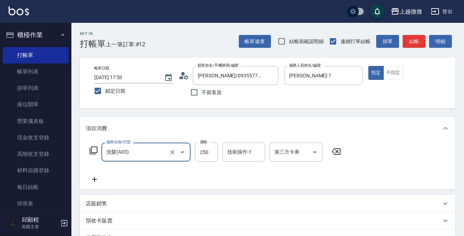
click at [95, 177] on icon at bounding box center [95, 179] width 18 height 9
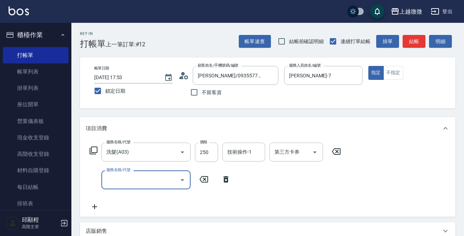
click at [125, 177] on input "服務名稱/代號" at bounding box center [140, 180] width 72 height 12
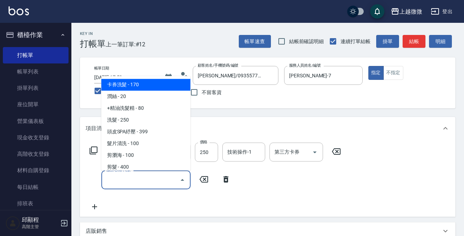
click at [126, 167] on span "剪髮 - 400" at bounding box center [145, 168] width 89 height 12
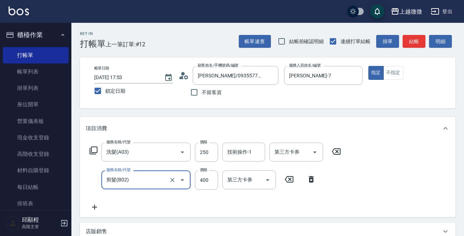
type input "剪髮(B02)"
click at [253, 149] on input "技術操作-1" at bounding box center [243, 152] width 36 height 12
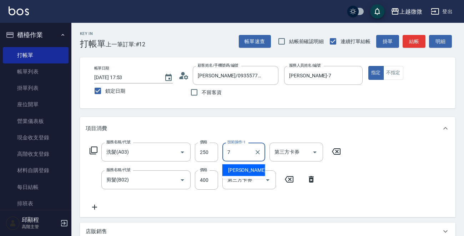
drag, startPoint x: 250, startPoint y: 164, endPoint x: 245, endPoint y: 169, distance: 7.1
click at [249, 164] on div "Annie -7" at bounding box center [243, 170] width 43 height 12
type input "Annie-7"
click at [242, 178] on div "第三方卡券 第三方卡券" at bounding box center [248, 179] width 53 height 19
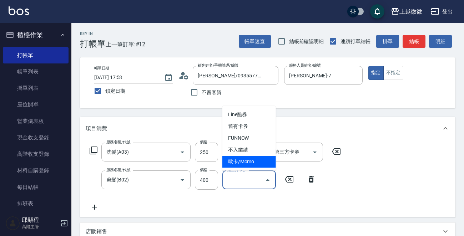
click at [396, 157] on div "服務名稱/代號 洗髮(A03) 服務名稱/代號 價格 250 價格 技術操作-1 Annie-7 技術操作-1 第三方卡券 第三方卡券 服務名稱/代號 剪髮(…" at bounding box center [267, 178] width 375 height 77
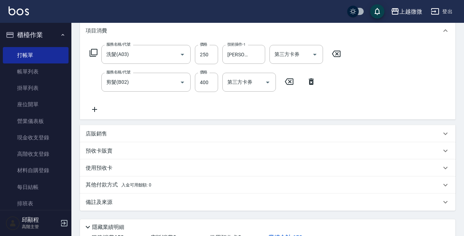
scroll to position [152, 0]
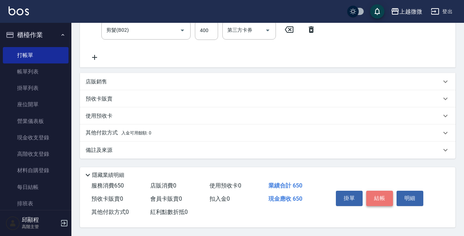
click at [384, 194] on button "結帳" at bounding box center [379, 198] width 27 height 15
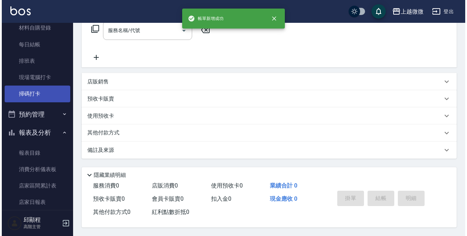
scroll to position [0, 0]
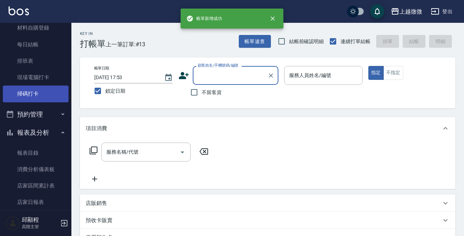
click at [32, 94] on link "掃碼打卡" at bounding box center [36, 94] width 66 height 16
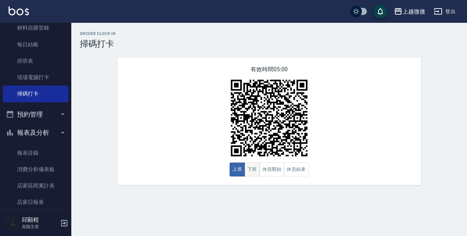
drag, startPoint x: 256, startPoint y: 166, endPoint x: 252, endPoint y: 166, distance: 4.6
click at [256, 166] on button "下班" at bounding box center [252, 170] width 15 height 14
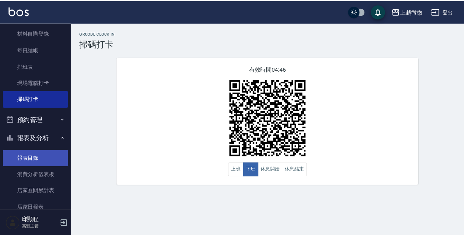
scroll to position [178, 0]
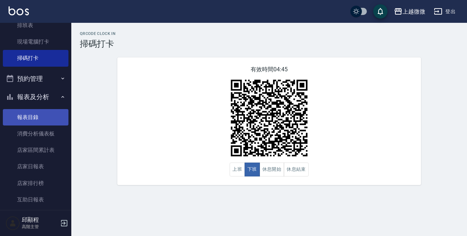
click at [44, 117] on link "報表目錄" at bounding box center [36, 117] width 66 height 16
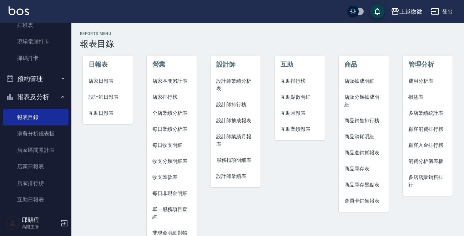
click at [105, 78] on span "店家日報表" at bounding box center [107, 80] width 39 height 7
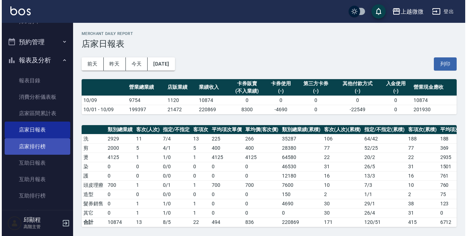
scroll to position [143, 0]
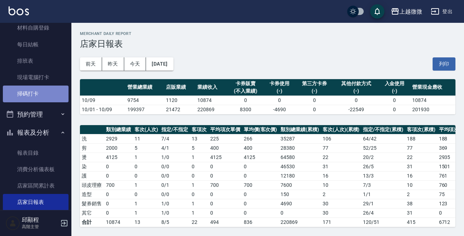
click at [39, 94] on link "掃碼打卡" at bounding box center [36, 94] width 66 height 16
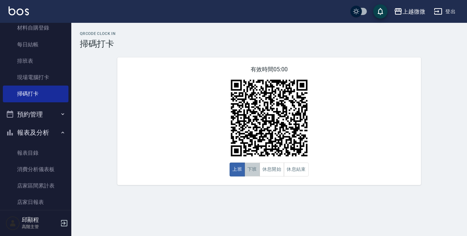
click at [251, 171] on button "下班" at bounding box center [252, 170] width 15 height 14
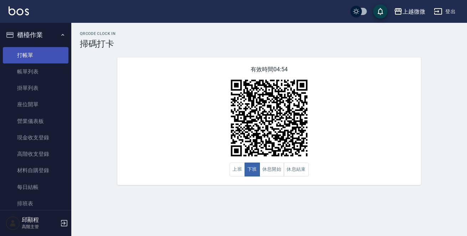
click at [37, 58] on link "打帳單" at bounding box center [36, 55] width 66 height 16
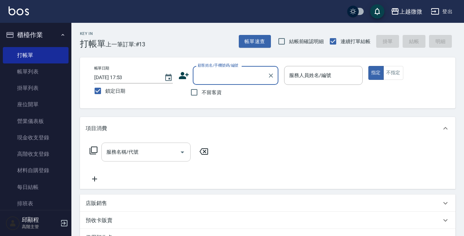
click at [133, 157] on input "服務名稱/代號" at bounding box center [140, 152] width 72 height 12
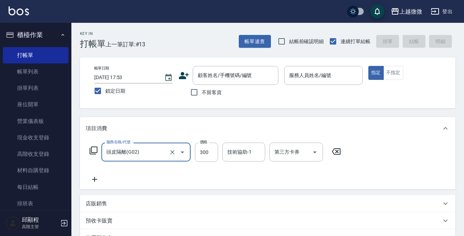
type input "頭皮隔離(G02)"
click at [97, 178] on icon at bounding box center [95, 179] width 18 height 9
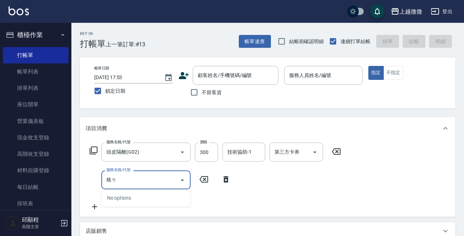
type input "格"
type input "洗髮(A03)"
click at [92, 210] on icon at bounding box center [95, 207] width 18 height 9
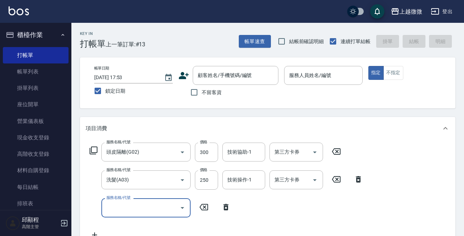
click at [122, 203] on div "服務名稱/代號 服務名稱/代號" at bounding box center [145, 207] width 89 height 19
type input "補染(D01)"
click at [215, 72] on div "顧客姓名/手機號碼/編號 顧客姓名/手機號碼/編號" at bounding box center [236, 75] width 86 height 19
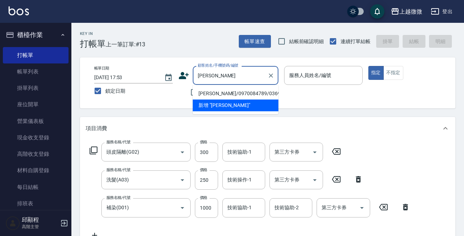
drag, startPoint x: 226, startPoint y: 91, endPoint x: 267, endPoint y: 83, distance: 41.7
click at [226, 91] on li "尤雅榛/0970084789/0369" at bounding box center [236, 94] width 86 height 12
type input "尤雅榛/0970084789/0369"
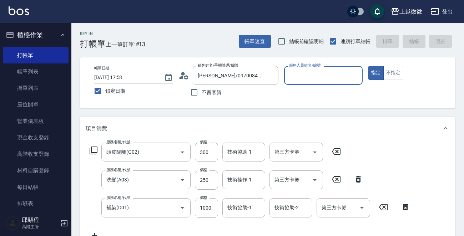
type input "Selin-5"
click at [328, 70] on input "Selin-5" at bounding box center [317, 75] width 61 height 12
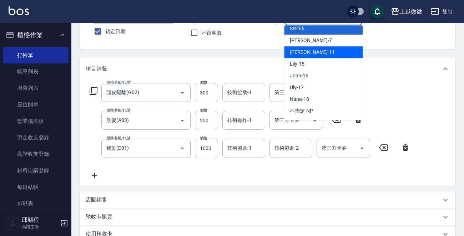
scroll to position [178, 0]
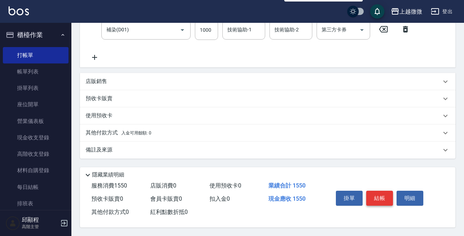
click at [380, 196] on button "結帳" at bounding box center [379, 198] width 27 height 15
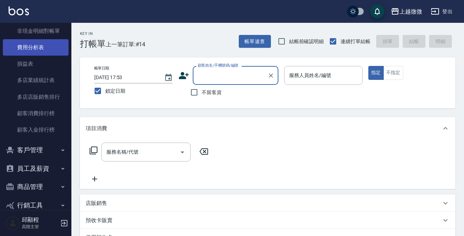
scroll to position [889, 0]
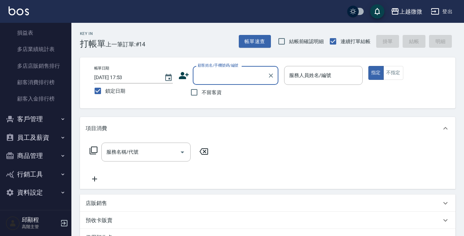
click at [39, 119] on button "客戶管理" at bounding box center [36, 119] width 66 height 19
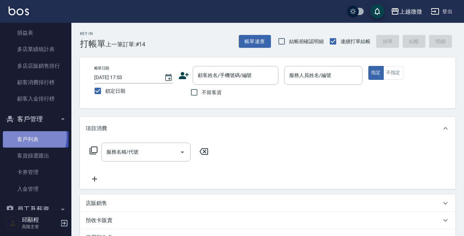
click at [27, 137] on link "客戶列表" at bounding box center [36, 139] width 66 height 16
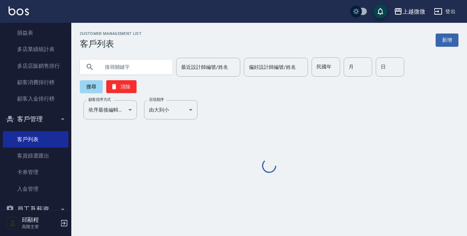
click at [126, 64] on input "text" at bounding box center [133, 66] width 67 height 19
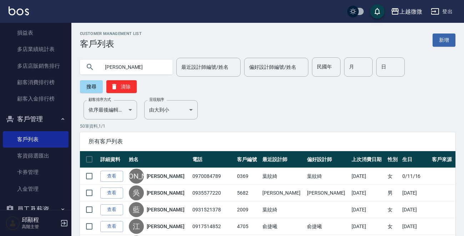
type input "尤雅"
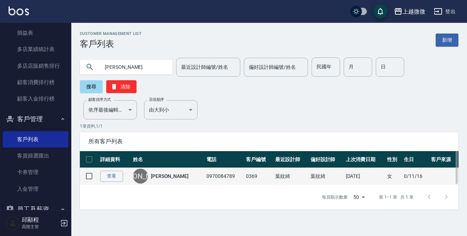
click at [144, 169] on div "尤" at bounding box center [140, 176] width 15 height 15
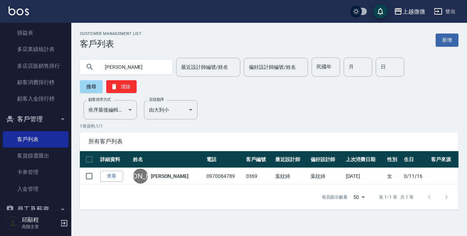
click at [161, 173] on link "尤雅榛" at bounding box center [170, 176] width 38 height 7
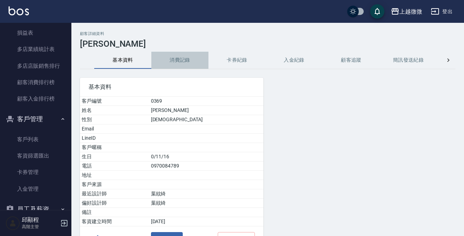
click at [181, 64] on button "消費記錄" at bounding box center [179, 60] width 57 height 17
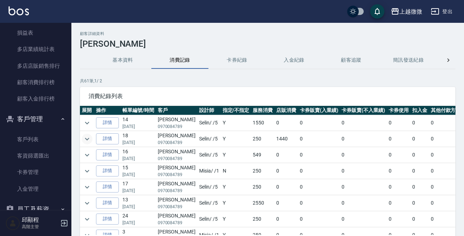
click at [88, 139] on icon "expand row" at bounding box center [87, 139] width 9 height 9
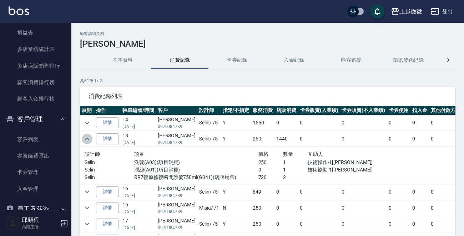
click at [88, 139] on icon "expand row" at bounding box center [87, 139] width 9 height 9
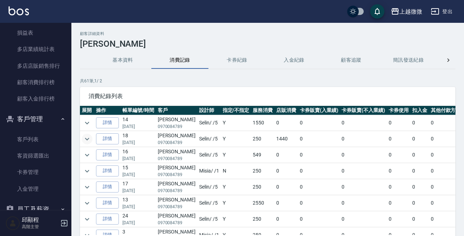
click at [88, 139] on icon "expand row" at bounding box center [87, 139] width 9 height 9
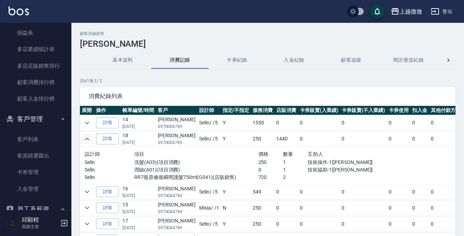
click at [88, 139] on icon "expand row" at bounding box center [87, 139] width 9 height 9
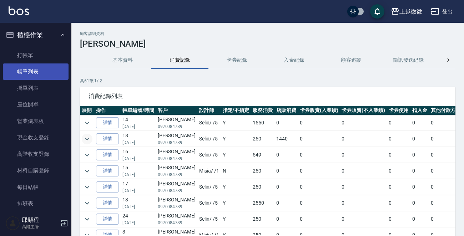
click at [29, 73] on link "帳單列表" at bounding box center [36, 71] width 66 height 16
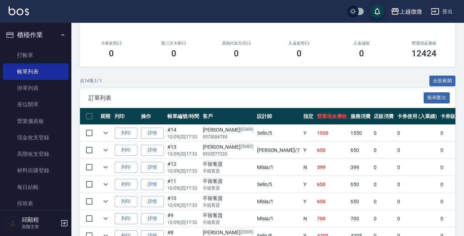
scroll to position [178, 0]
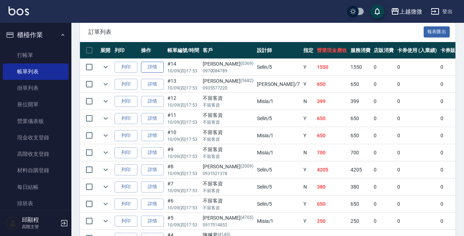
click at [153, 67] on link "詳情" at bounding box center [152, 67] width 23 height 11
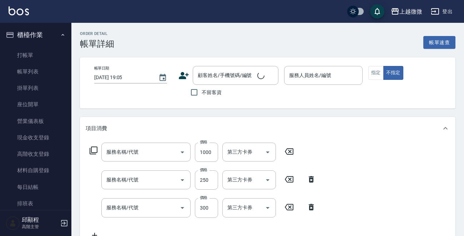
type input "2025/10/09 17:53"
type input "Selin-5"
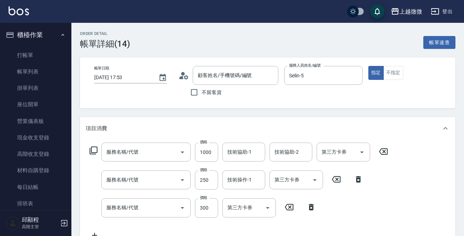
type input "補染(D01)"
type input "洗髮(A03)"
type input "頭皮隔離(G02)"
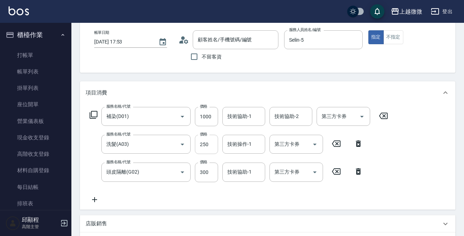
type input "尤雅榛/0970084789/0369"
click at [94, 196] on icon at bounding box center [95, 199] width 18 height 9
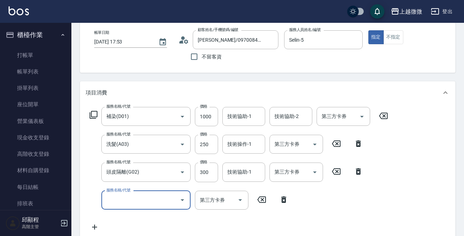
click at [123, 193] on label "服務名稱/代號" at bounding box center [118, 190] width 24 height 5
click at [123, 194] on input "服務名稱/代號" at bounding box center [140, 200] width 72 height 12
type input "自備護髮(E03)"
click at [255, 202] on input "技術協助-1" at bounding box center [243, 200] width 36 height 12
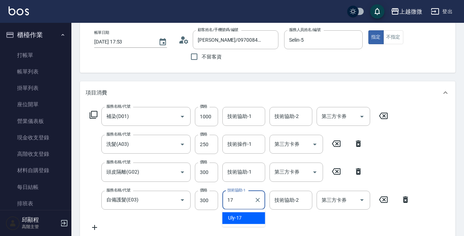
click at [249, 221] on div "Uly -17" at bounding box center [243, 218] width 43 height 12
type input "Uly-17"
click at [285, 200] on div "技術協助-2 技術協助-2" at bounding box center [290, 200] width 43 height 19
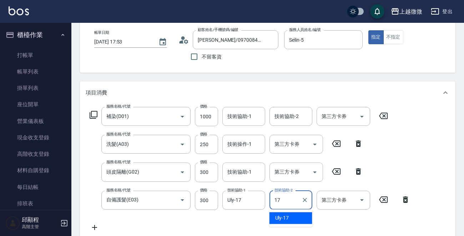
click at [287, 216] on span "Uly -17" at bounding box center [282, 217] width 14 height 7
type input "Uly-17"
click at [239, 170] on div "技術協助-1 技術協助-1" at bounding box center [243, 172] width 43 height 19
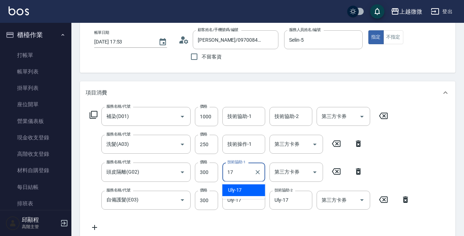
drag, startPoint x: 251, startPoint y: 189, endPoint x: 251, endPoint y: 176, distance: 12.8
click at [251, 189] on div "Uly -17" at bounding box center [243, 190] width 43 height 12
type input "Uly-17"
click at [244, 146] on div "技術操作-1 技術操作-1" at bounding box center [243, 144] width 43 height 19
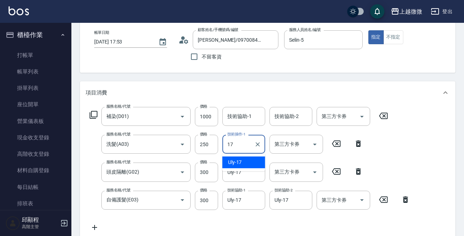
click at [248, 159] on div "Uly -17" at bounding box center [243, 163] width 43 height 12
type input "Uly-17"
click at [235, 116] on div "技術協助-1 技術協助-1" at bounding box center [243, 116] width 43 height 19
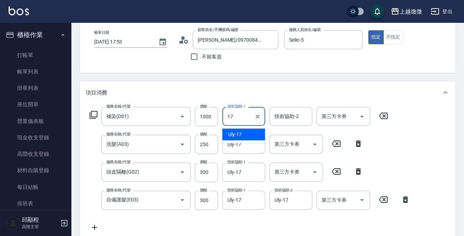
click at [246, 128] on ul "Uly -17" at bounding box center [243, 134] width 43 height 17
click at [247, 131] on div "Uly -17" at bounding box center [243, 135] width 43 height 12
type input "Uly-17"
click at [292, 110] on input "技術協助-2" at bounding box center [290, 116] width 36 height 12
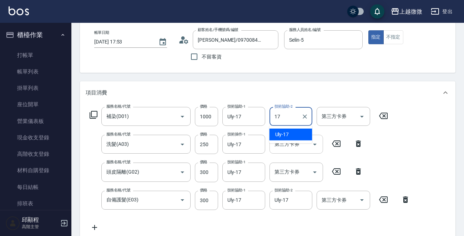
click at [295, 137] on div "Uly -17" at bounding box center [290, 135] width 43 height 12
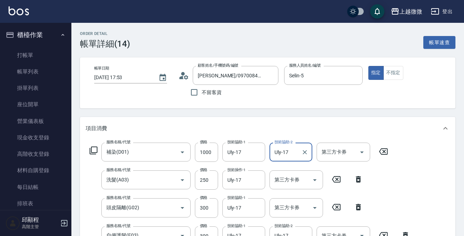
scroll to position [221, 0]
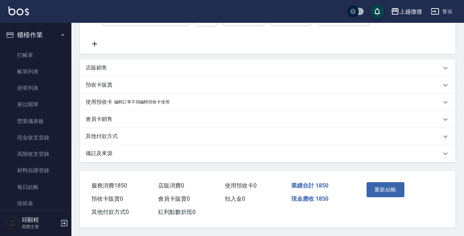
type input "Uly-17"
click at [382, 189] on button "重新結帳" at bounding box center [385, 189] width 38 height 15
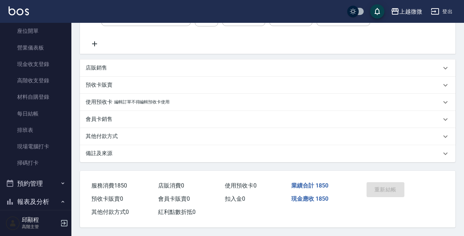
scroll to position [178, 0]
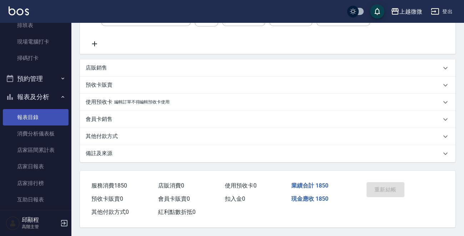
click at [31, 117] on link "報表目錄" at bounding box center [36, 117] width 66 height 16
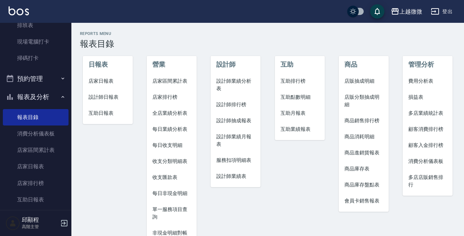
click at [106, 78] on span "店家日報表" at bounding box center [107, 80] width 39 height 7
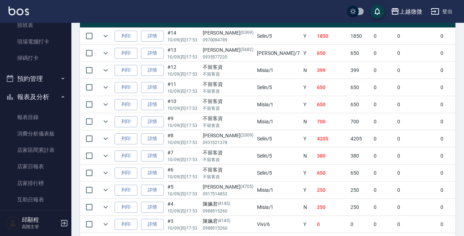
scroll to position [130, 0]
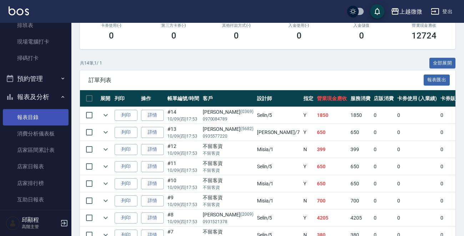
click at [36, 117] on link "報表目錄" at bounding box center [36, 117] width 66 height 16
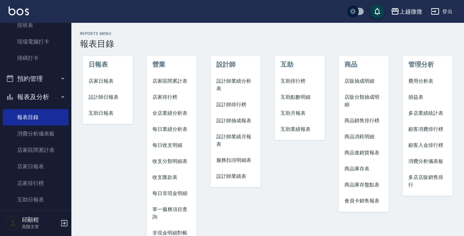
click at [108, 82] on span "店家日報表" at bounding box center [107, 80] width 39 height 7
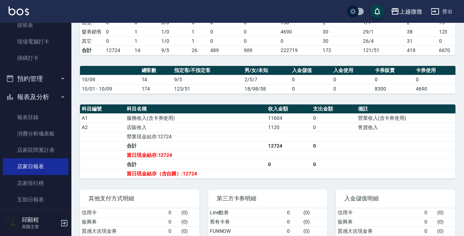
scroll to position [178, 0]
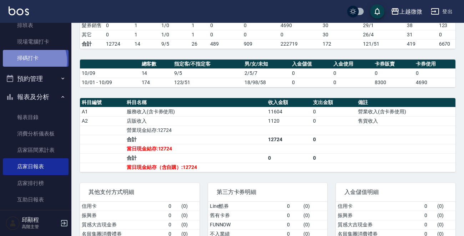
click at [30, 61] on link "掃碼打卡" at bounding box center [36, 58] width 66 height 16
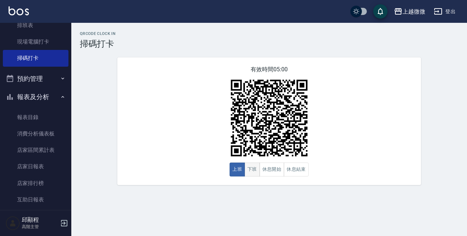
click at [253, 171] on button "下班" at bounding box center [252, 170] width 15 height 14
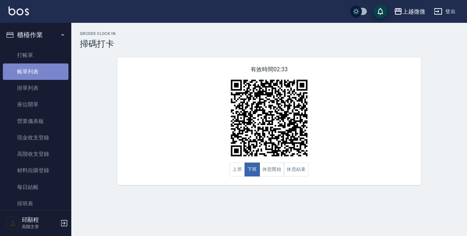
click at [42, 74] on link "帳單列表" at bounding box center [36, 71] width 66 height 16
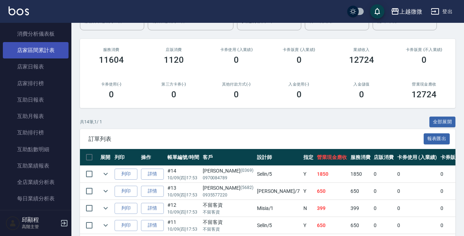
scroll to position [214, 0]
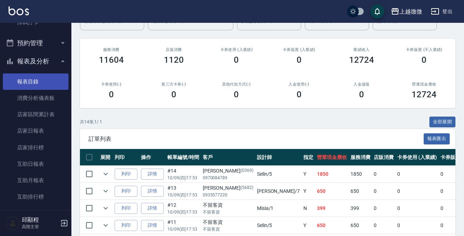
click at [36, 76] on link "報表目錄" at bounding box center [36, 81] width 66 height 16
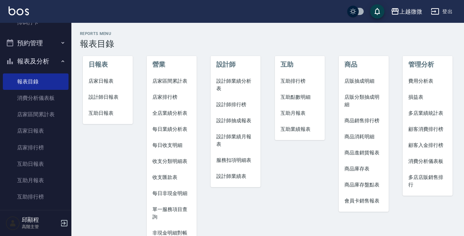
click at [96, 78] on span "店家日報表" at bounding box center [107, 80] width 39 height 7
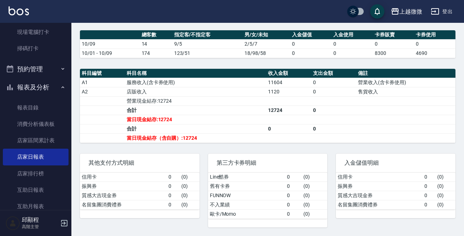
scroll to position [178, 0]
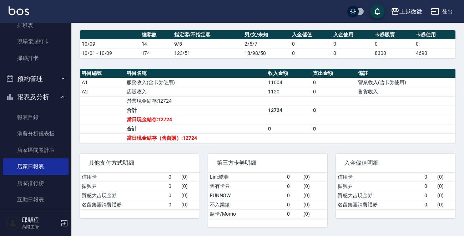
click at [18, 14] on img at bounding box center [19, 10] width 20 height 9
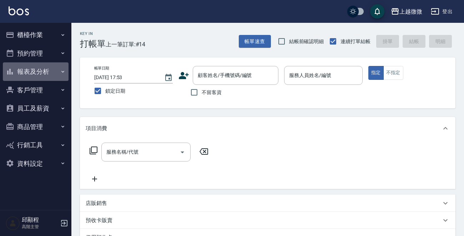
click at [53, 72] on button "報表及分析" at bounding box center [36, 71] width 66 height 19
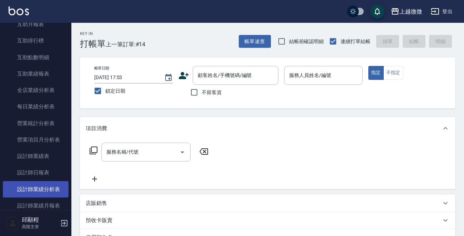
scroll to position [178, 0]
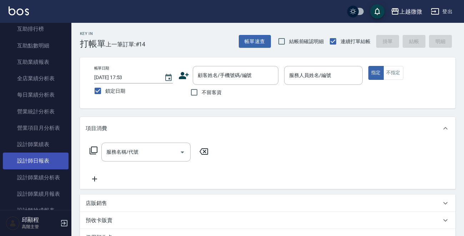
click at [47, 157] on link "設計師日報表" at bounding box center [36, 161] width 66 height 16
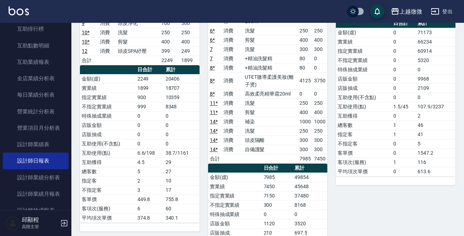
scroll to position [71, 0]
